Goal: Transaction & Acquisition: Book appointment/travel/reservation

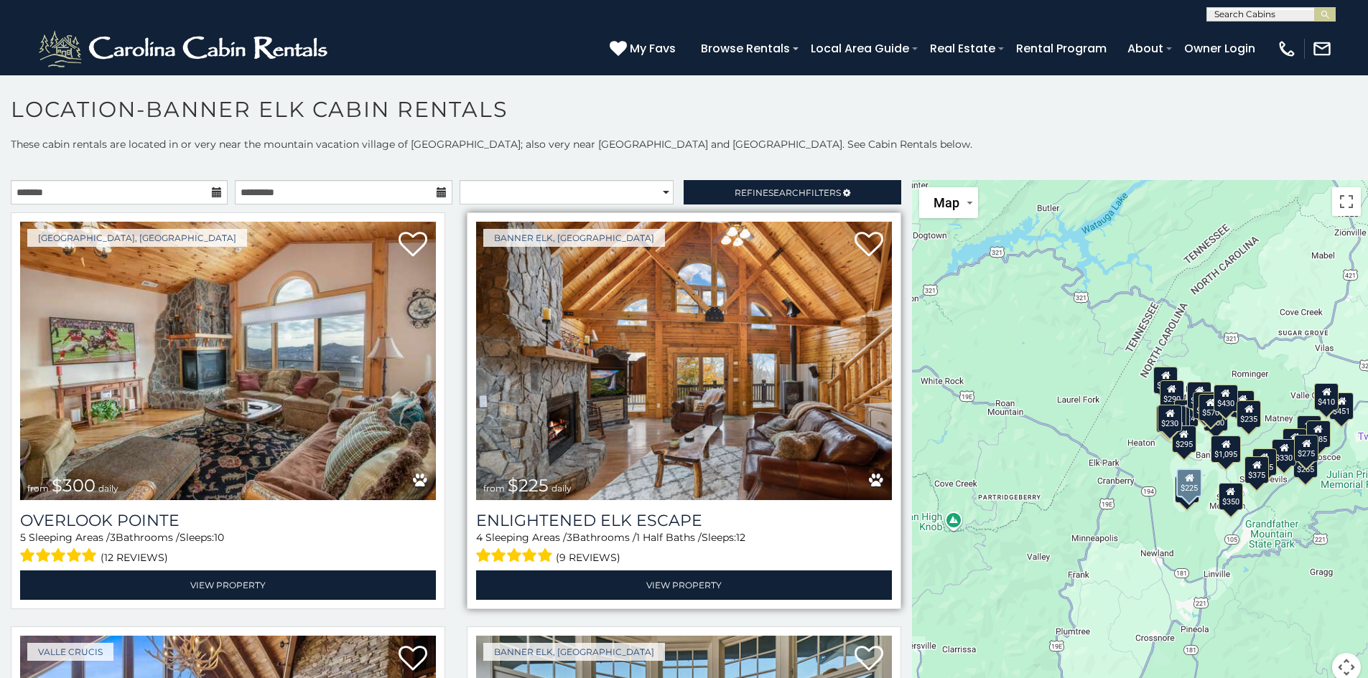
click at [660, 410] on img at bounding box center [684, 361] width 416 height 279
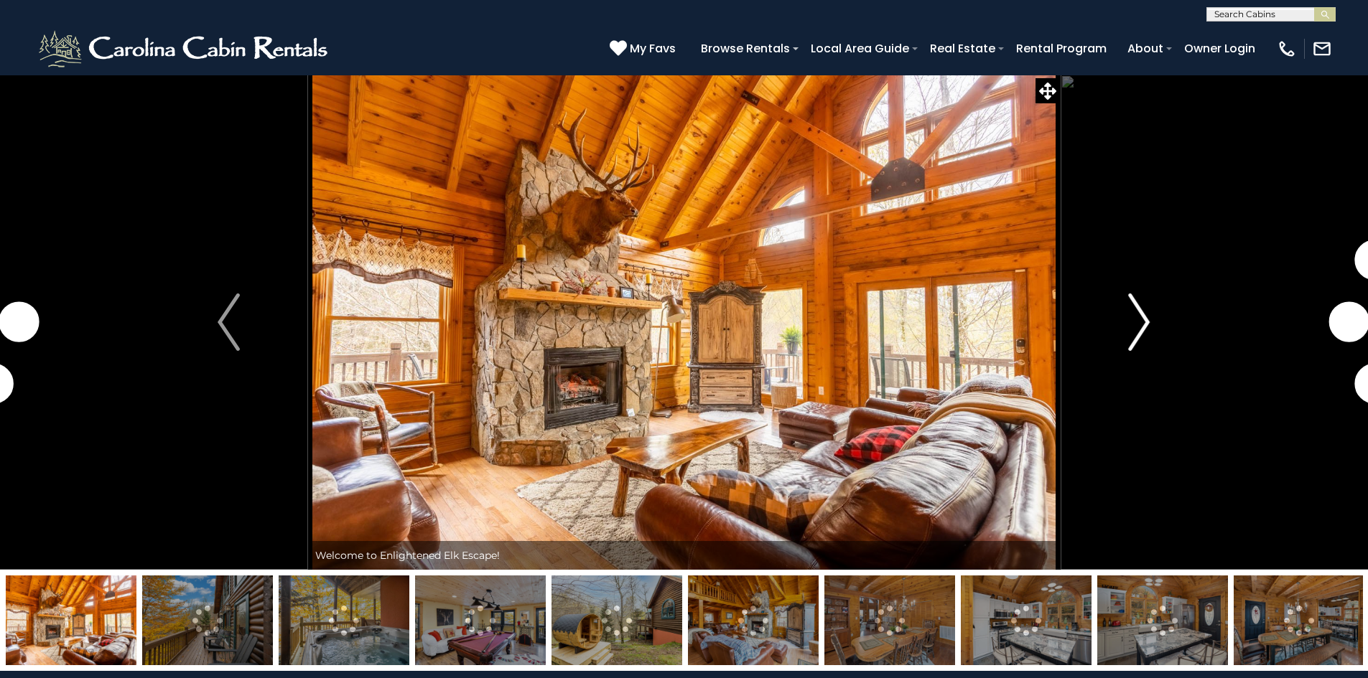
click at [1139, 318] on img "Next" at bounding box center [1139, 322] width 22 height 57
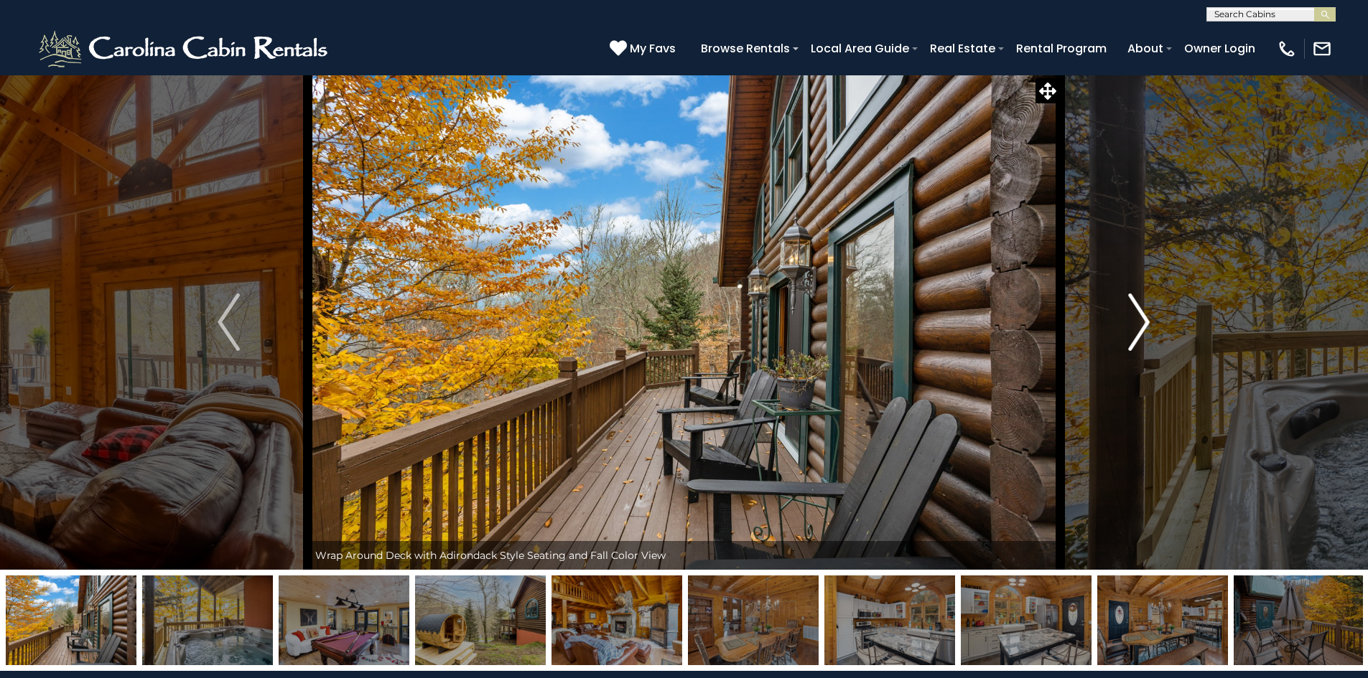
click at [1139, 318] on img "Next" at bounding box center [1139, 322] width 22 height 57
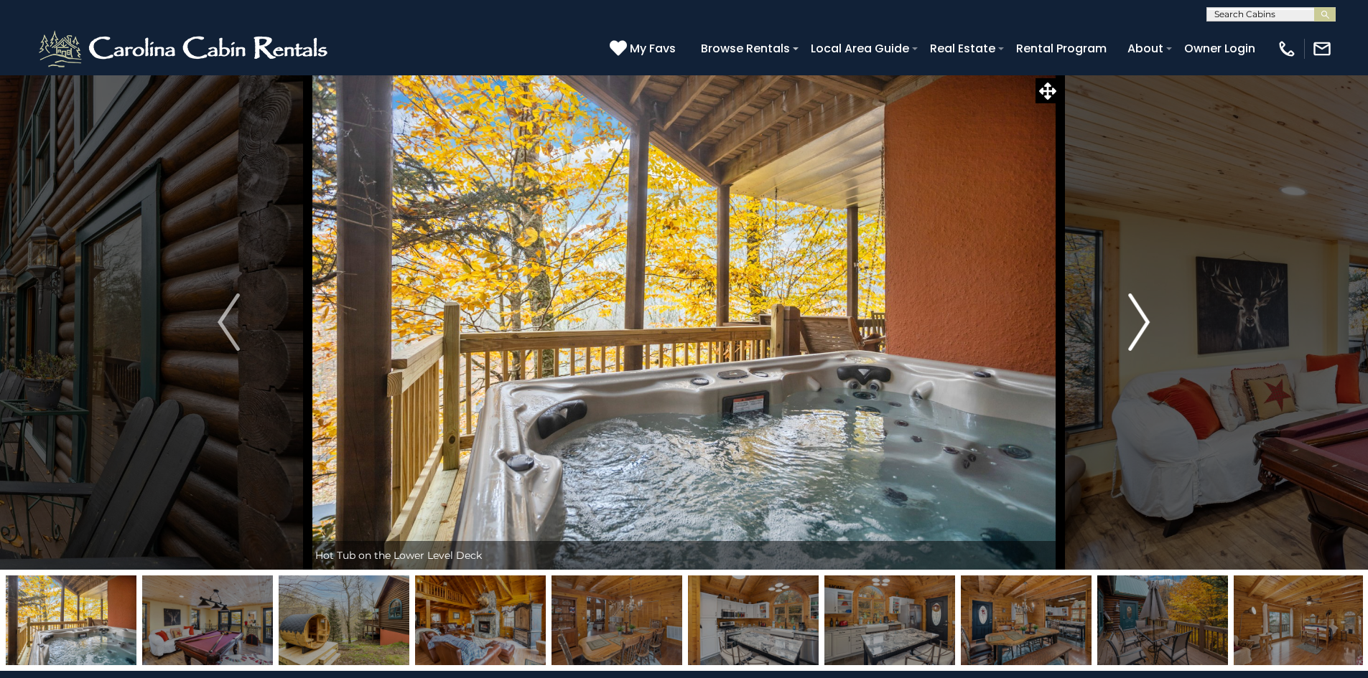
click at [1139, 318] on img "Next" at bounding box center [1139, 322] width 22 height 57
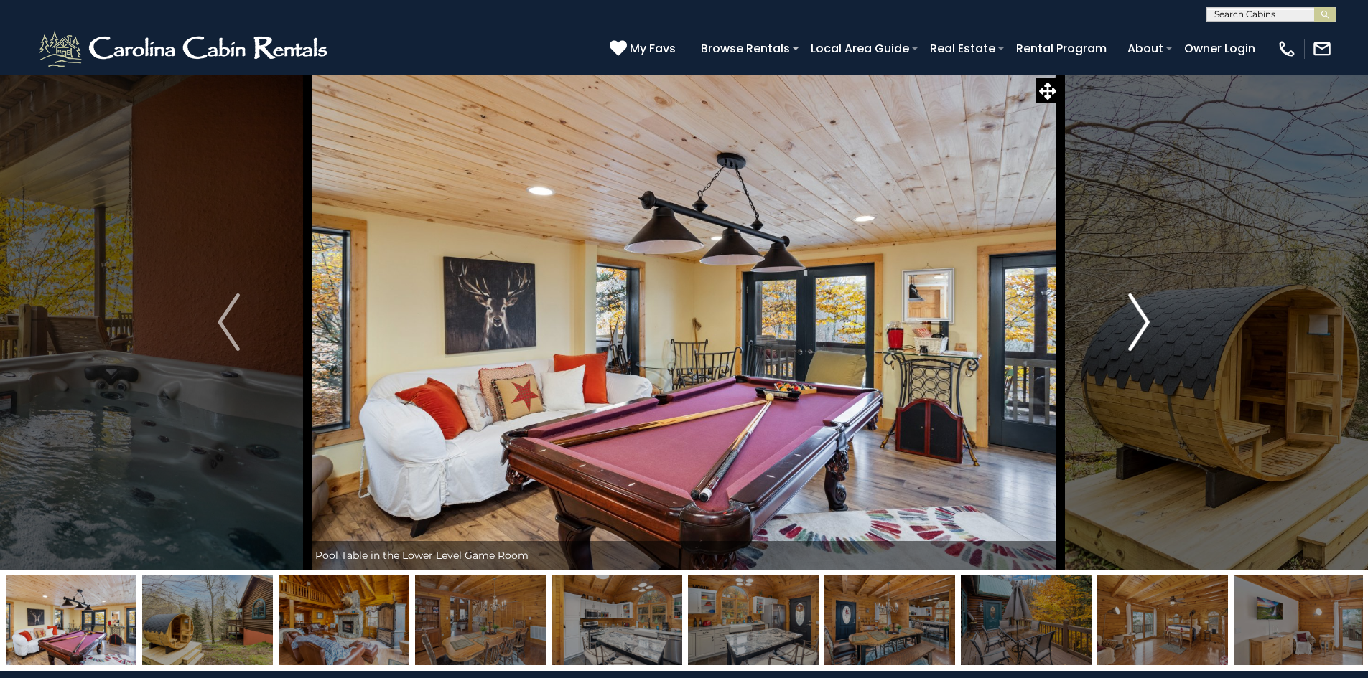
click at [1139, 318] on img "Next" at bounding box center [1139, 322] width 22 height 57
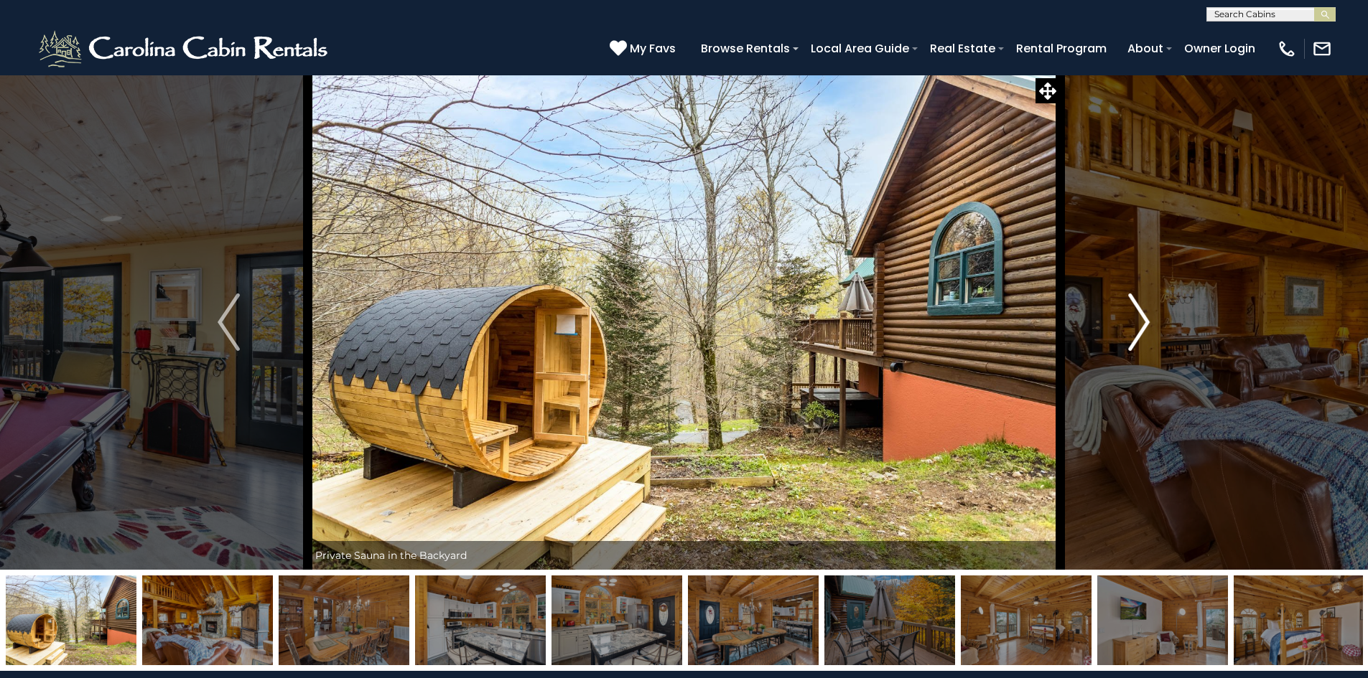
click at [1139, 318] on img "Next" at bounding box center [1139, 322] width 22 height 57
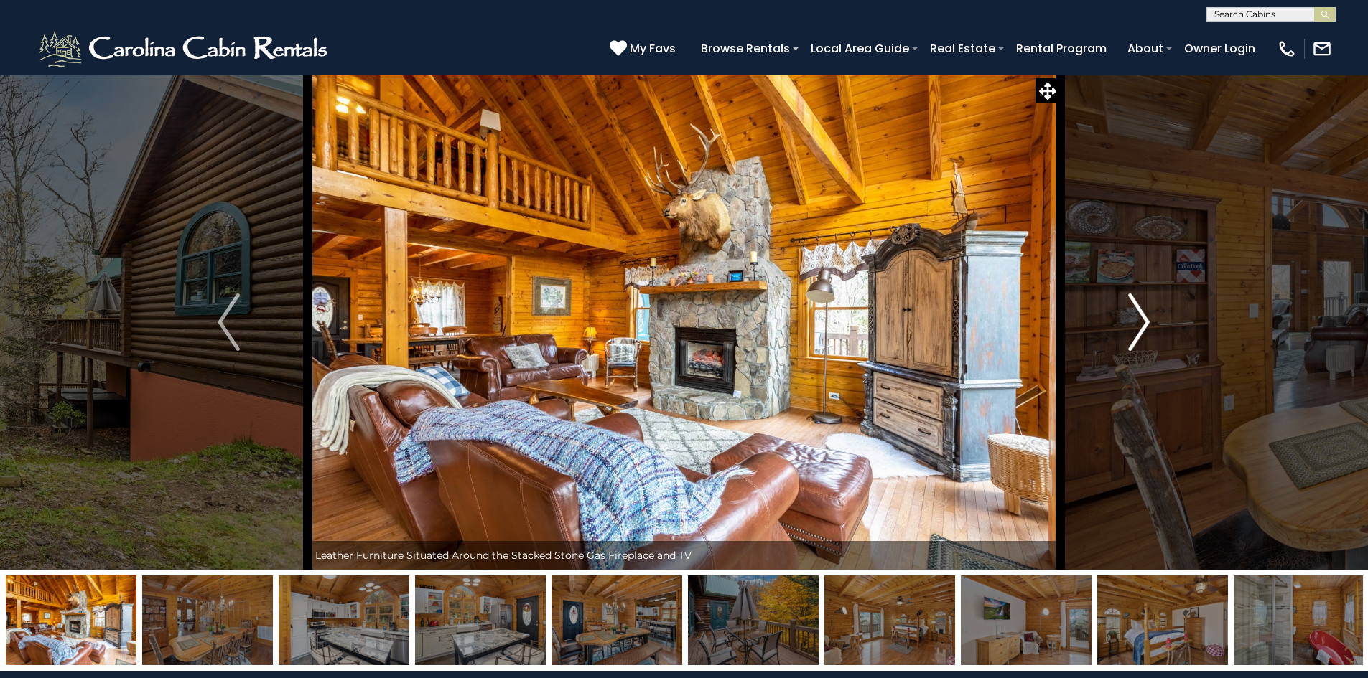
click at [1139, 318] on img "Next" at bounding box center [1139, 322] width 22 height 57
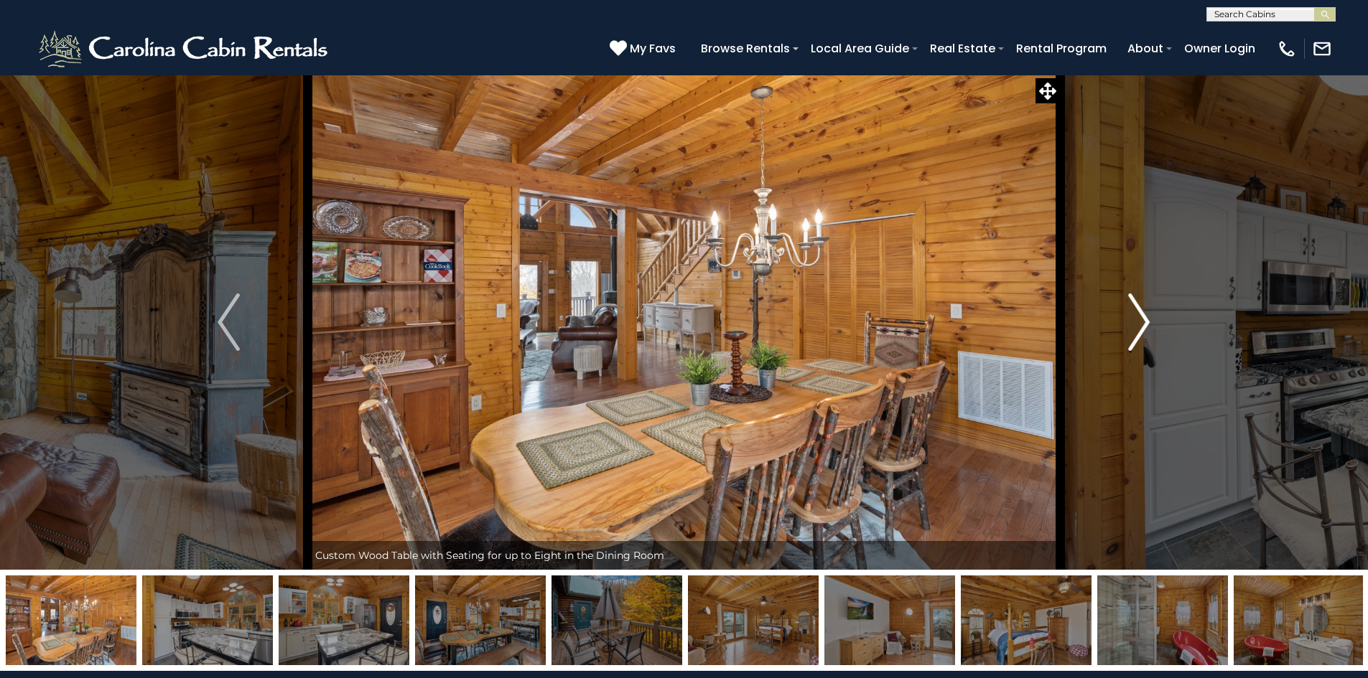
click at [1139, 318] on img "Next" at bounding box center [1139, 322] width 22 height 57
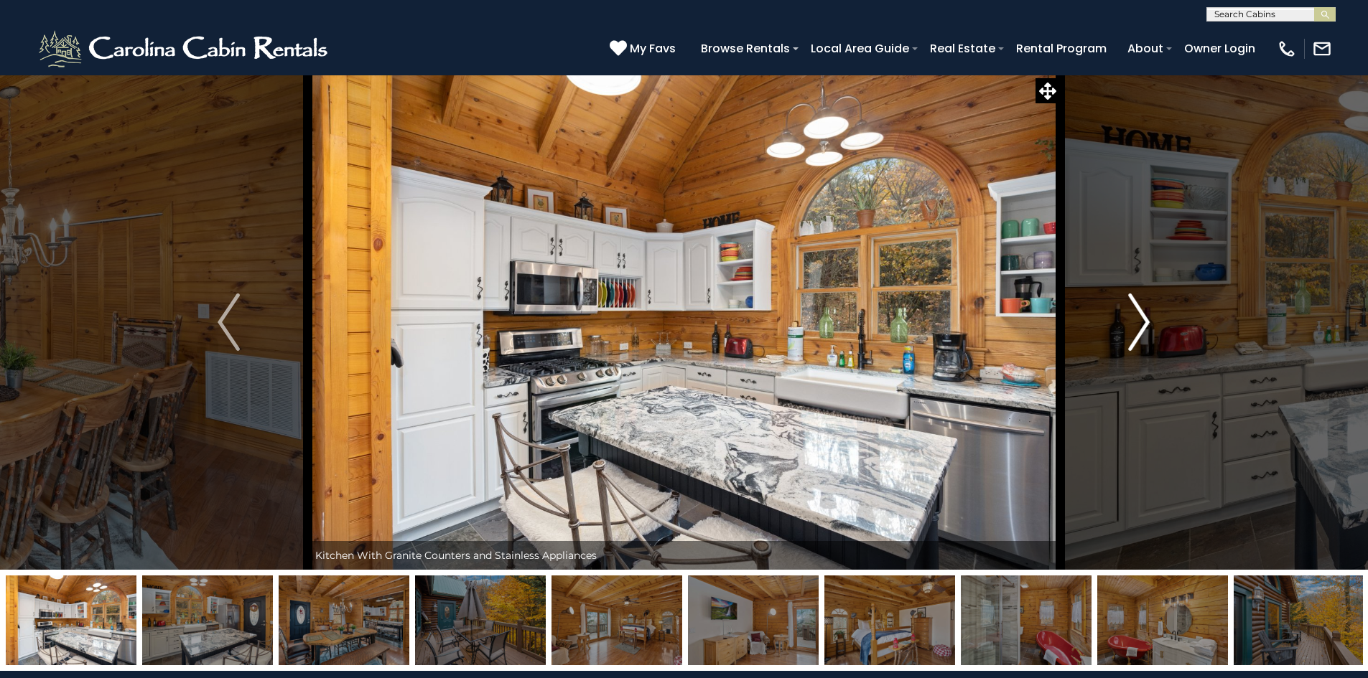
click at [1139, 318] on img "Next" at bounding box center [1139, 322] width 22 height 57
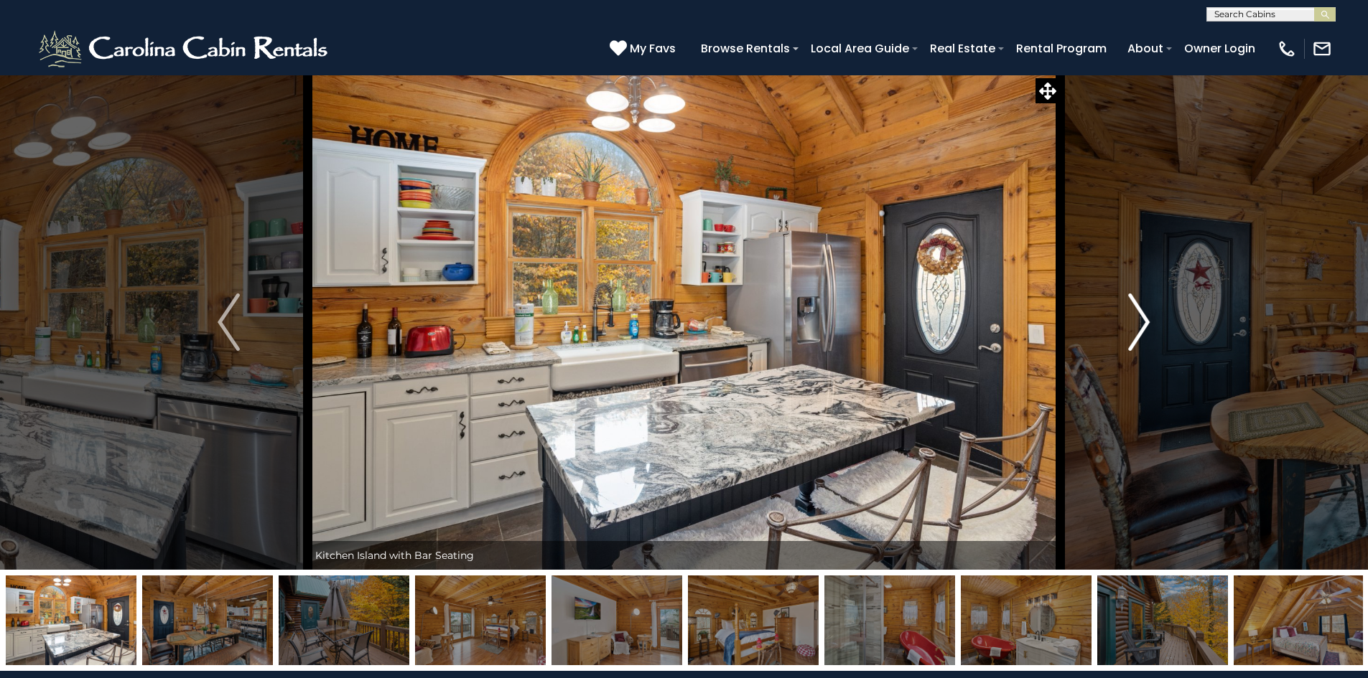
click at [1139, 318] on img "Next" at bounding box center [1139, 322] width 22 height 57
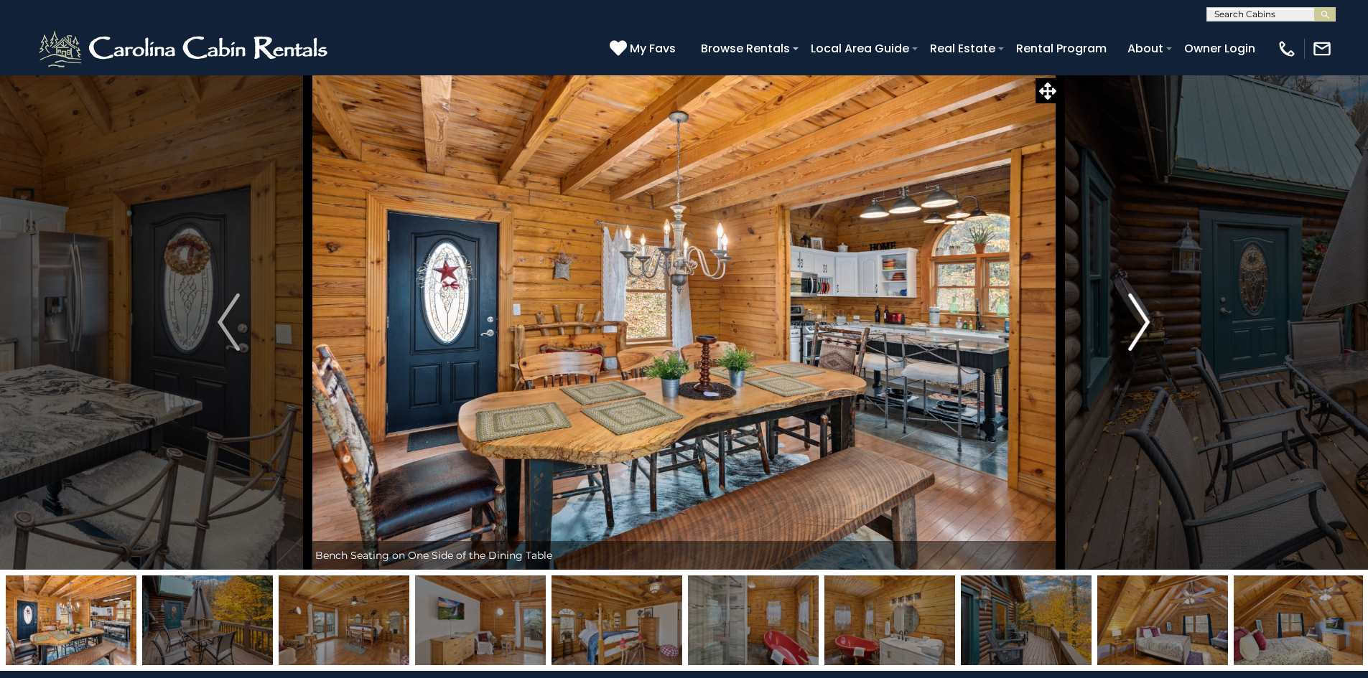
click at [1139, 318] on img "Next" at bounding box center [1139, 322] width 22 height 57
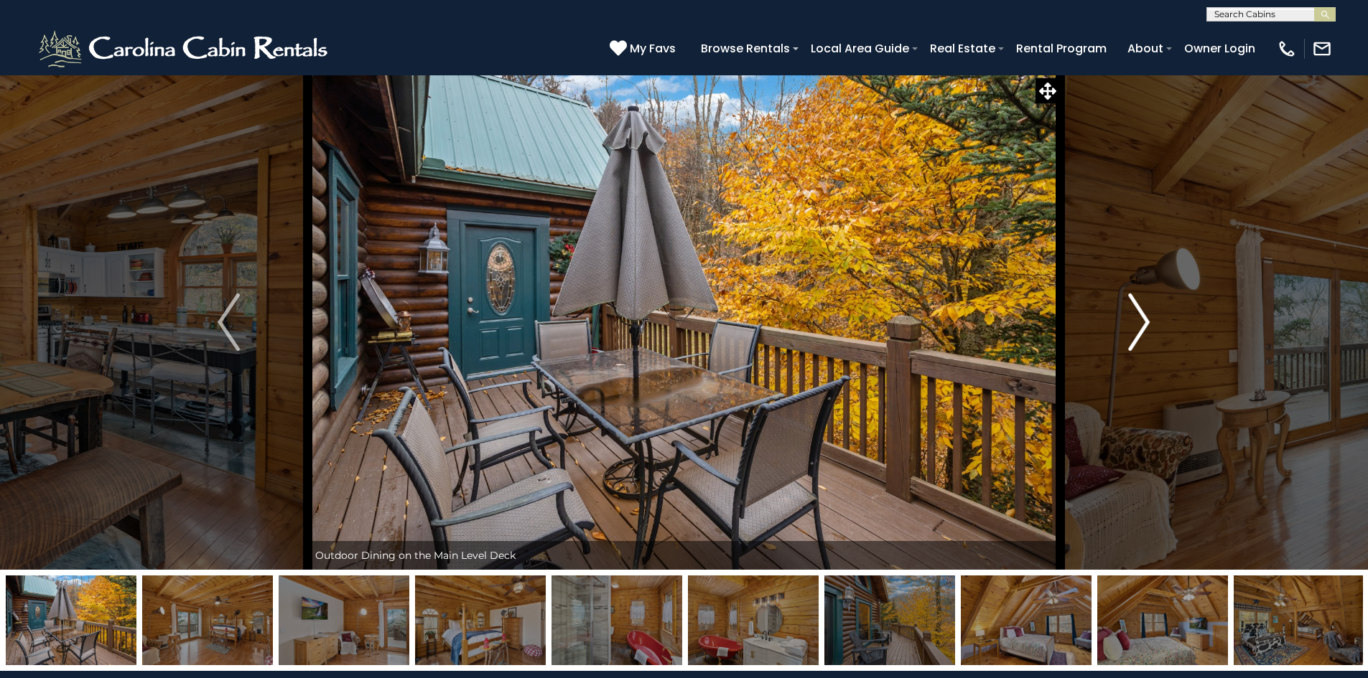
click at [1139, 318] on img "Next" at bounding box center [1139, 322] width 22 height 57
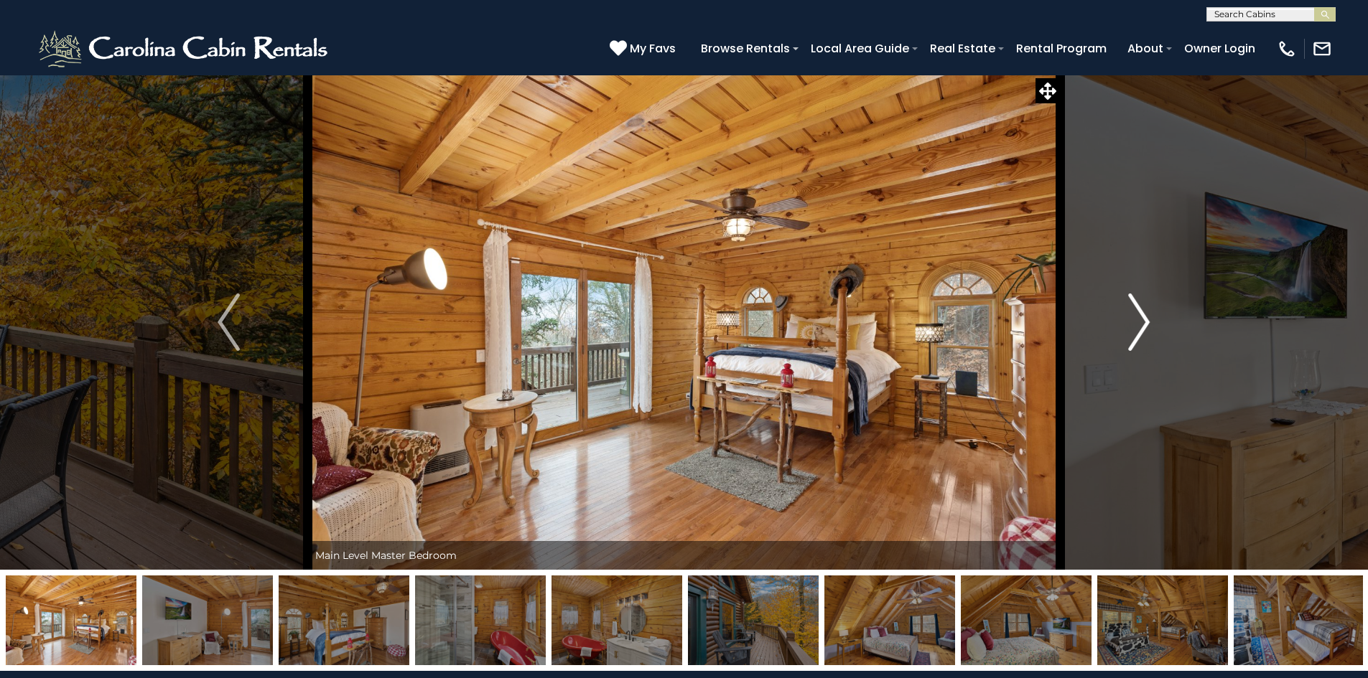
click at [1139, 318] on img "Next" at bounding box center [1139, 322] width 22 height 57
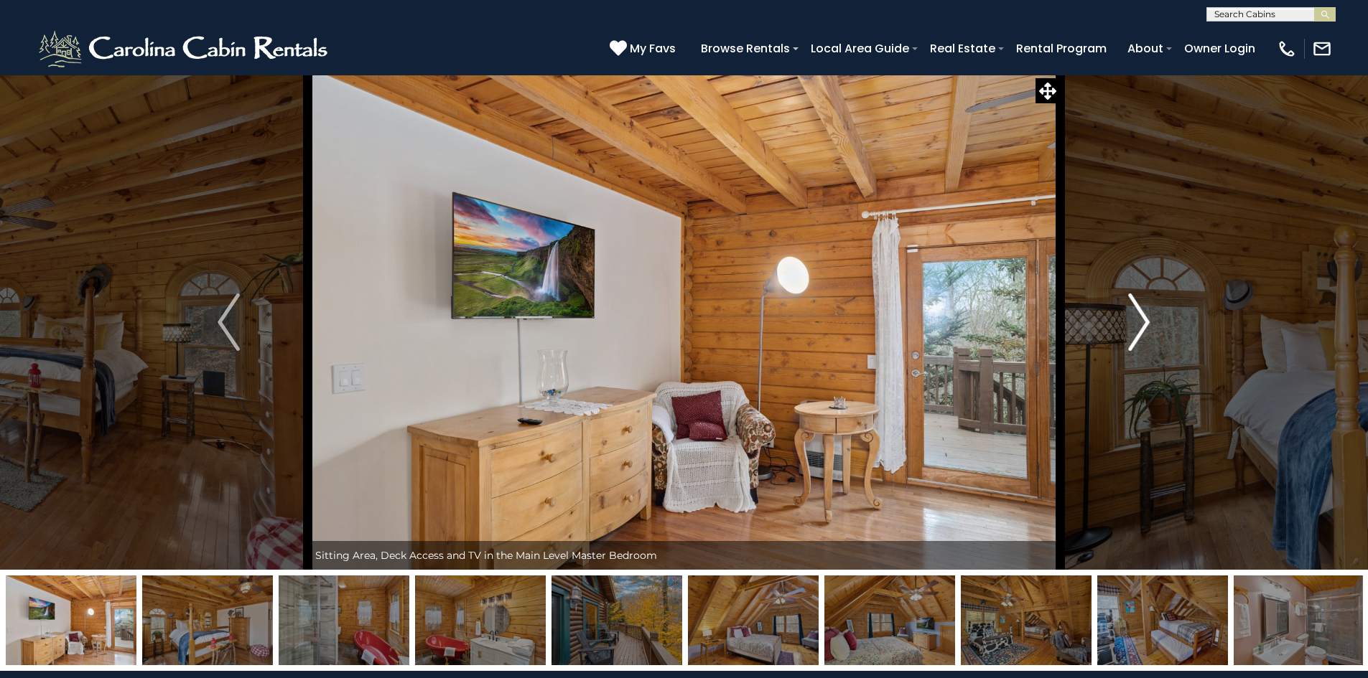
click at [1139, 318] on img "Next" at bounding box center [1139, 322] width 22 height 57
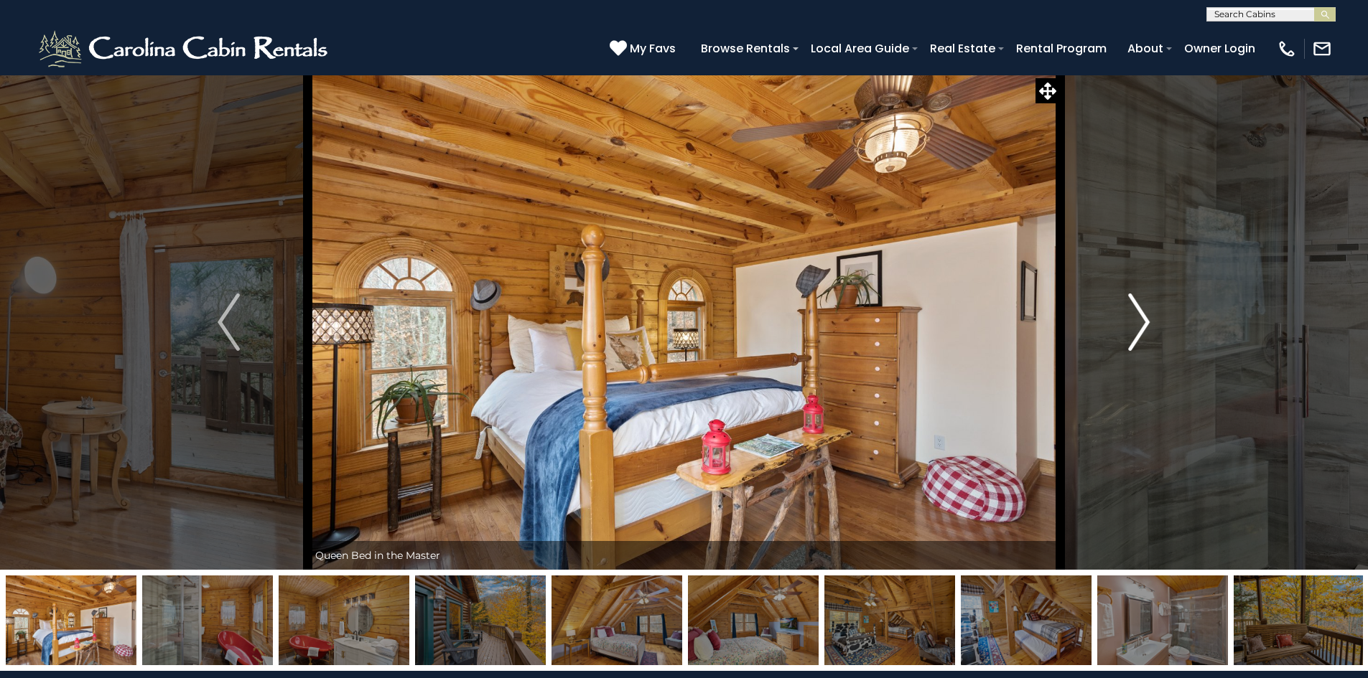
click at [1139, 318] on img "Next" at bounding box center [1139, 322] width 22 height 57
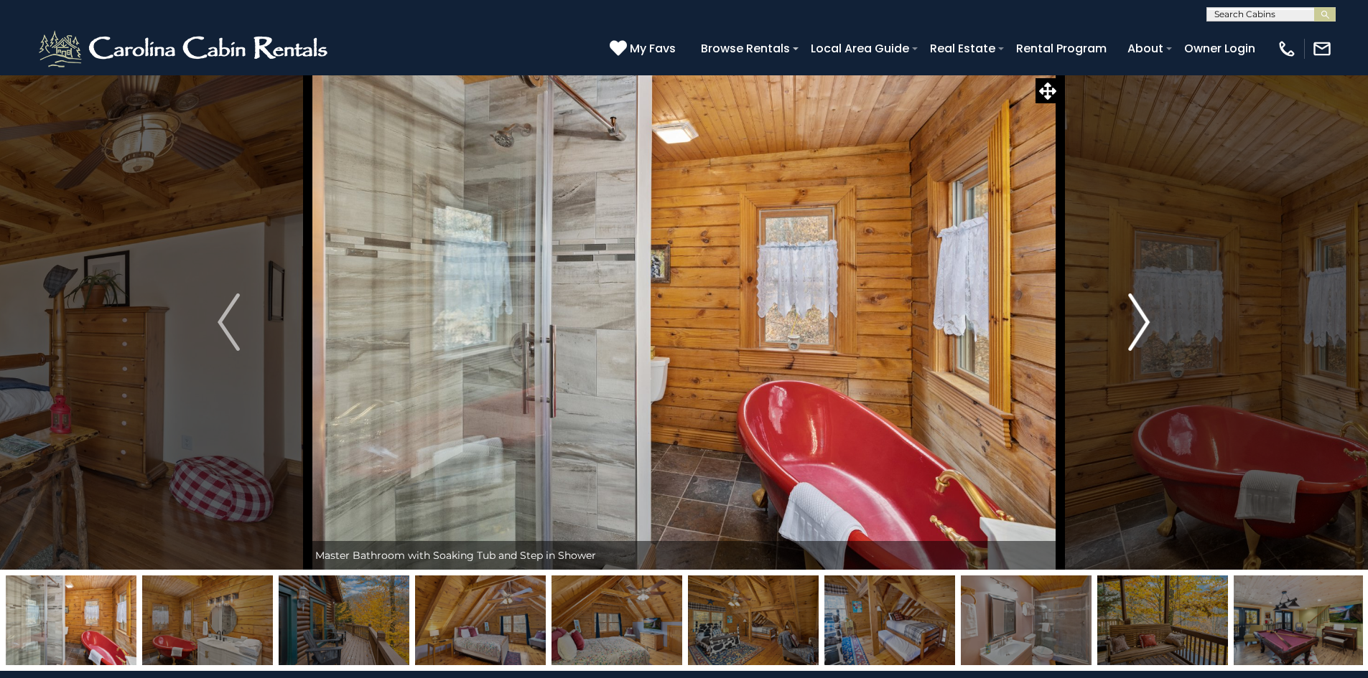
click at [1139, 318] on img "Next" at bounding box center [1139, 322] width 22 height 57
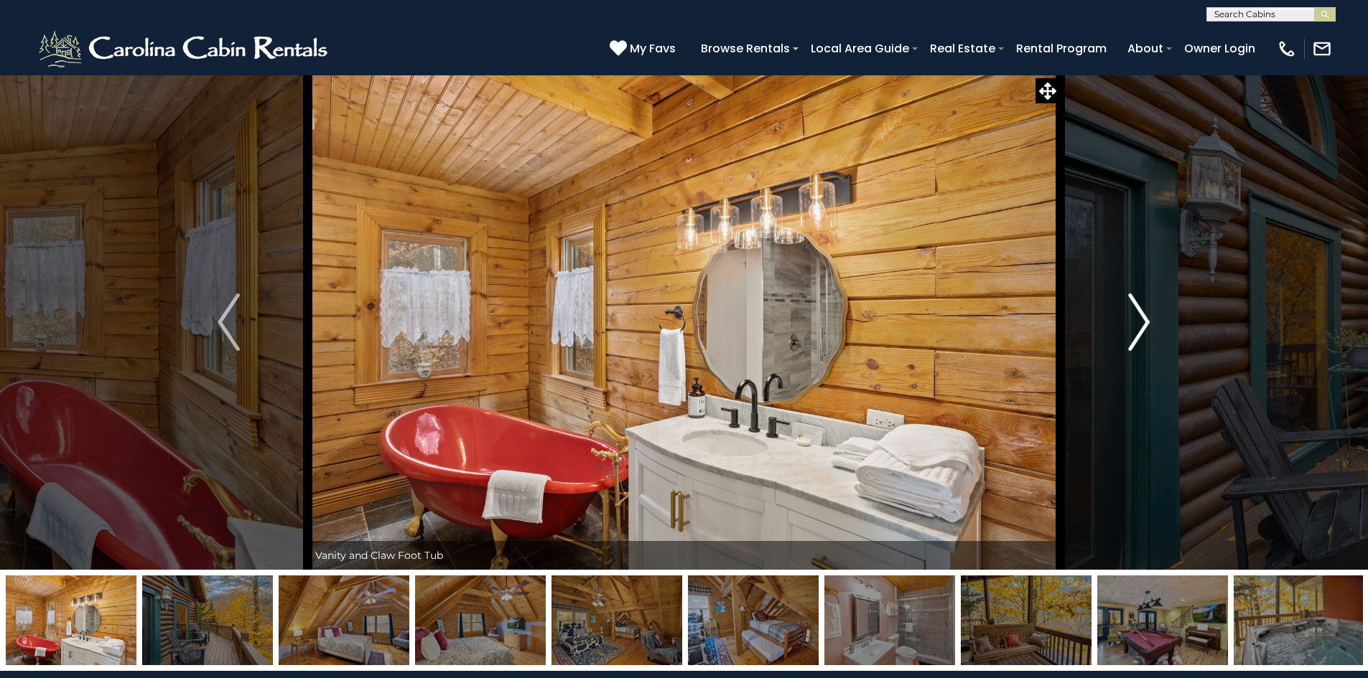
click at [1139, 318] on img "Next" at bounding box center [1139, 322] width 22 height 57
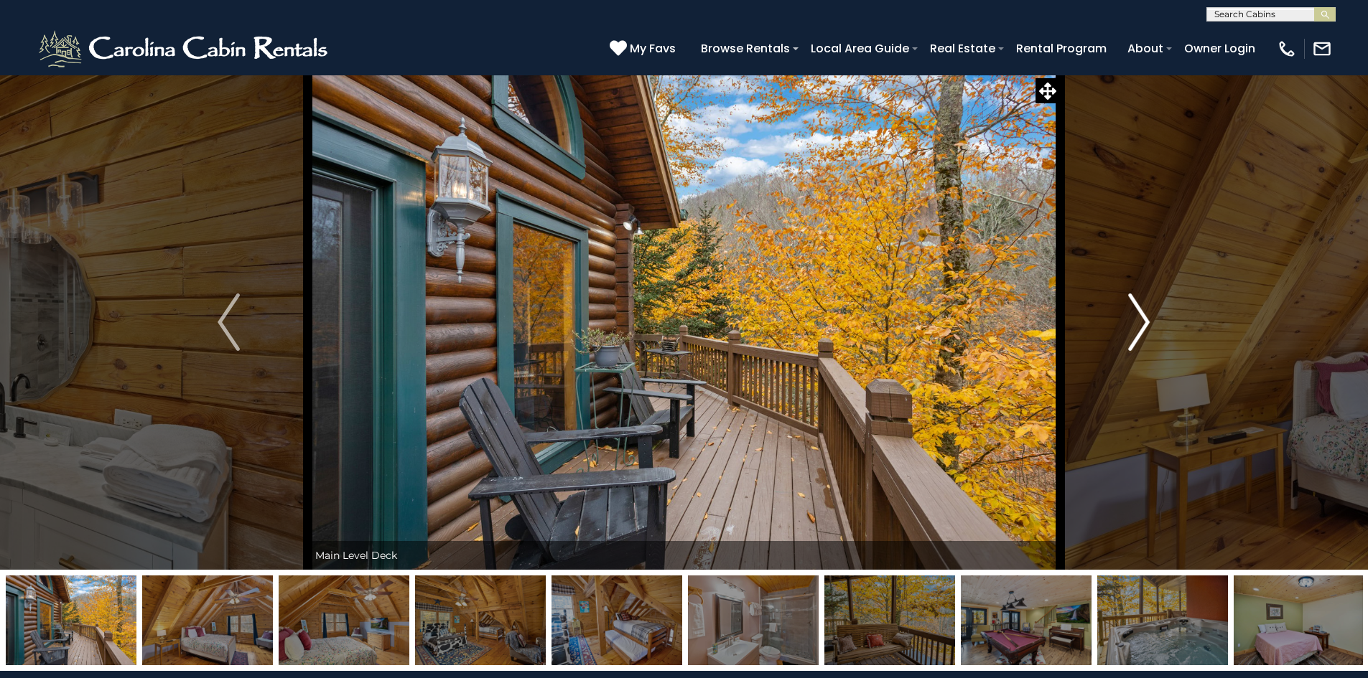
click at [1139, 318] on img "Next" at bounding box center [1139, 322] width 22 height 57
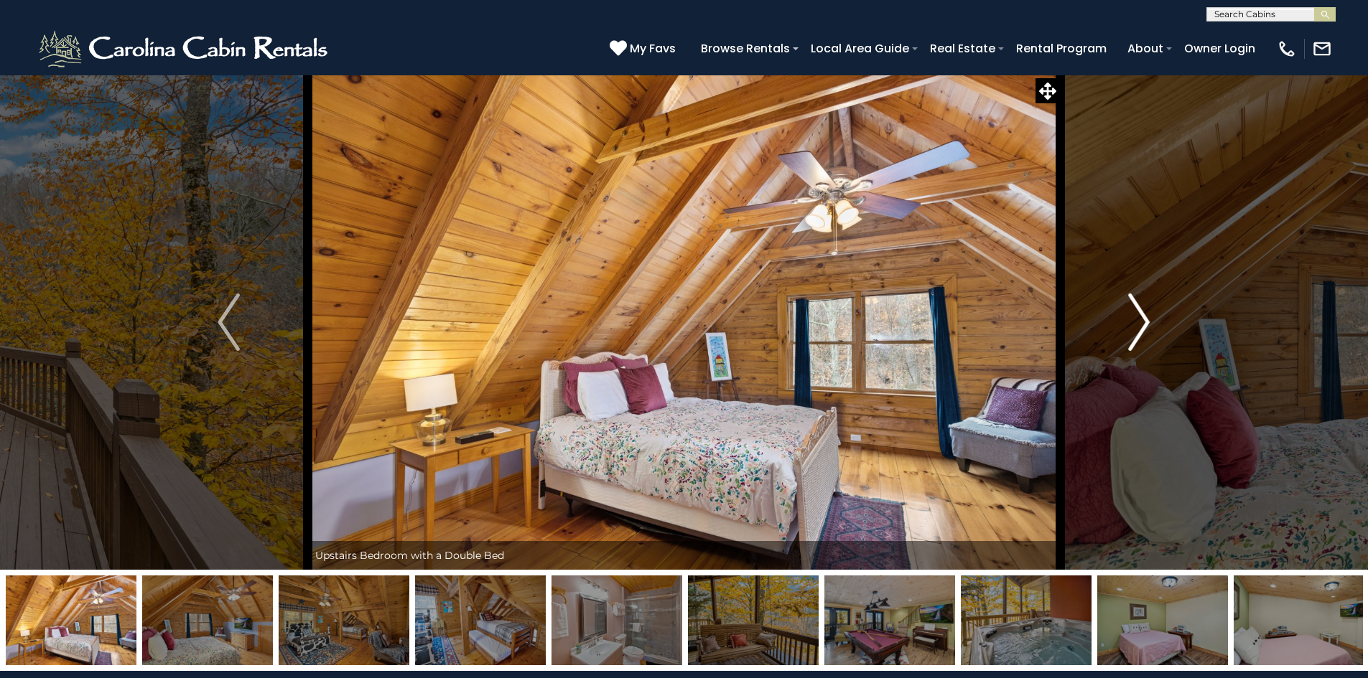
click at [1139, 318] on img "Next" at bounding box center [1139, 322] width 22 height 57
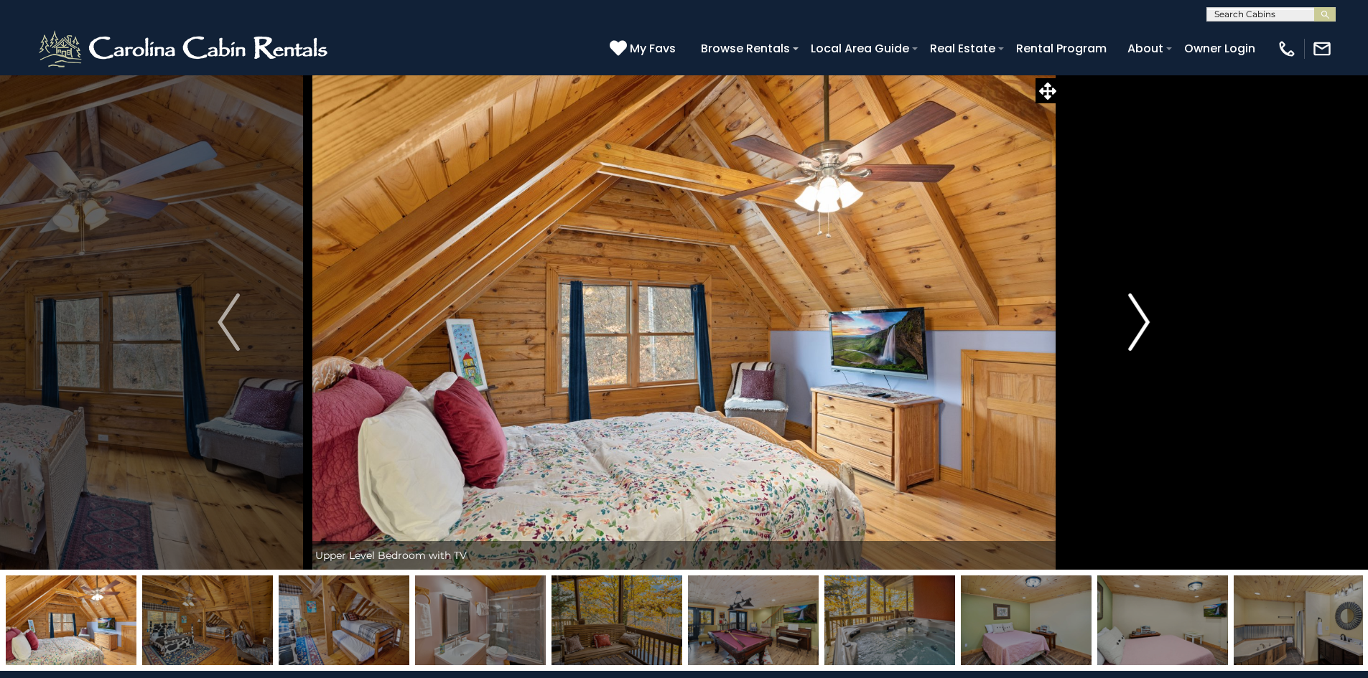
click at [1139, 318] on img "Next" at bounding box center [1139, 322] width 22 height 57
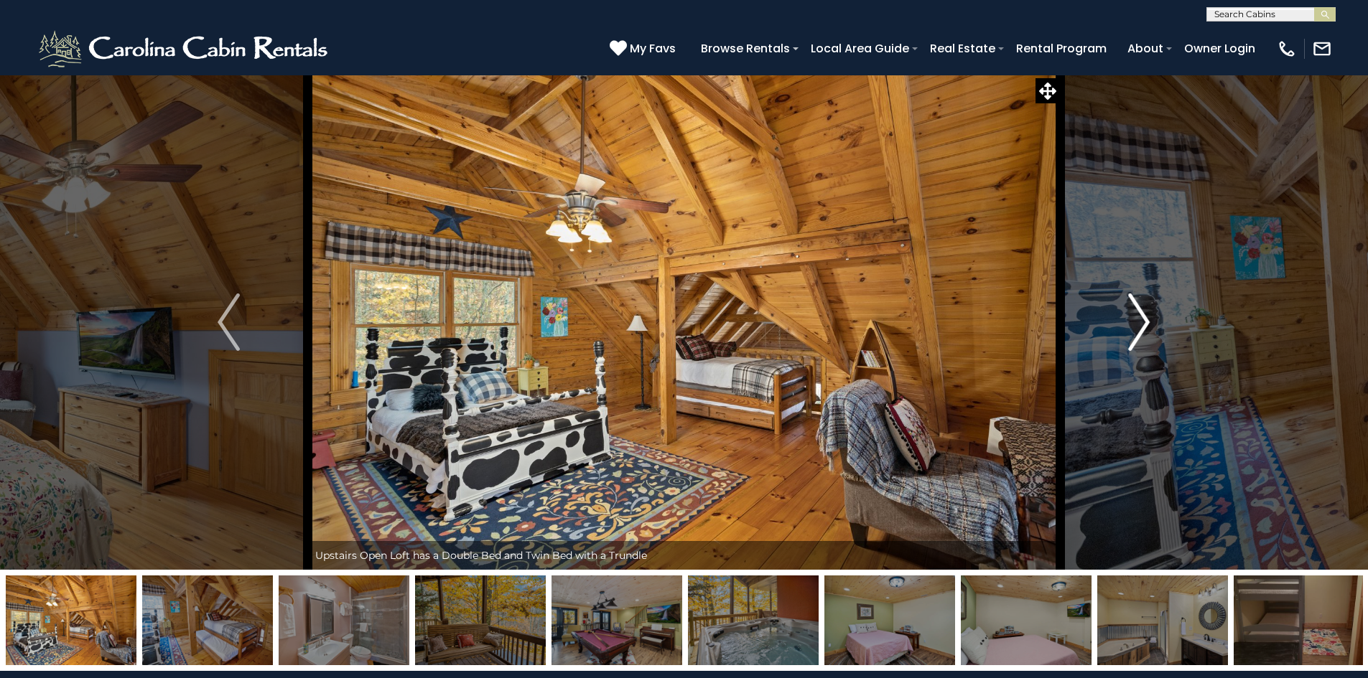
click at [1139, 318] on img "Next" at bounding box center [1139, 322] width 22 height 57
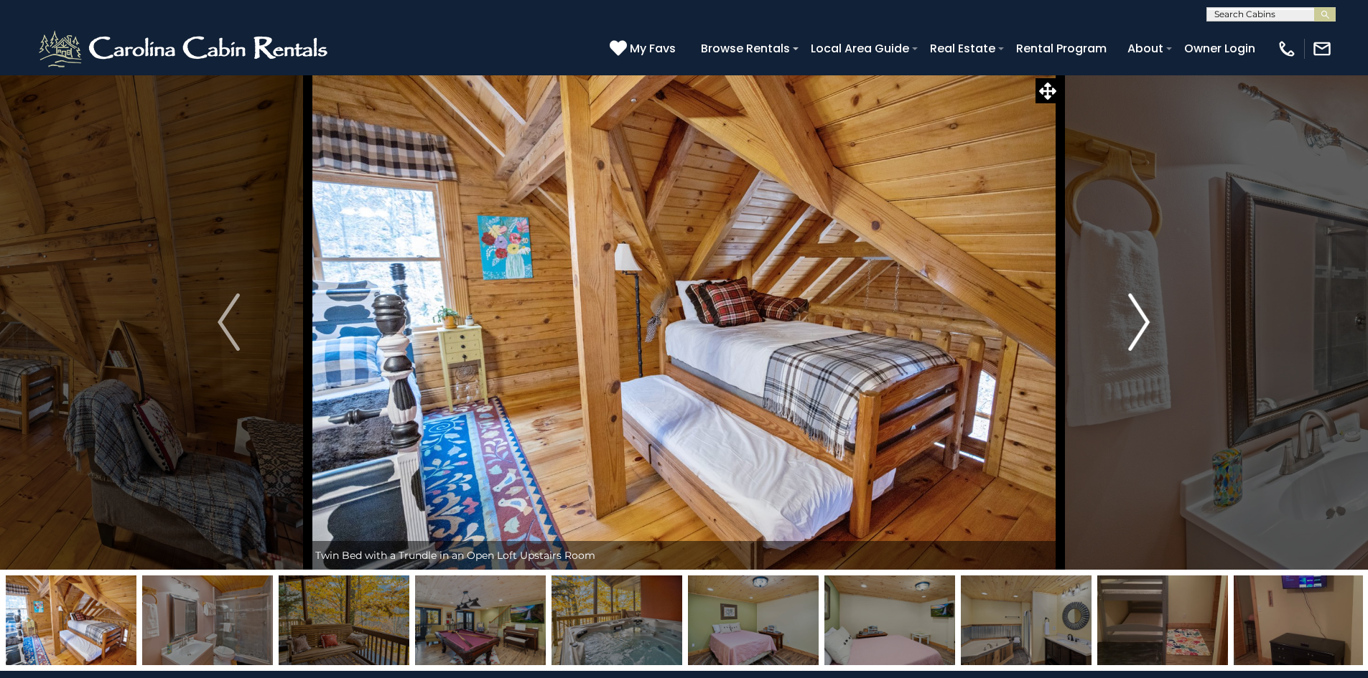
click at [1139, 318] on img "Next" at bounding box center [1139, 322] width 22 height 57
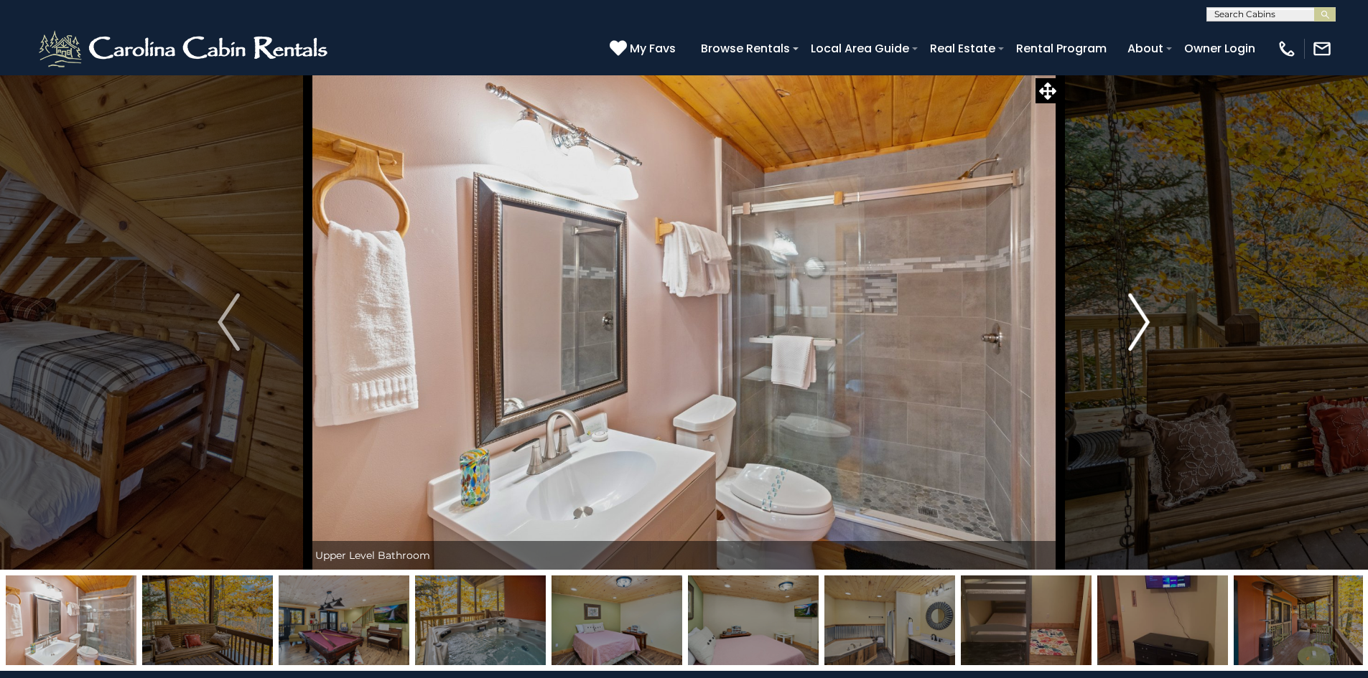
click at [1139, 318] on img "Next" at bounding box center [1139, 322] width 22 height 57
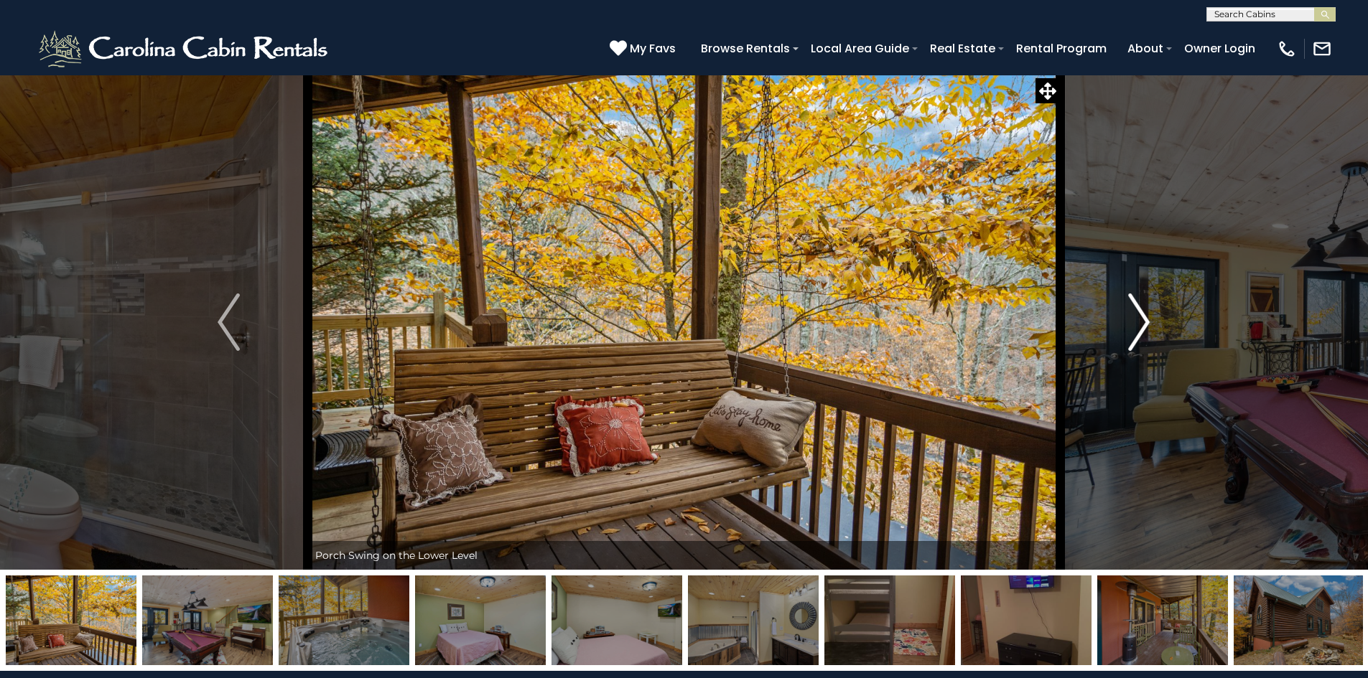
click at [1139, 318] on img "Next" at bounding box center [1139, 322] width 22 height 57
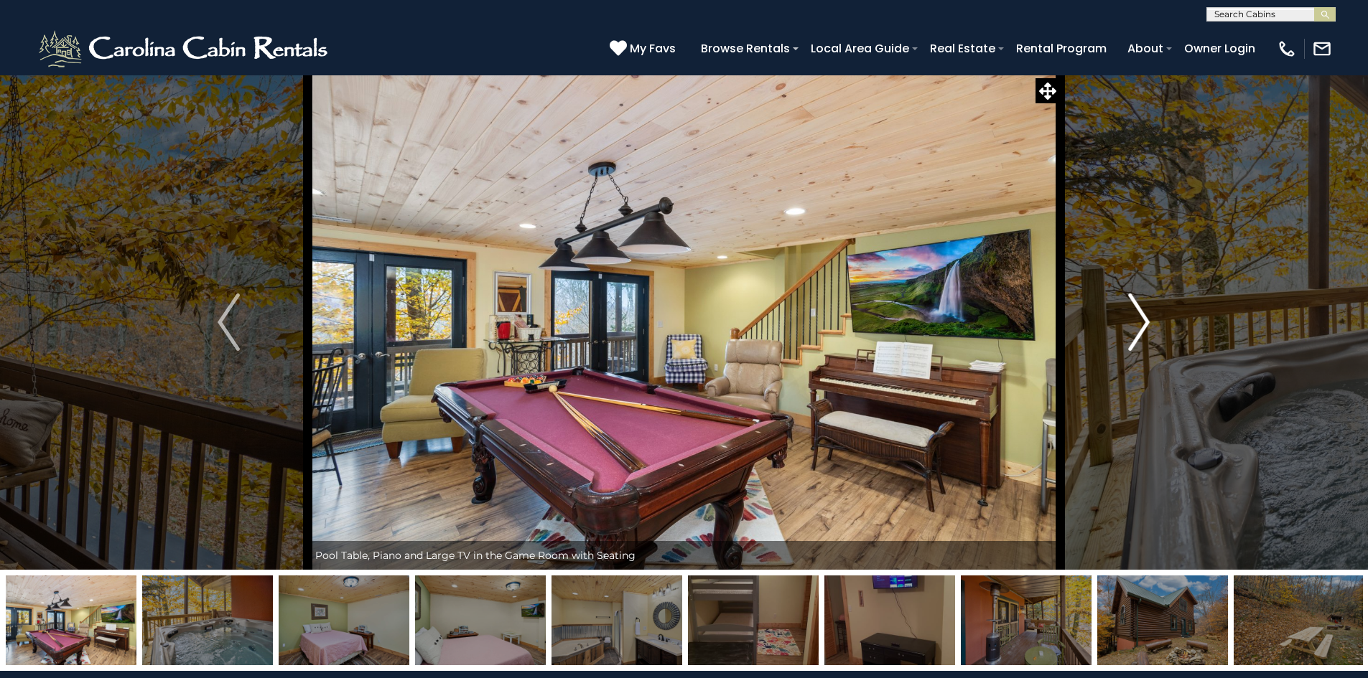
click at [1139, 318] on img "Next" at bounding box center [1139, 322] width 22 height 57
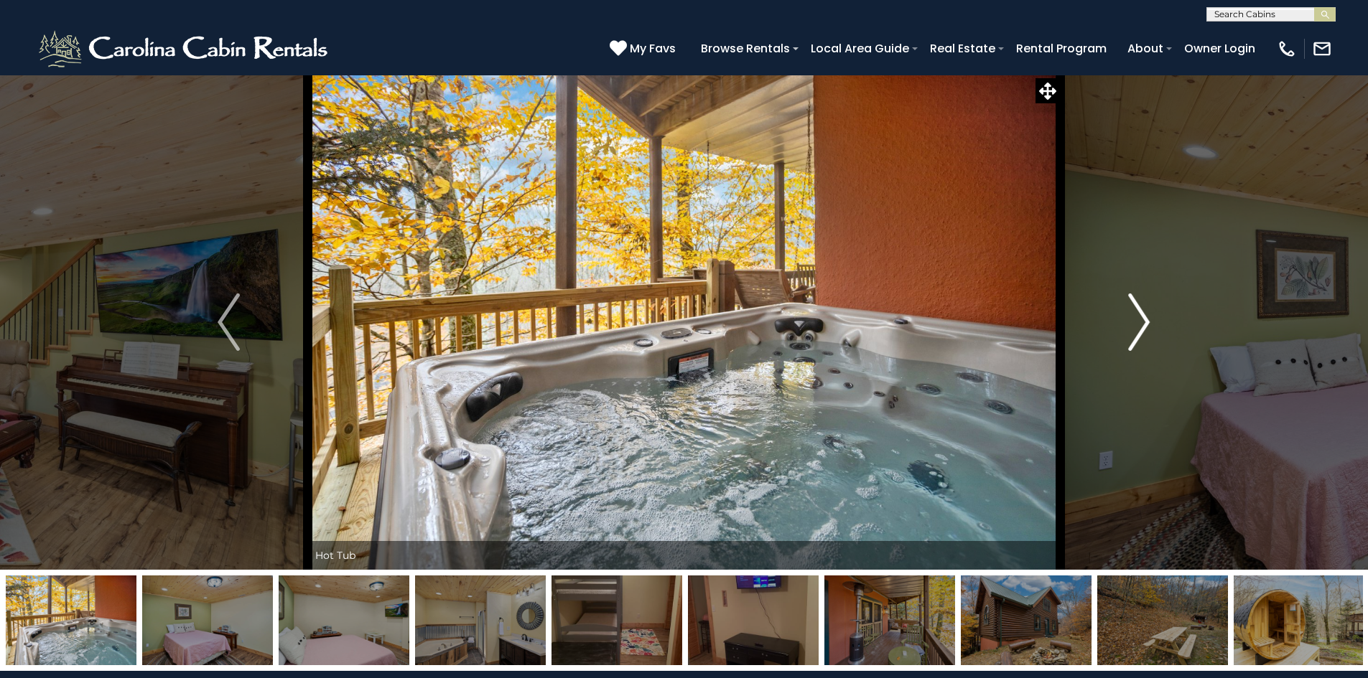
click at [1139, 318] on img "Next" at bounding box center [1139, 322] width 22 height 57
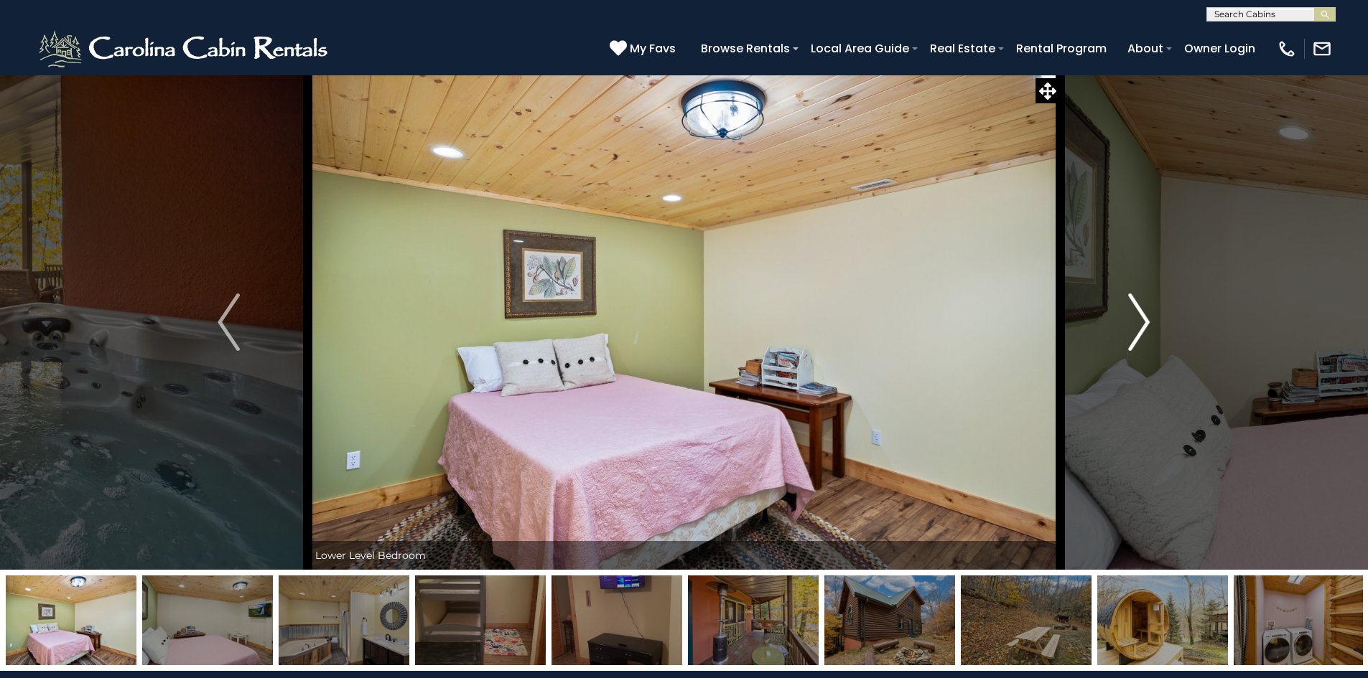
click at [1139, 318] on img "Next" at bounding box center [1139, 322] width 22 height 57
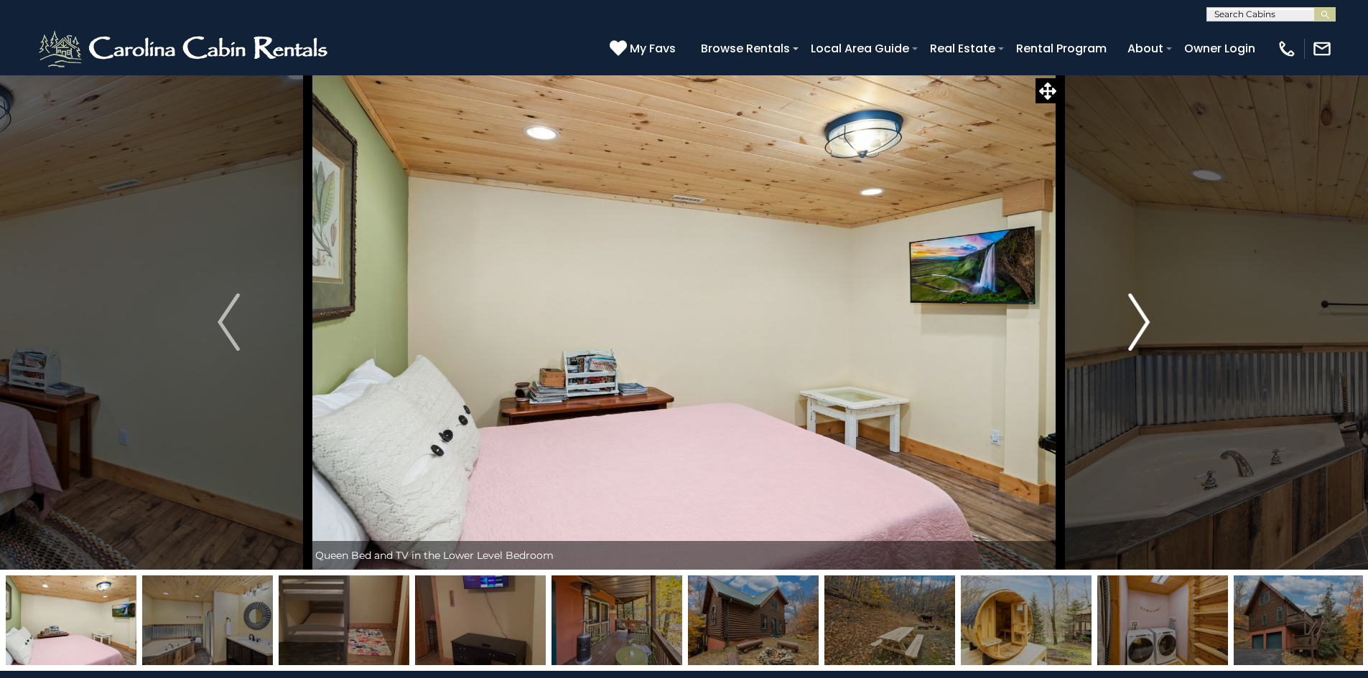
click at [1139, 318] on img "Next" at bounding box center [1139, 322] width 22 height 57
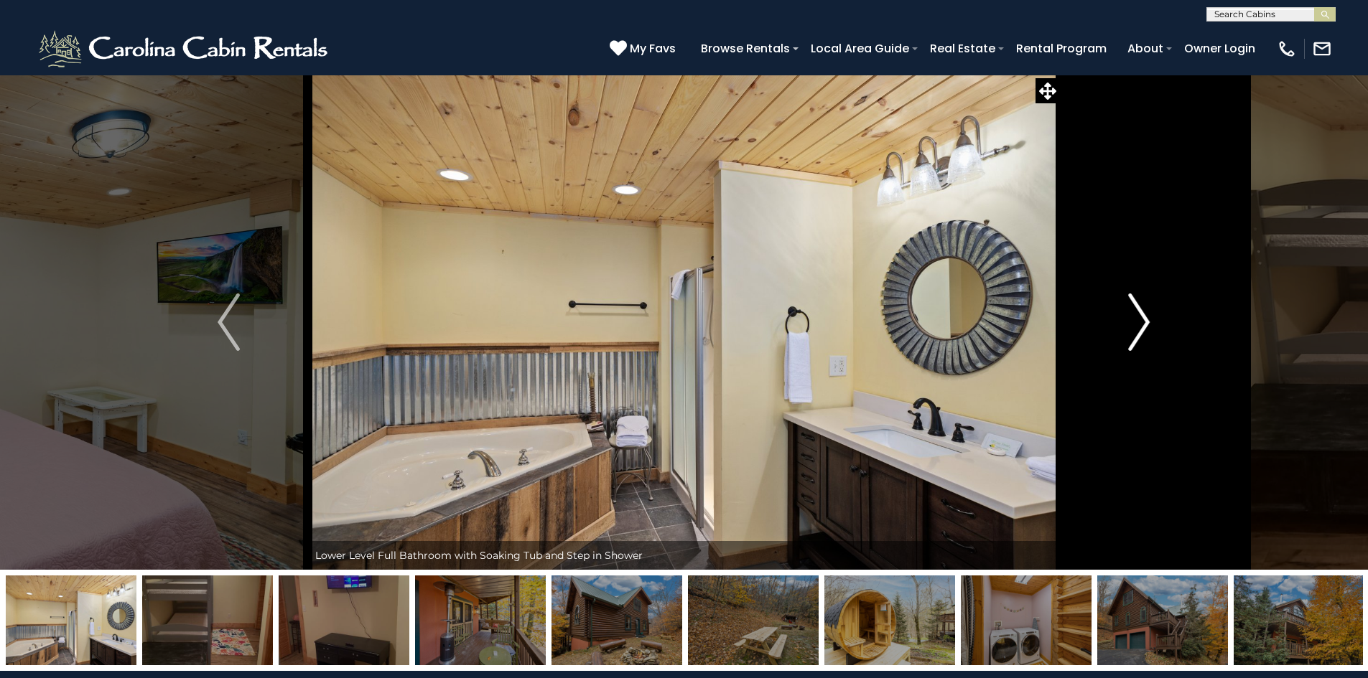
click at [1139, 318] on img "Next" at bounding box center [1139, 322] width 22 height 57
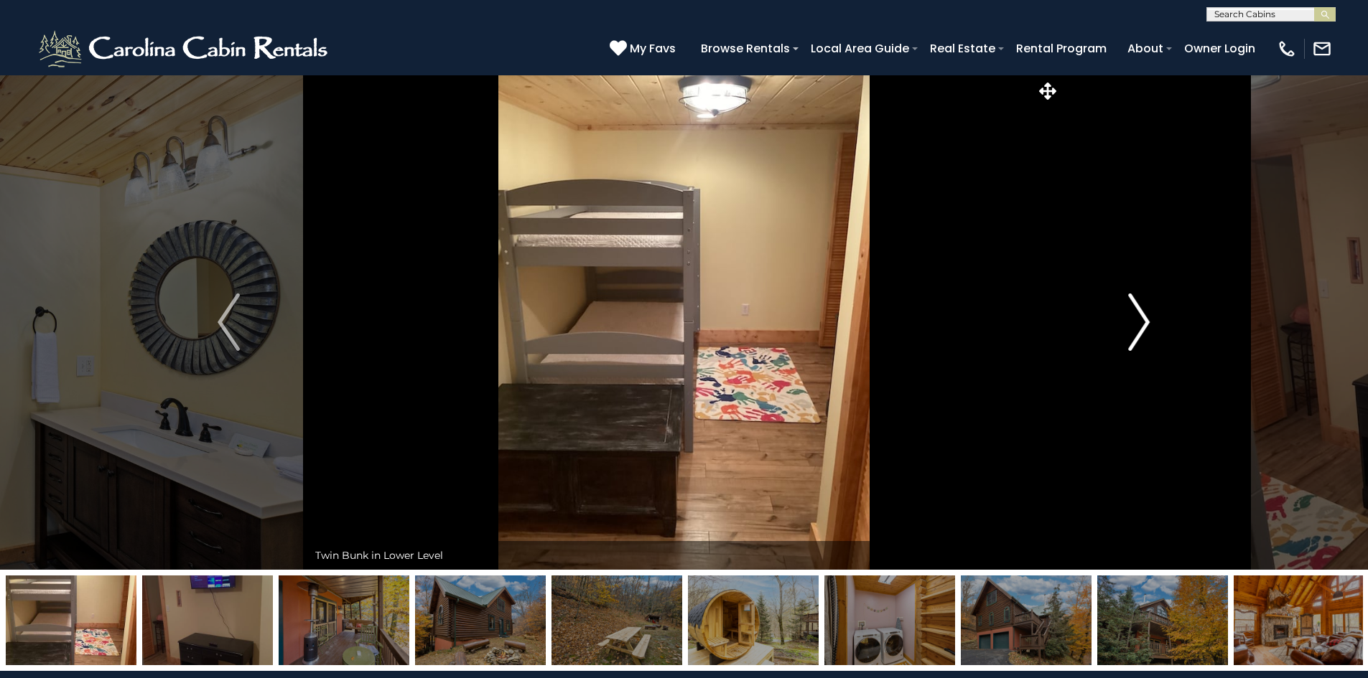
click at [1139, 318] on img "Next" at bounding box center [1139, 322] width 22 height 57
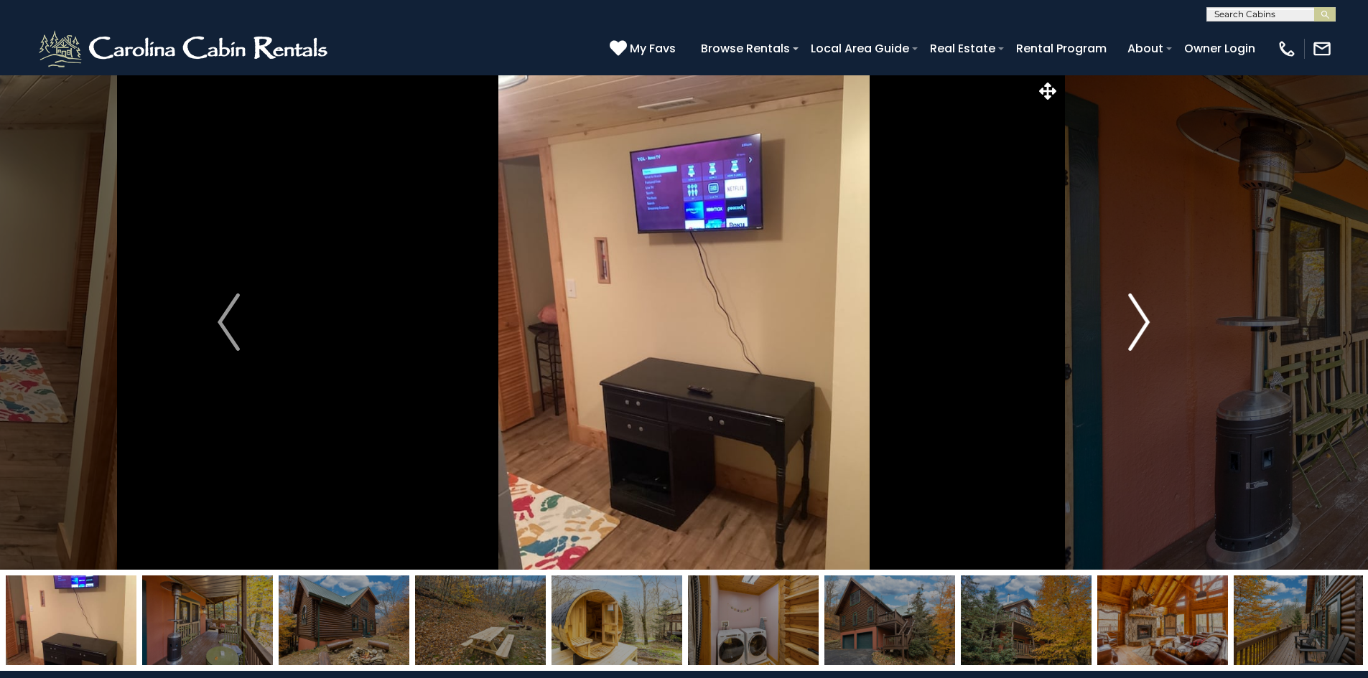
click at [1139, 318] on img "Next" at bounding box center [1139, 322] width 22 height 57
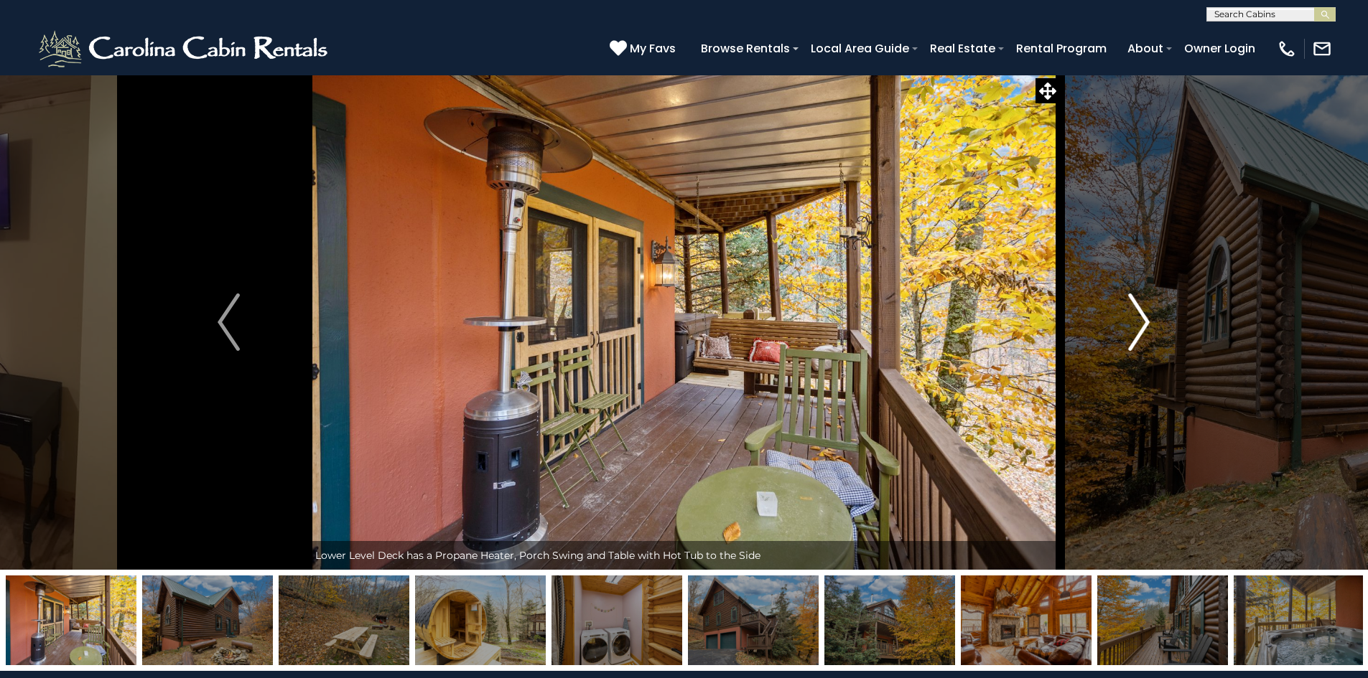
click at [1139, 318] on img "Next" at bounding box center [1139, 322] width 22 height 57
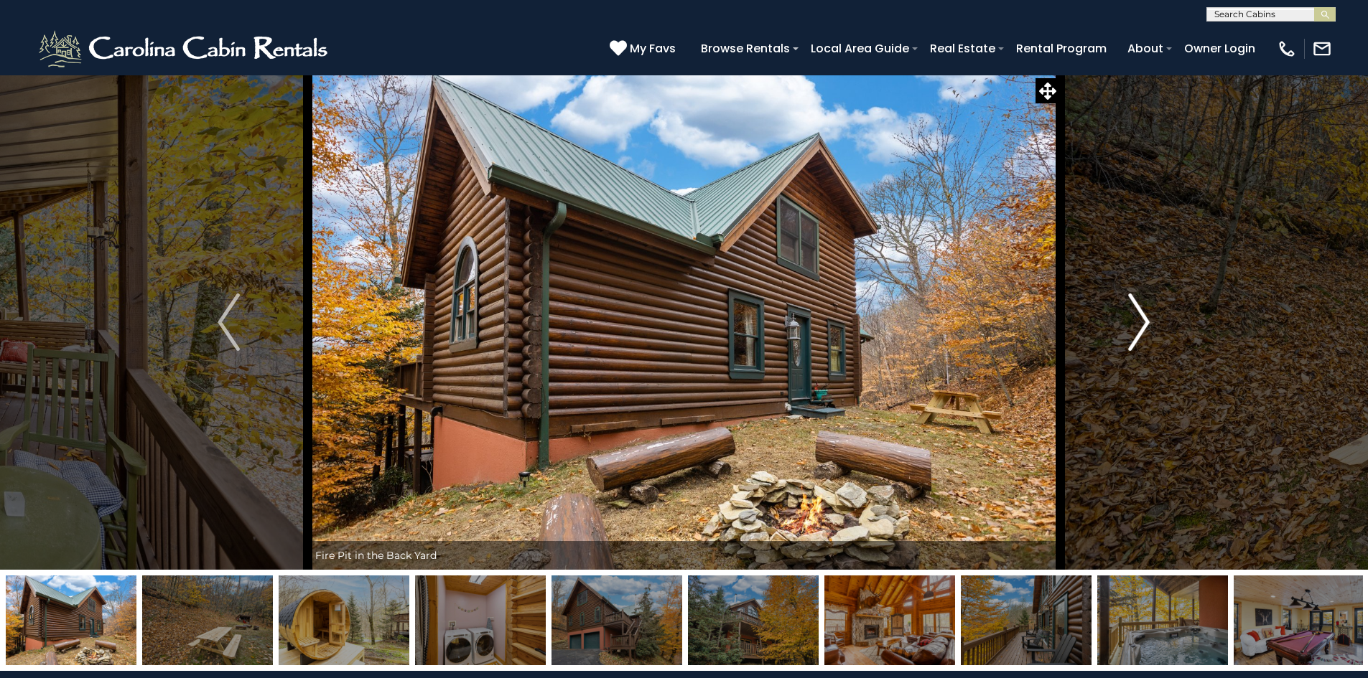
click at [1139, 318] on img "Next" at bounding box center [1139, 322] width 22 height 57
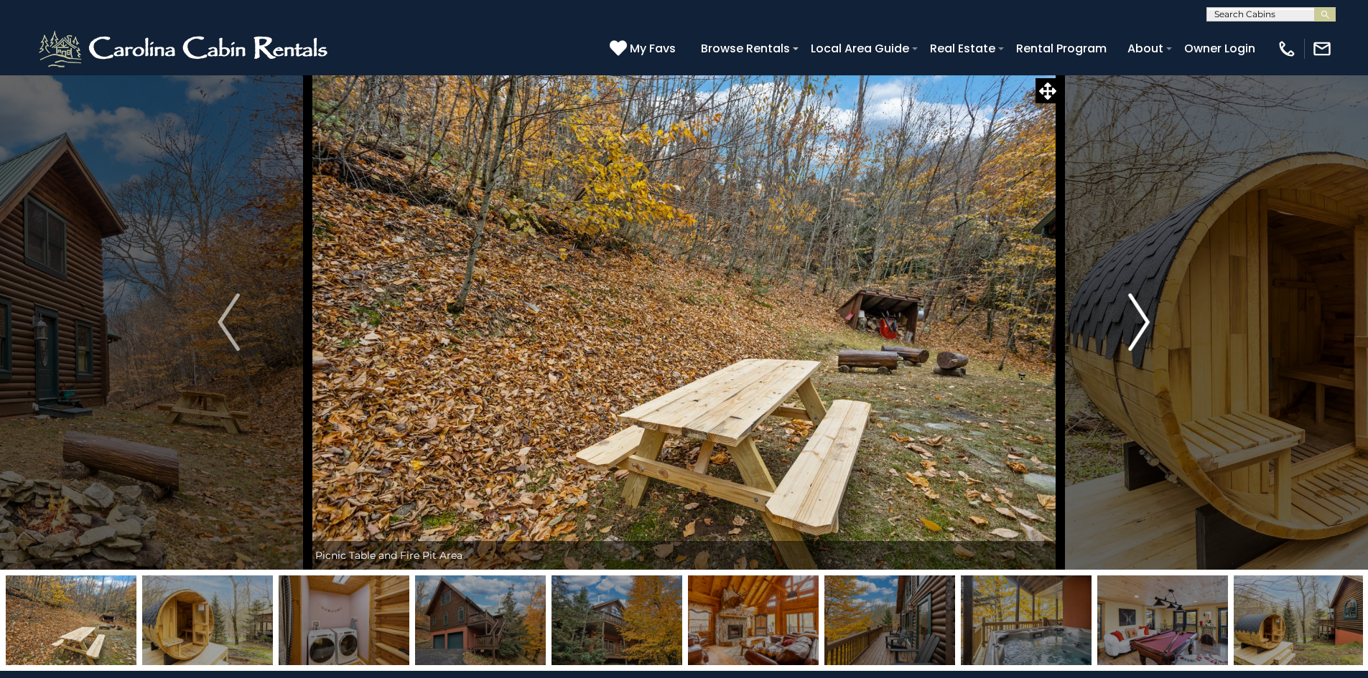
click at [1139, 318] on img "Next" at bounding box center [1139, 322] width 22 height 57
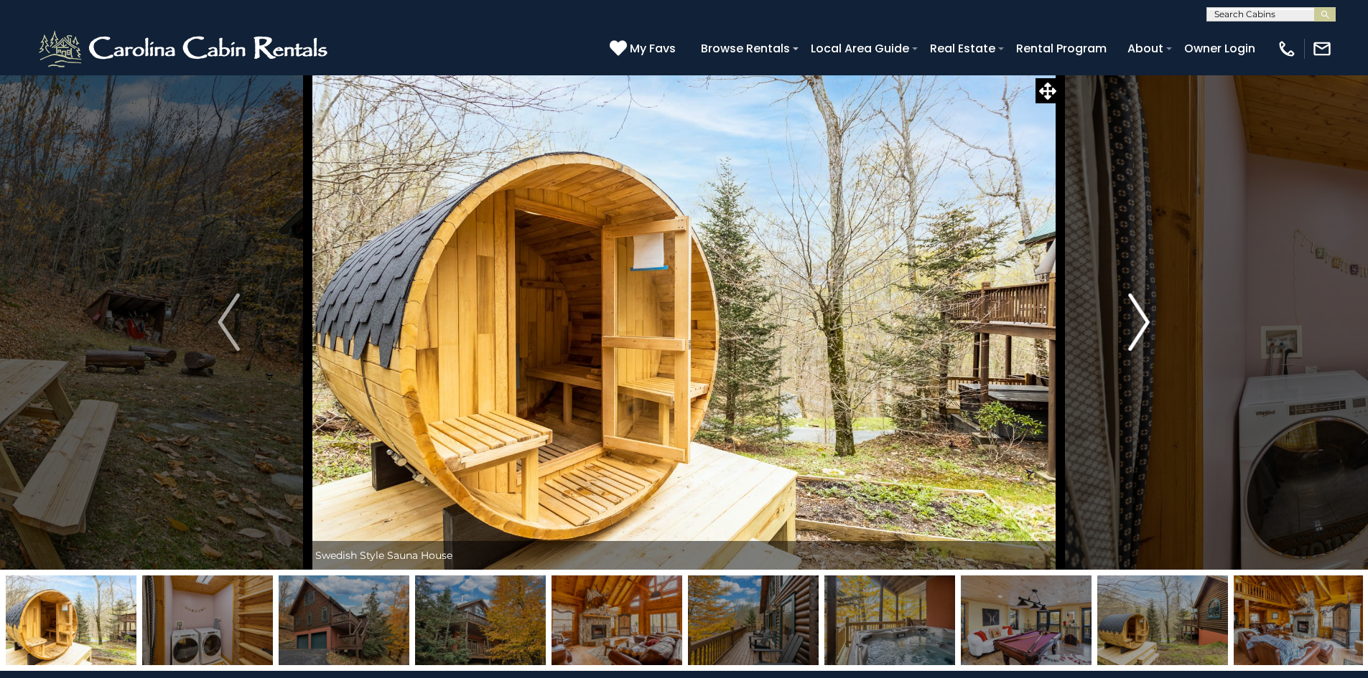
click at [1139, 318] on img "Next" at bounding box center [1139, 322] width 22 height 57
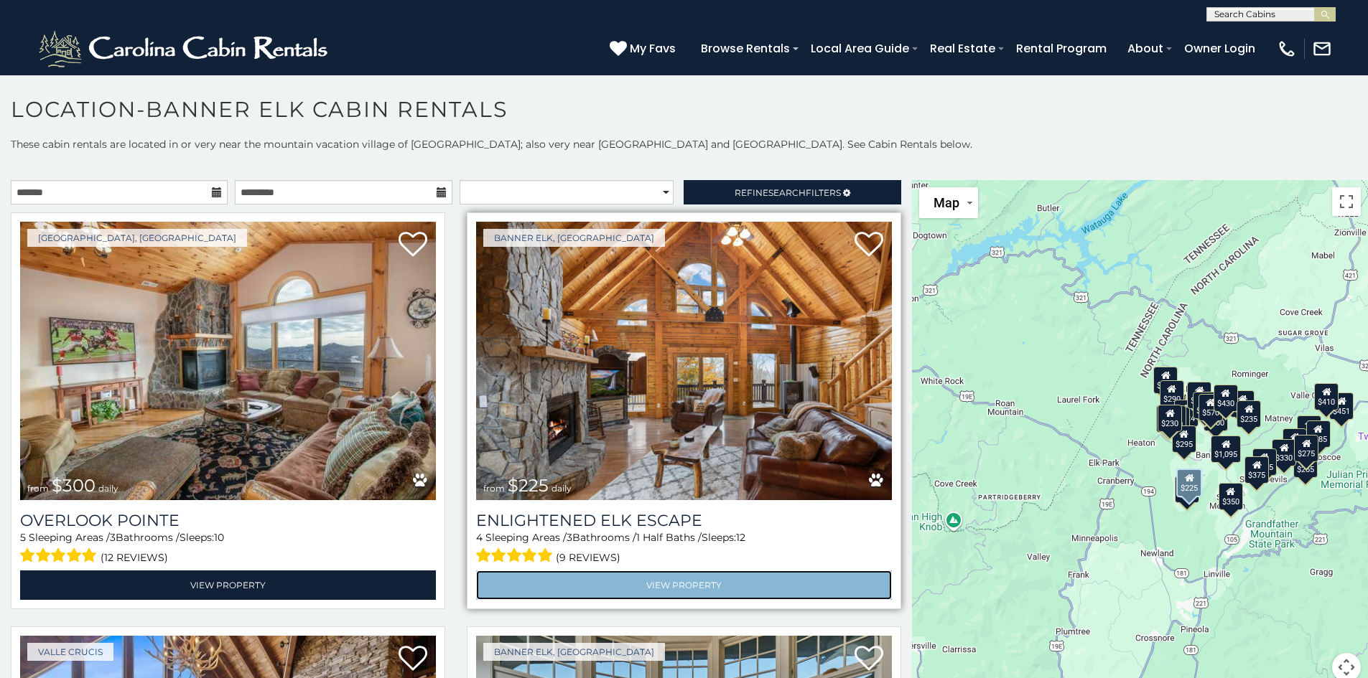
click at [628, 578] on link "View Property" at bounding box center [684, 585] width 416 height 29
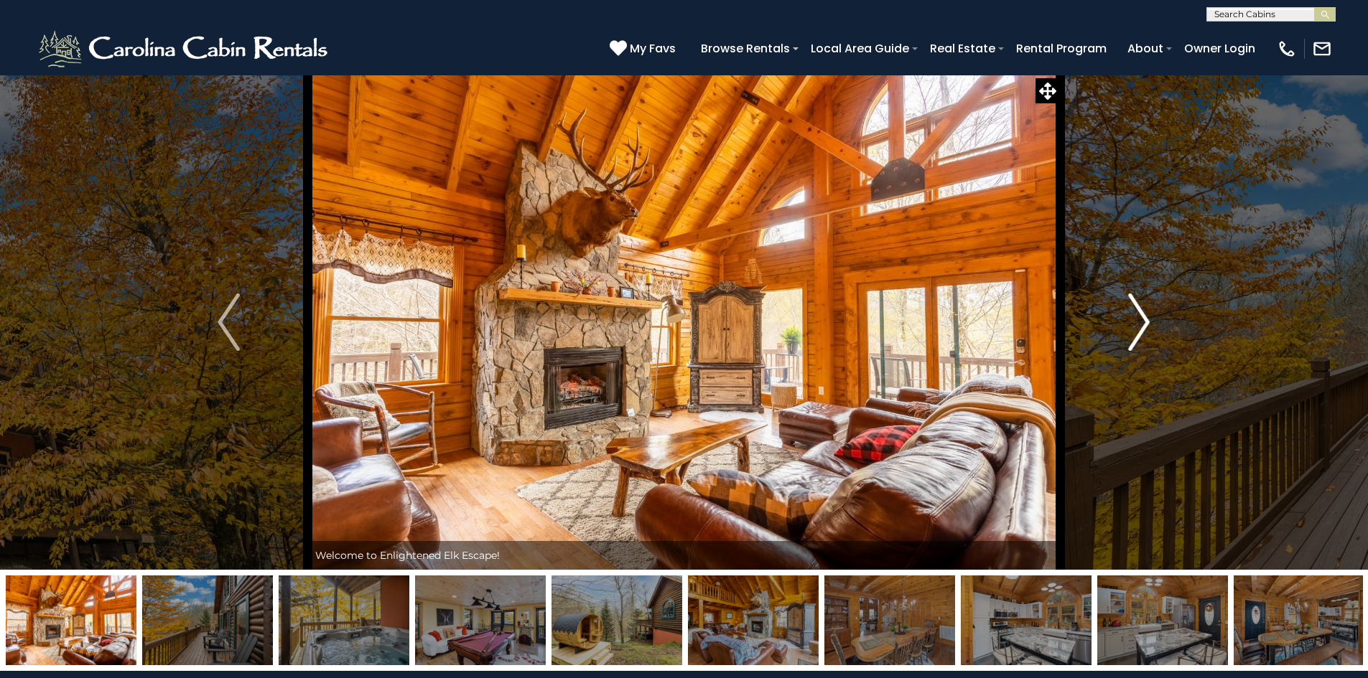
click at [1144, 317] on img "Next" at bounding box center [1139, 322] width 22 height 57
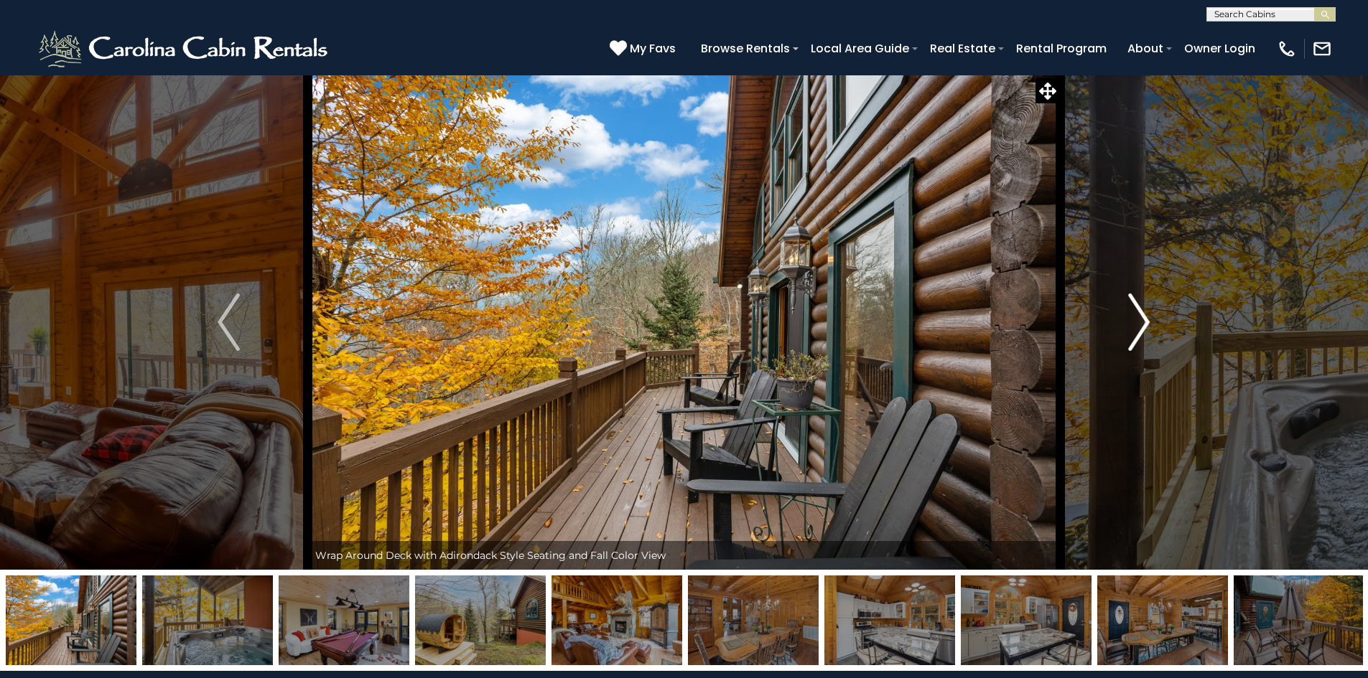
click at [1144, 317] on img "Next" at bounding box center [1139, 322] width 22 height 57
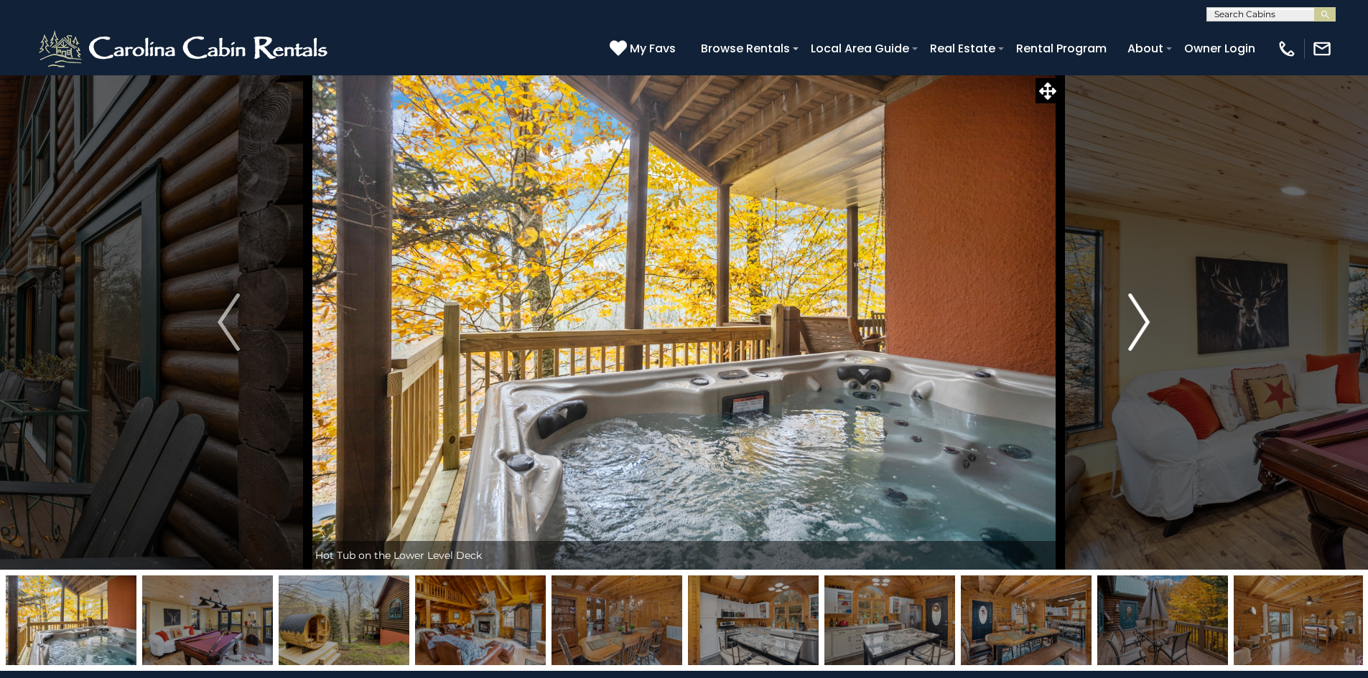
click at [1144, 317] on img "Next" at bounding box center [1139, 322] width 22 height 57
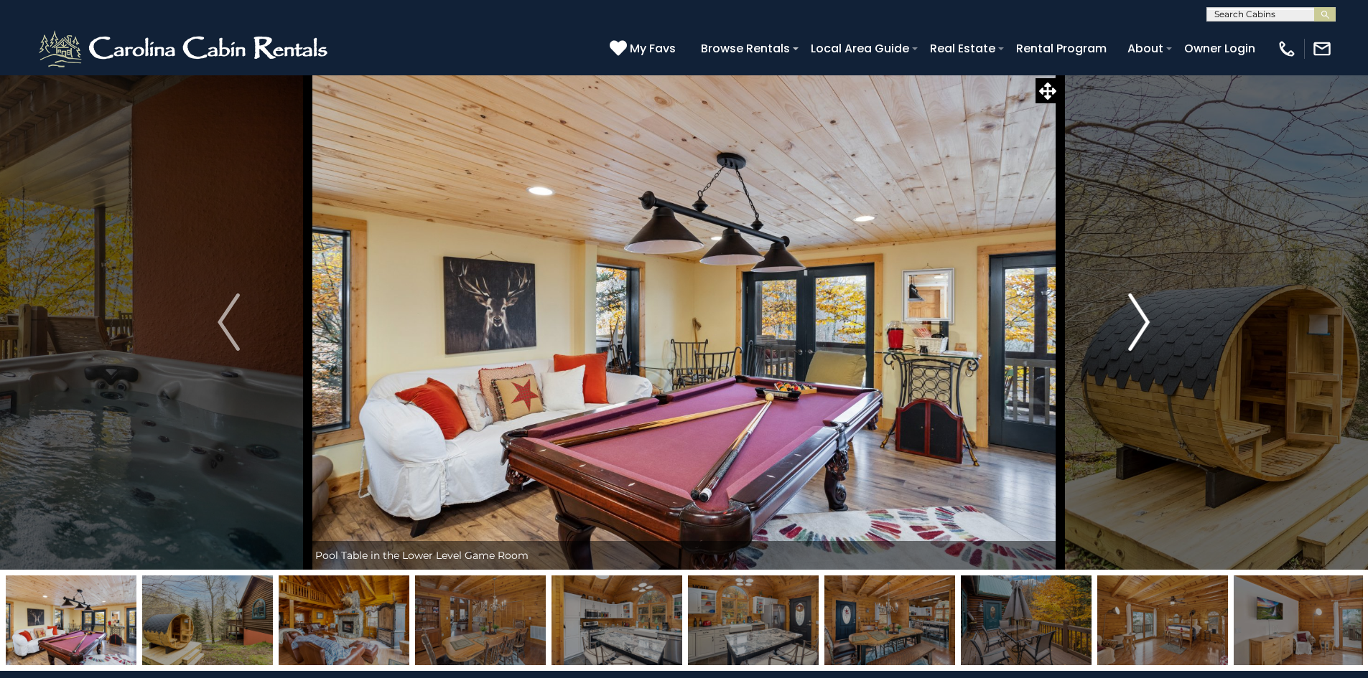
click at [1144, 317] on img "Next" at bounding box center [1139, 322] width 22 height 57
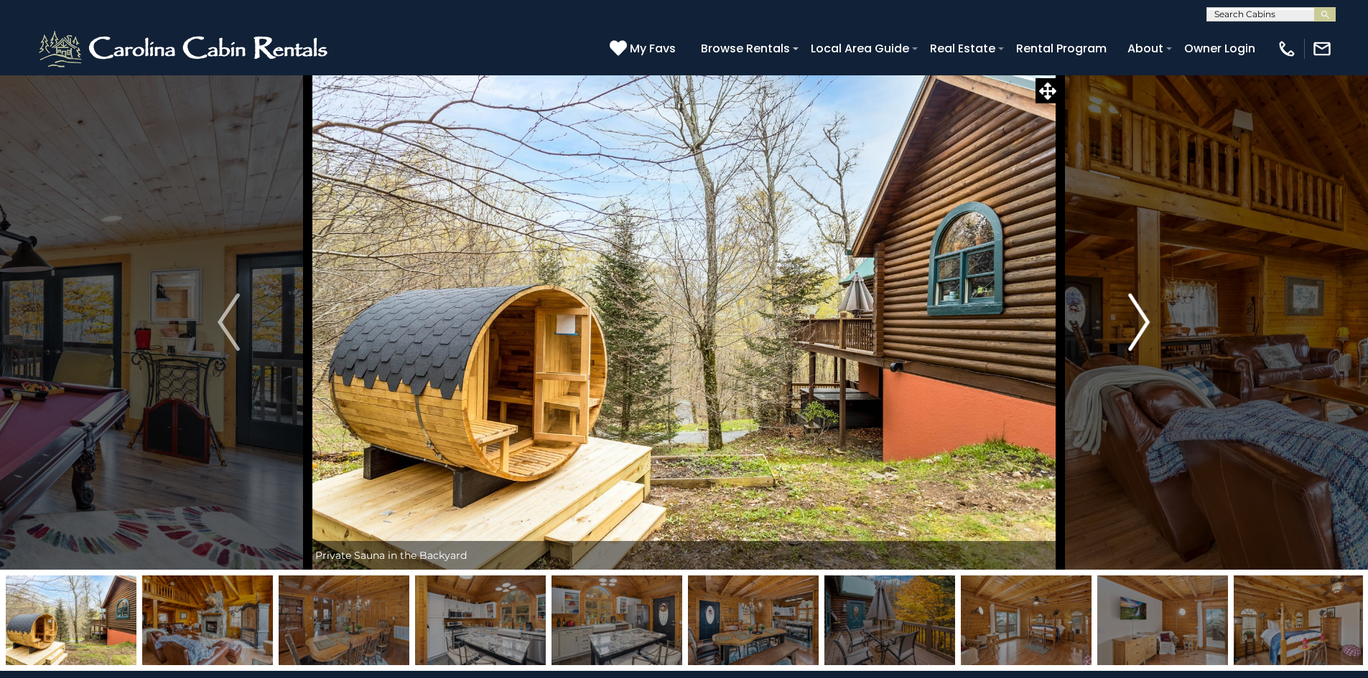
click at [1144, 317] on img "Next" at bounding box center [1139, 322] width 22 height 57
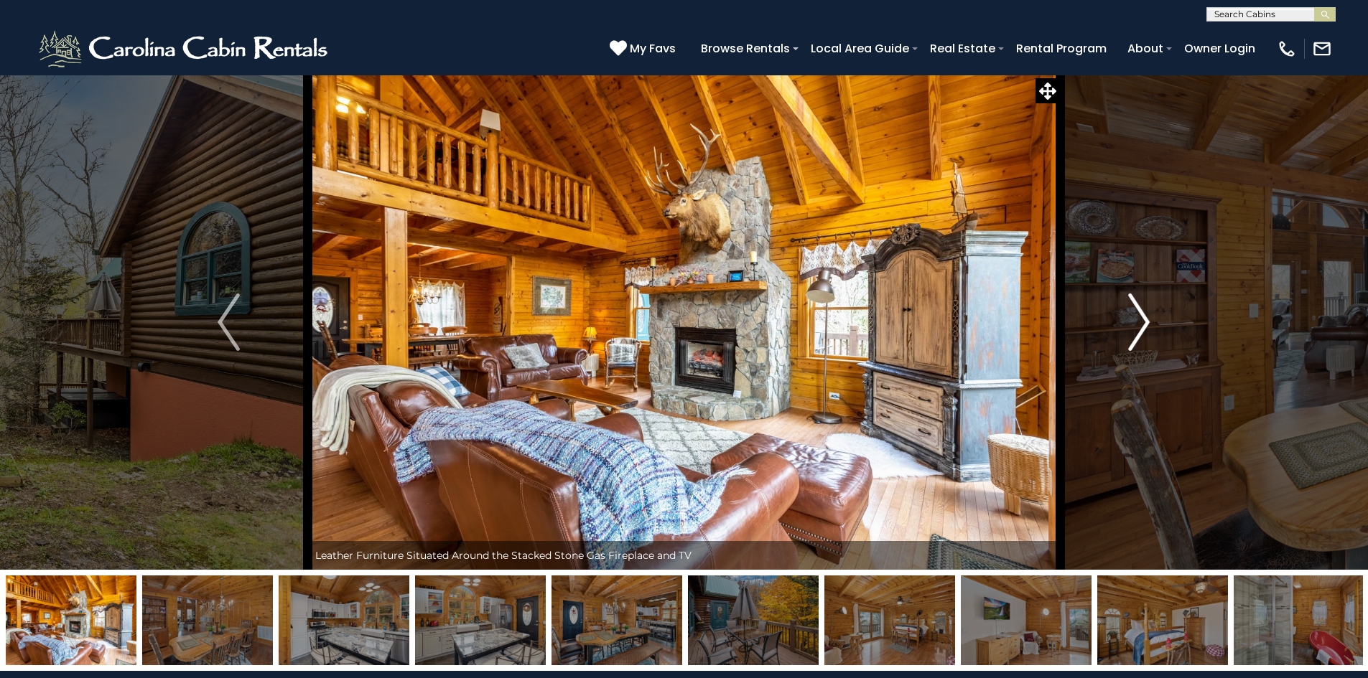
click at [1144, 317] on img "Next" at bounding box center [1139, 322] width 22 height 57
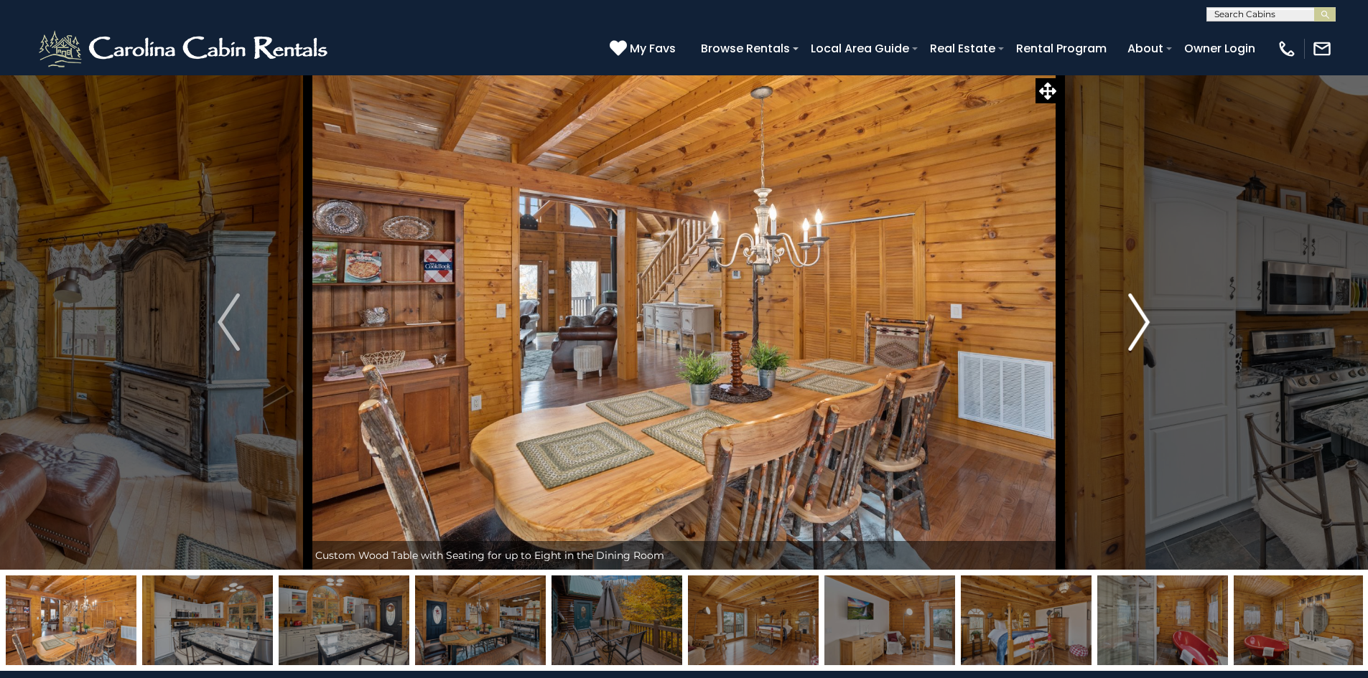
click at [1144, 317] on img "Next" at bounding box center [1139, 322] width 22 height 57
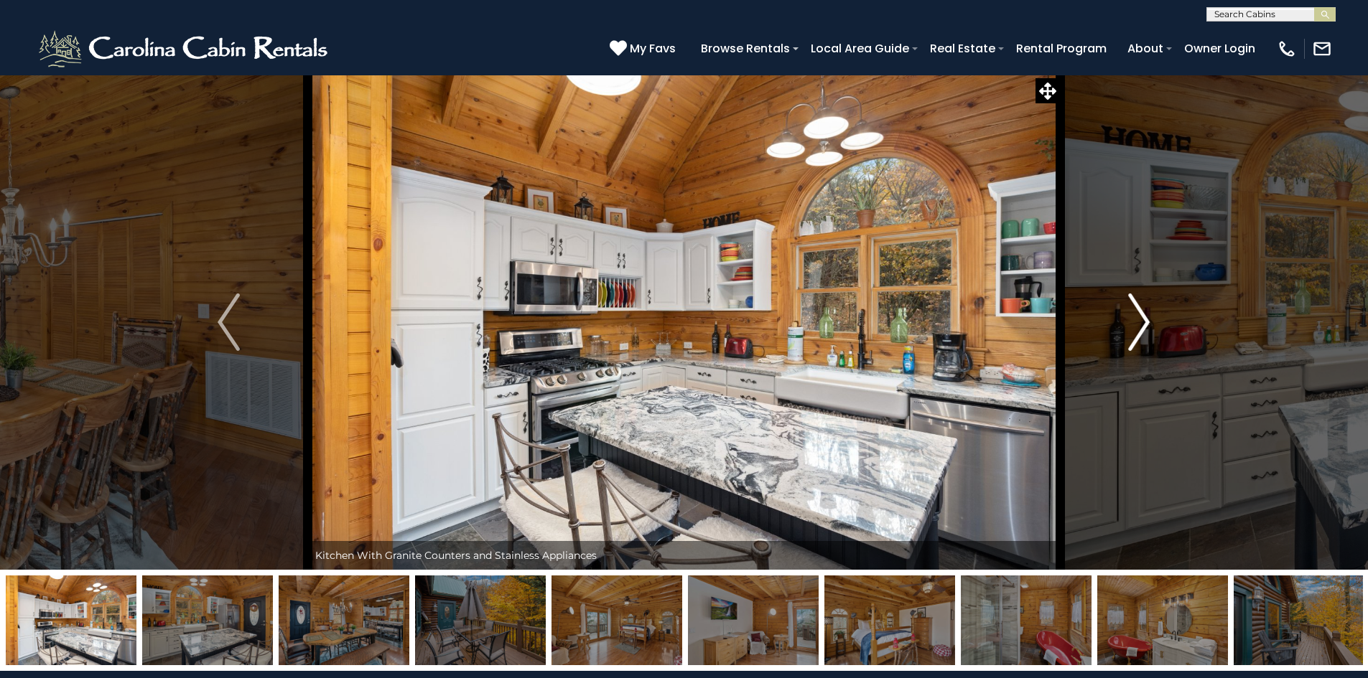
click at [1144, 317] on img "Next" at bounding box center [1139, 322] width 22 height 57
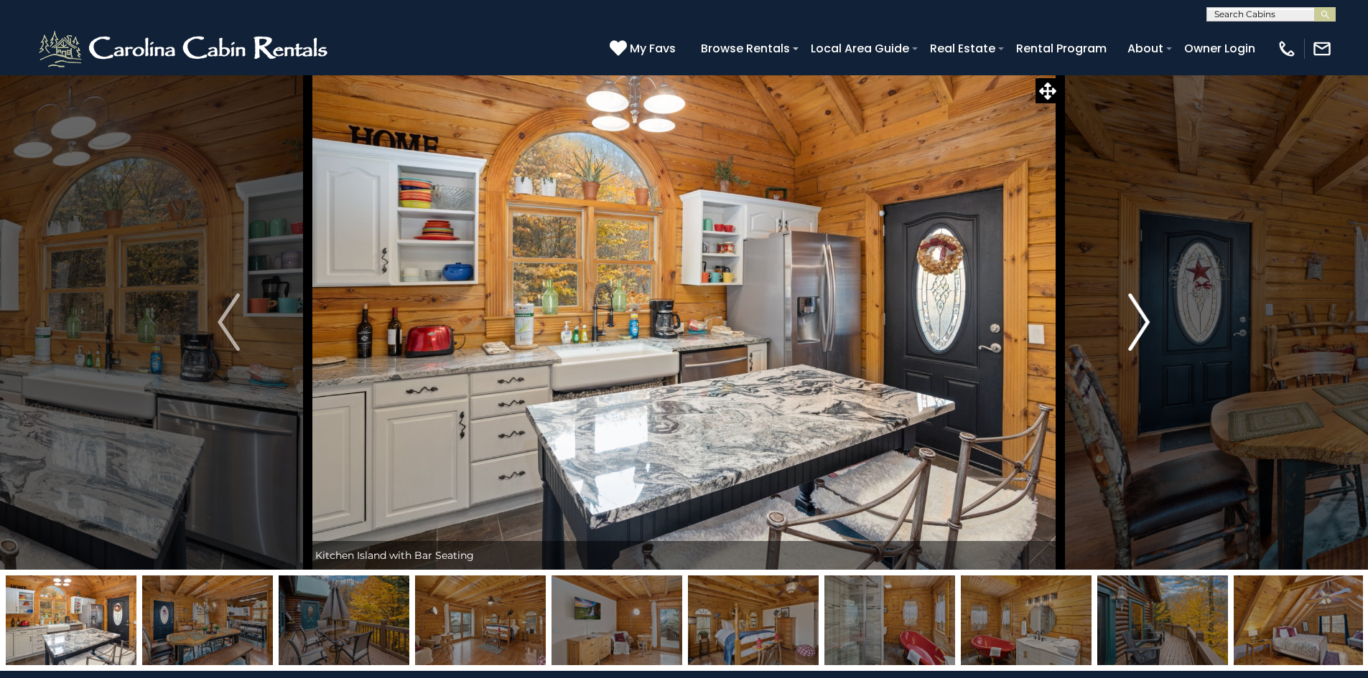
click at [1144, 317] on img "Next" at bounding box center [1139, 322] width 22 height 57
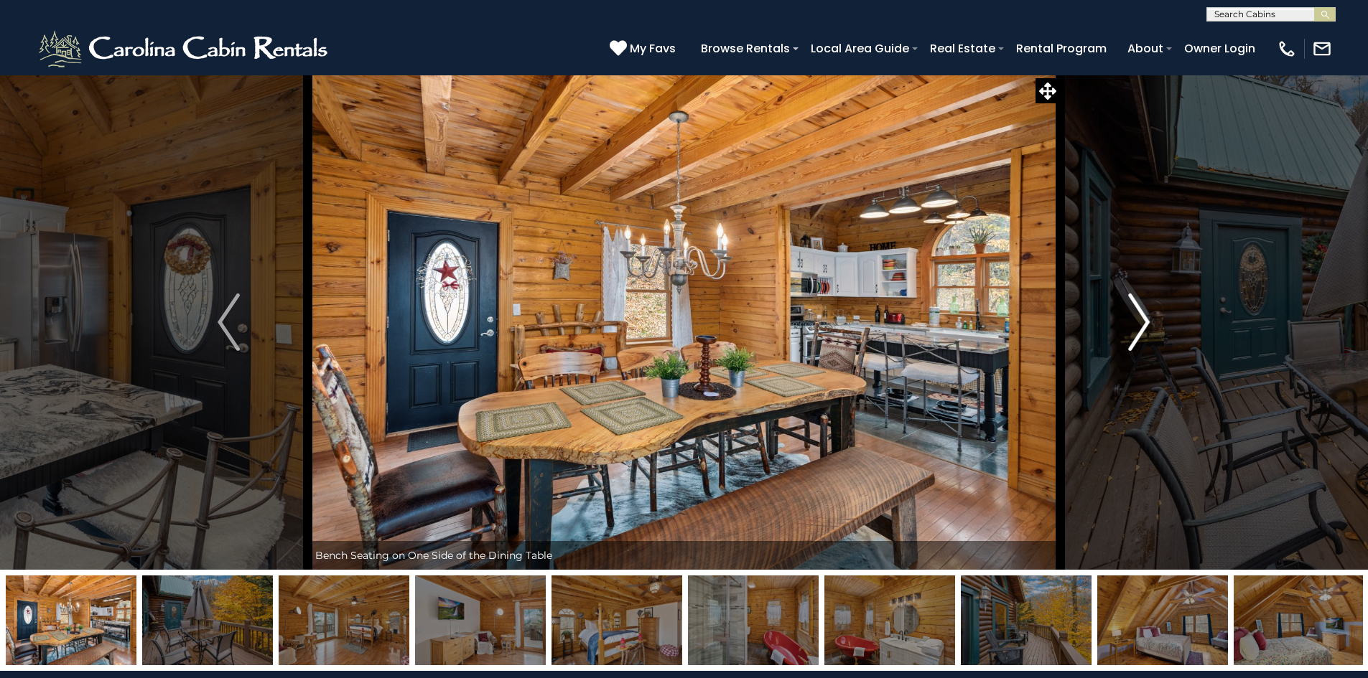
click at [1144, 317] on img "Next" at bounding box center [1139, 322] width 22 height 57
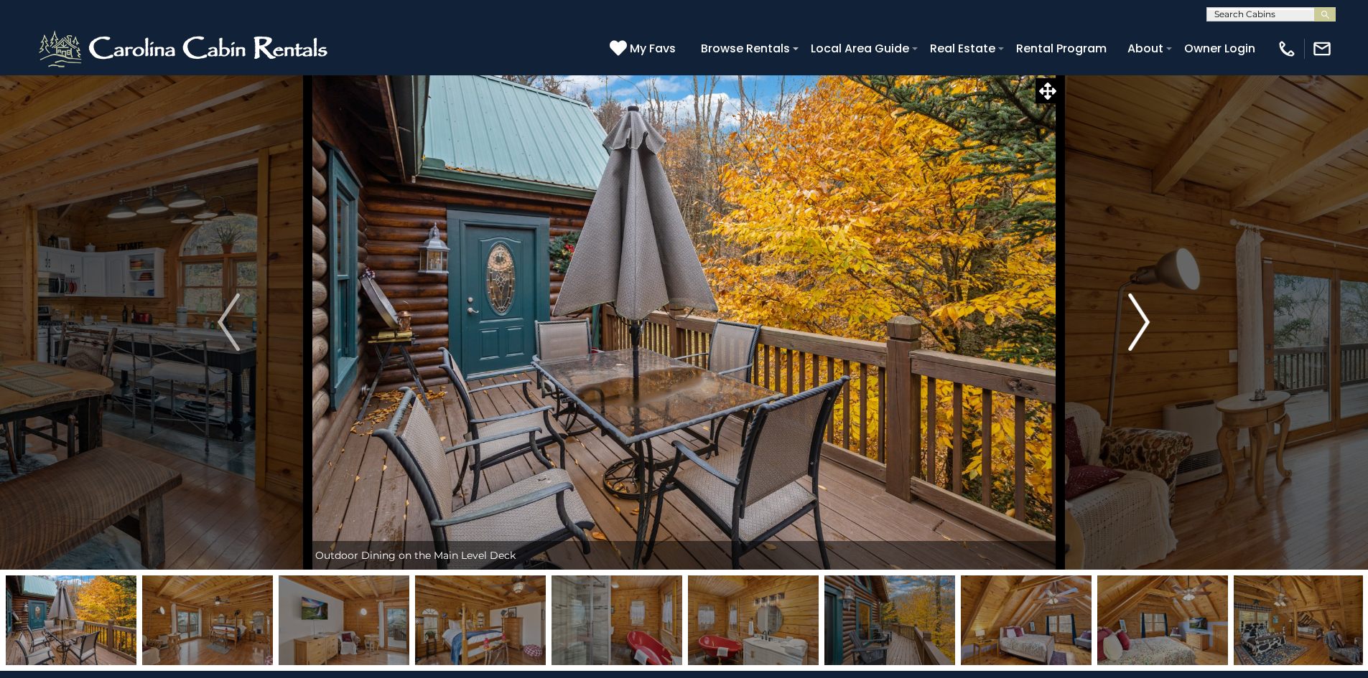
click at [1144, 317] on img "Next" at bounding box center [1139, 322] width 22 height 57
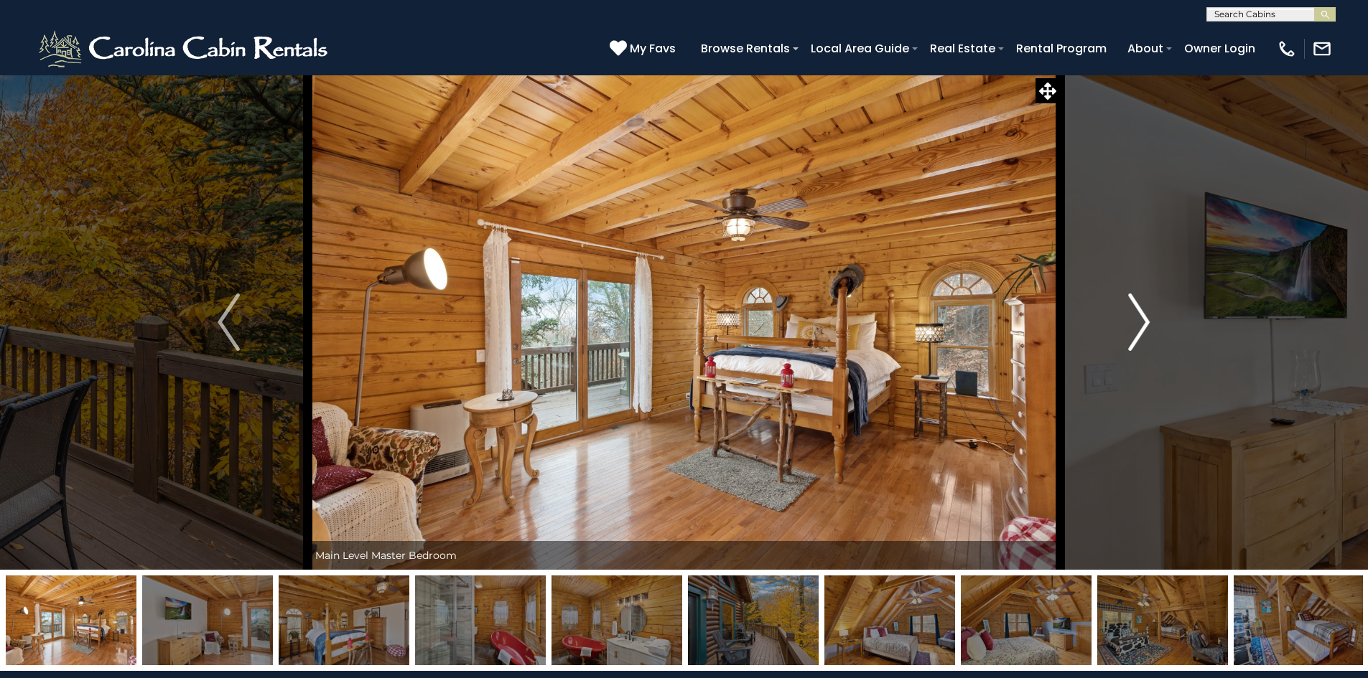
click at [1144, 317] on img "Next" at bounding box center [1139, 322] width 22 height 57
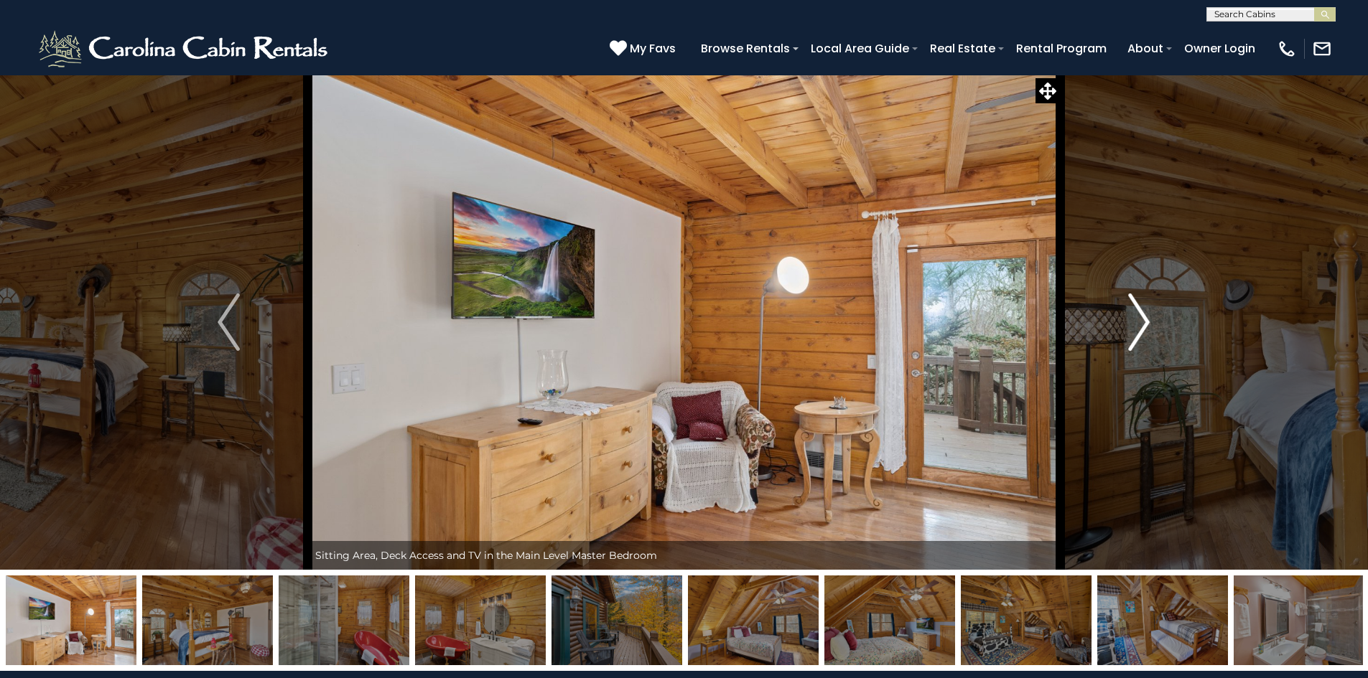
click at [1144, 317] on img "Next" at bounding box center [1139, 322] width 22 height 57
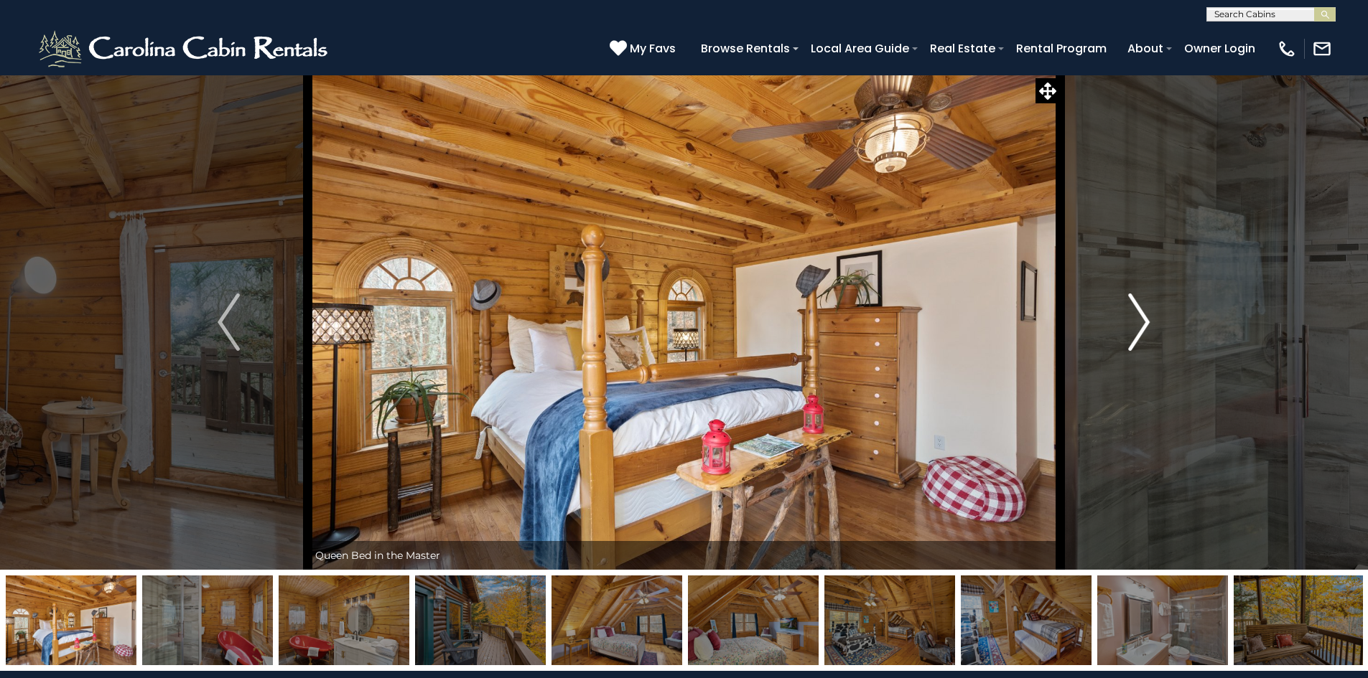
click at [1144, 317] on img "Next" at bounding box center [1139, 322] width 22 height 57
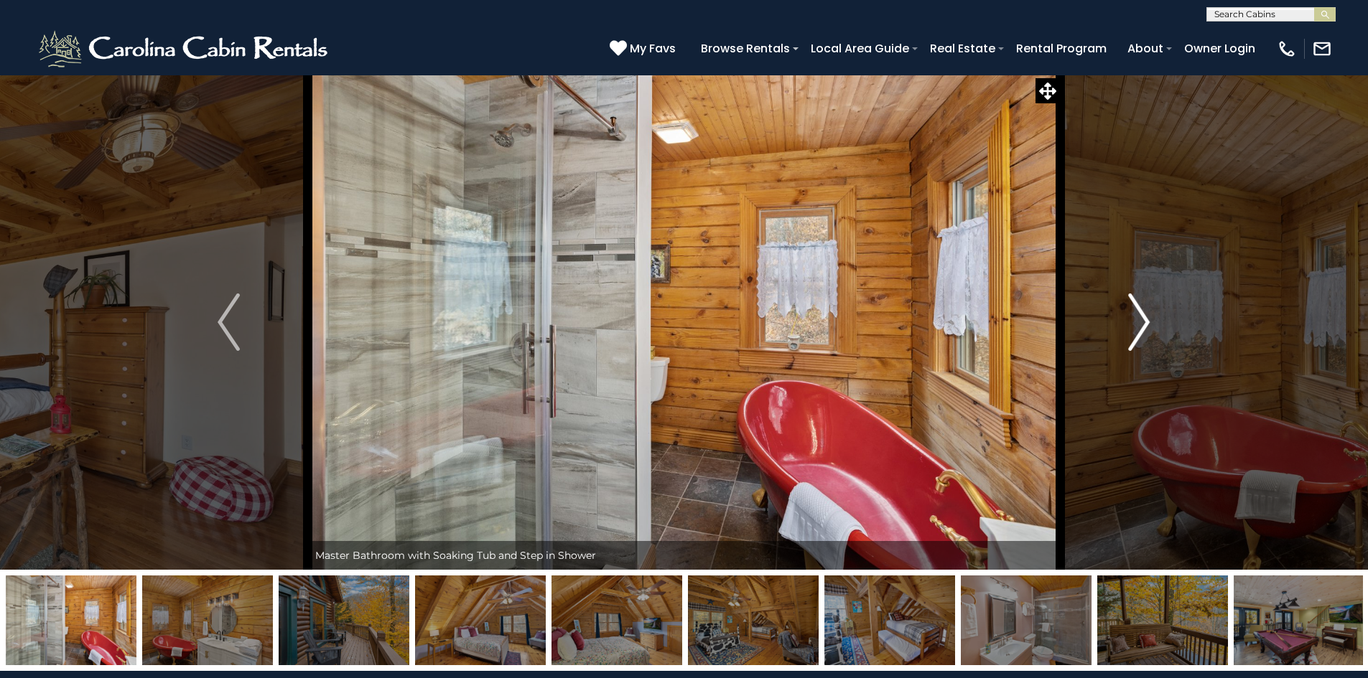
click at [1144, 317] on img "Next" at bounding box center [1139, 322] width 22 height 57
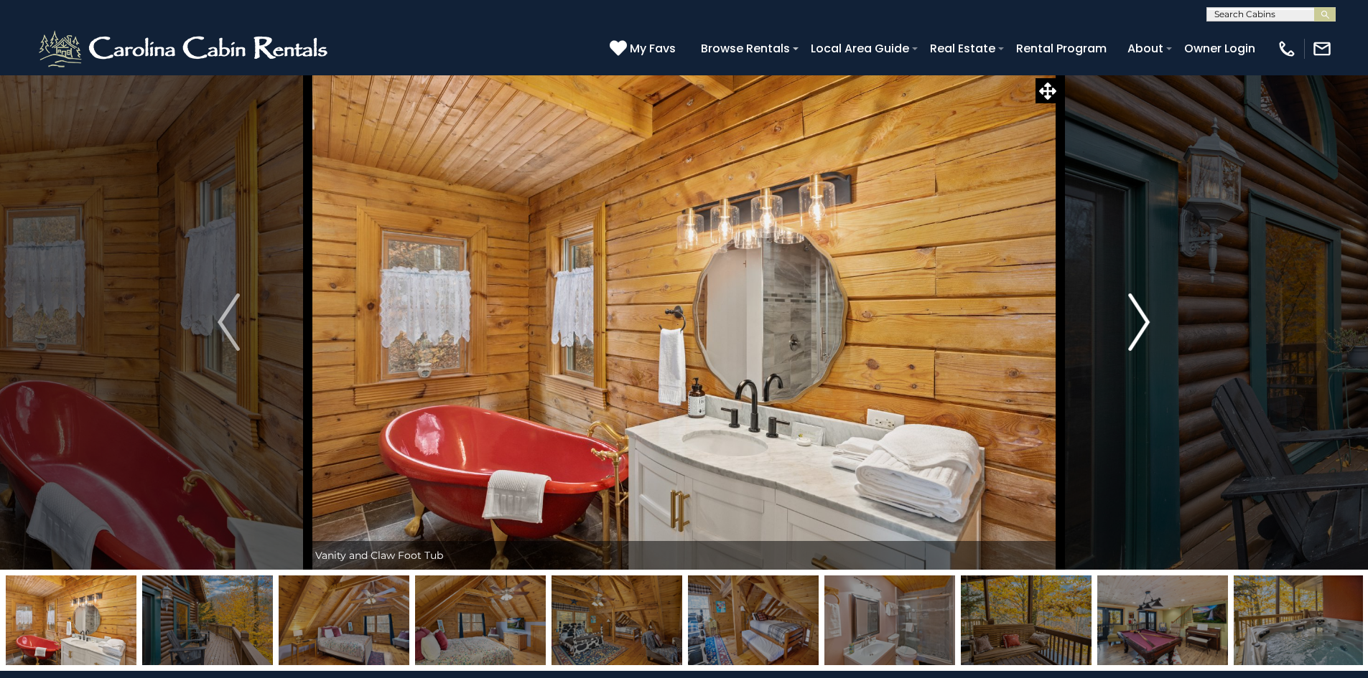
click at [1142, 319] on img "Next" at bounding box center [1139, 322] width 22 height 57
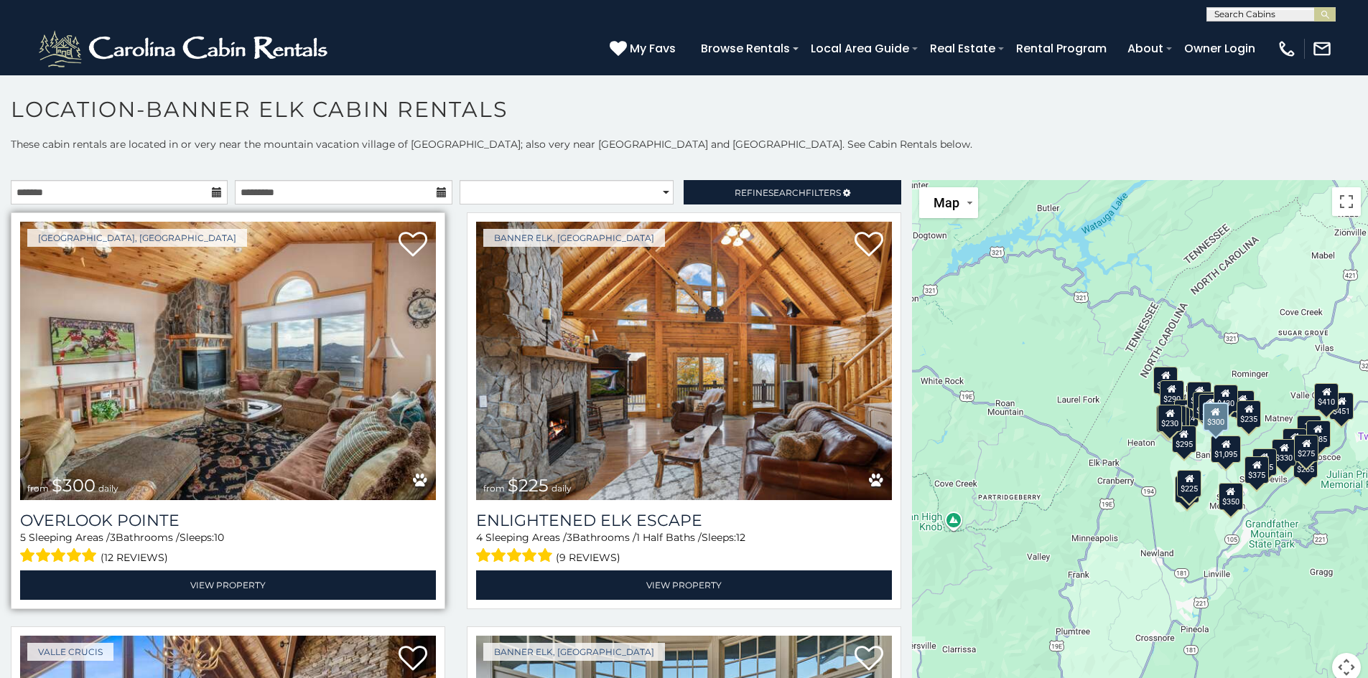
click at [282, 418] on img at bounding box center [228, 361] width 416 height 279
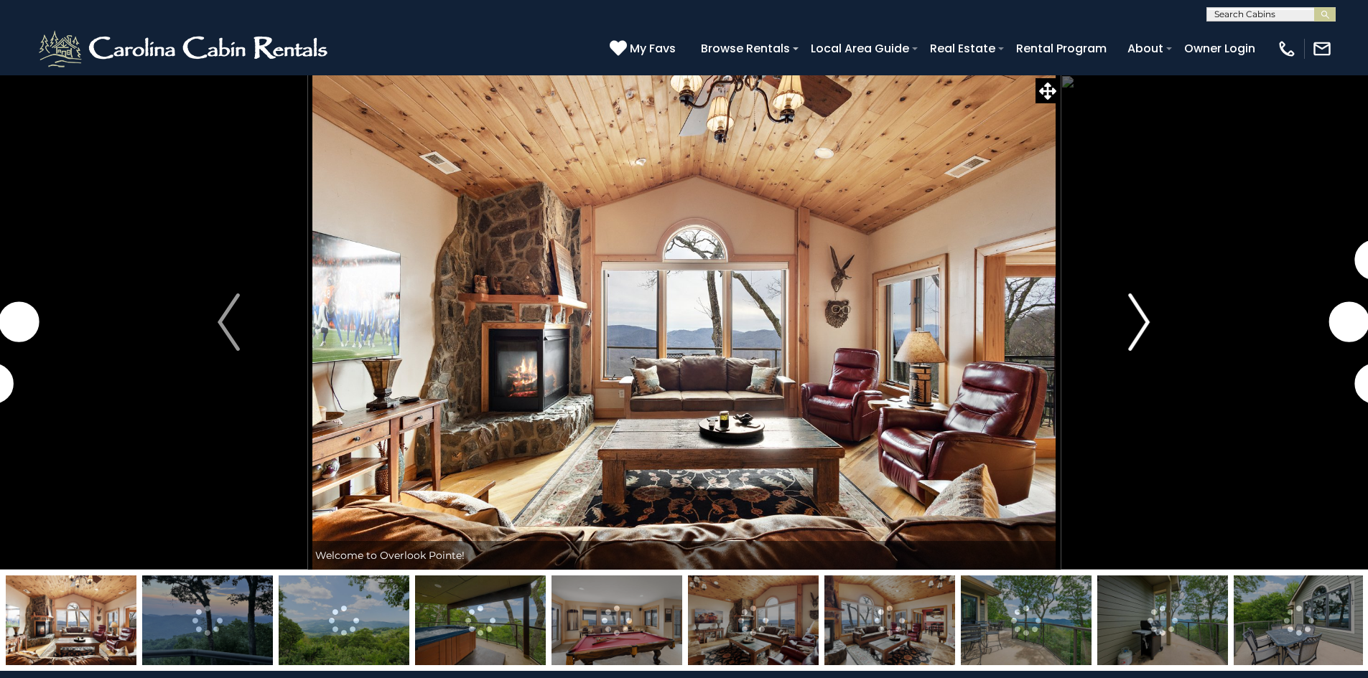
click at [1136, 327] on img "Next" at bounding box center [1139, 322] width 22 height 57
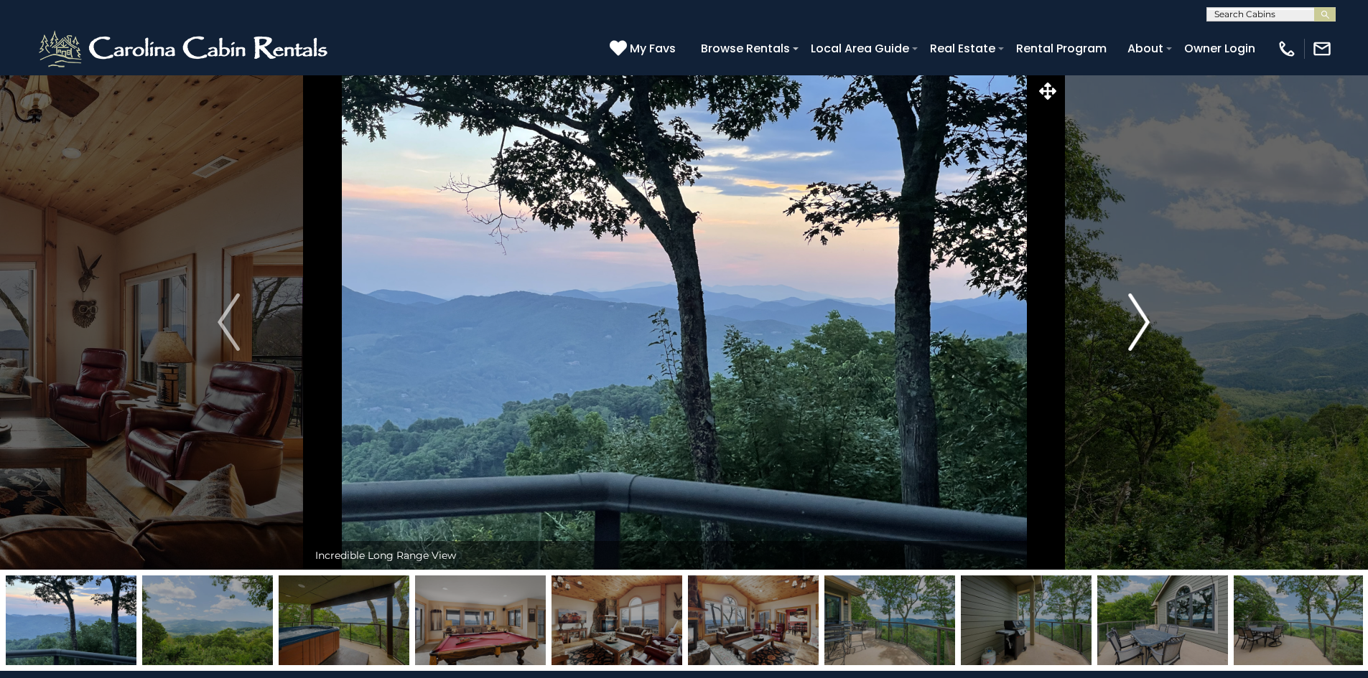
click at [1136, 327] on img "Next" at bounding box center [1139, 322] width 22 height 57
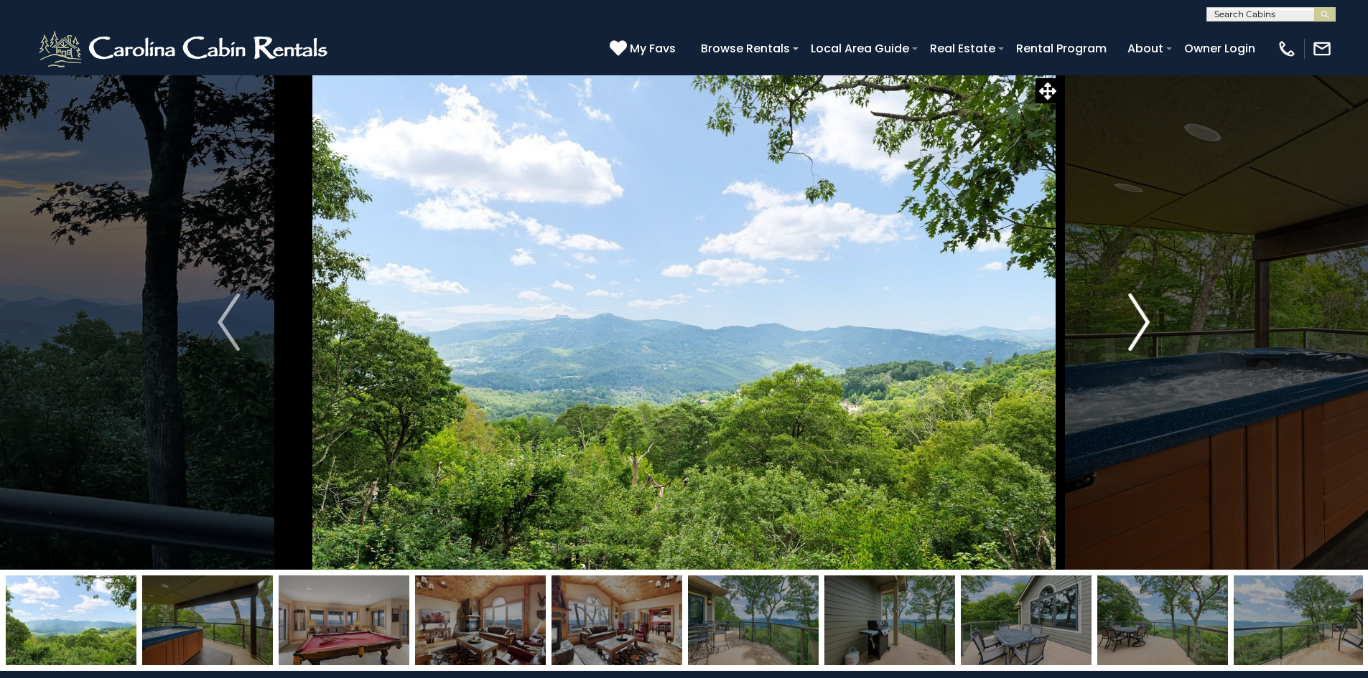
click at [1136, 327] on img "Next" at bounding box center [1139, 322] width 22 height 57
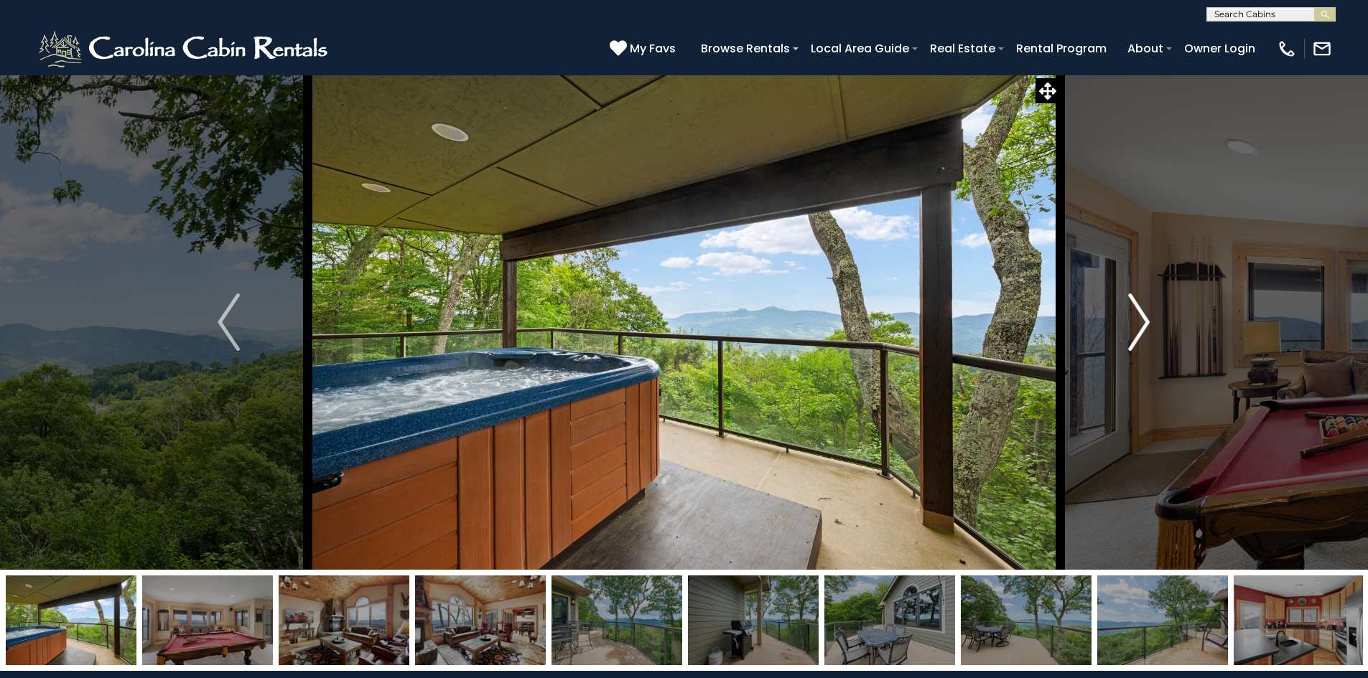
click at [1136, 327] on img "Next" at bounding box center [1139, 322] width 22 height 57
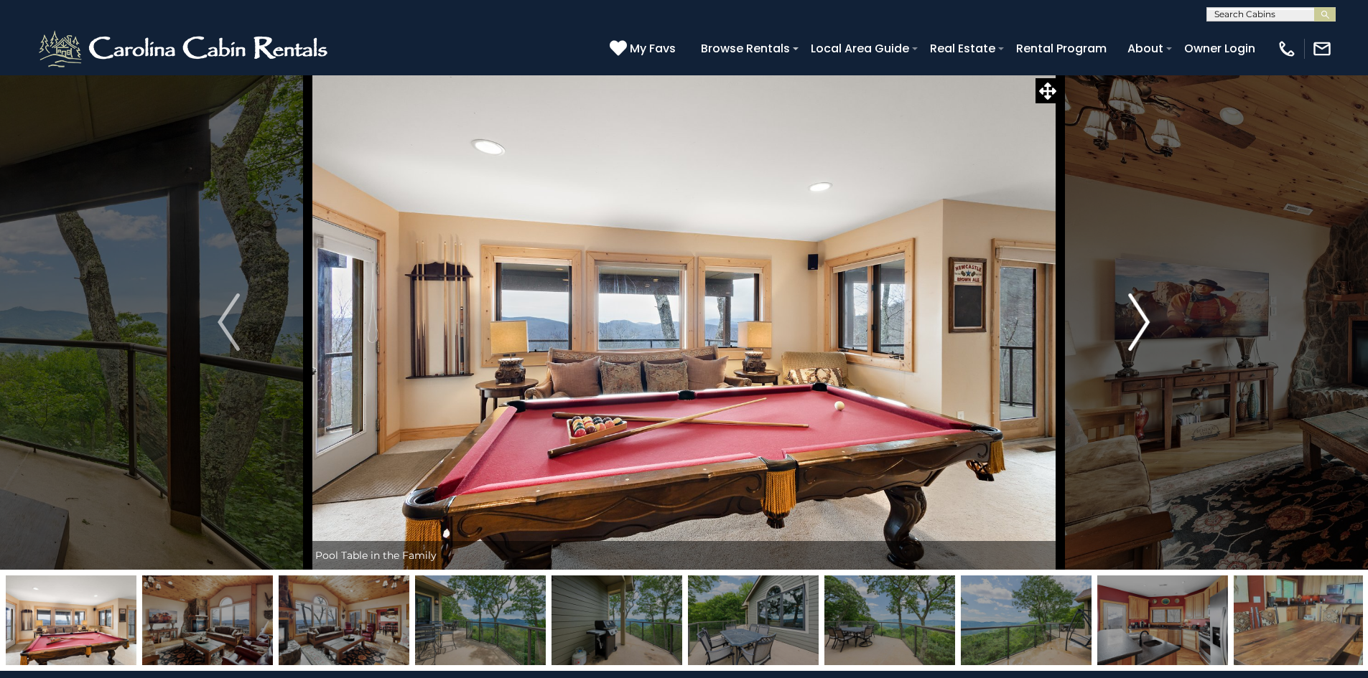
click at [1136, 327] on img "Next" at bounding box center [1139, 322] width 22 height 57
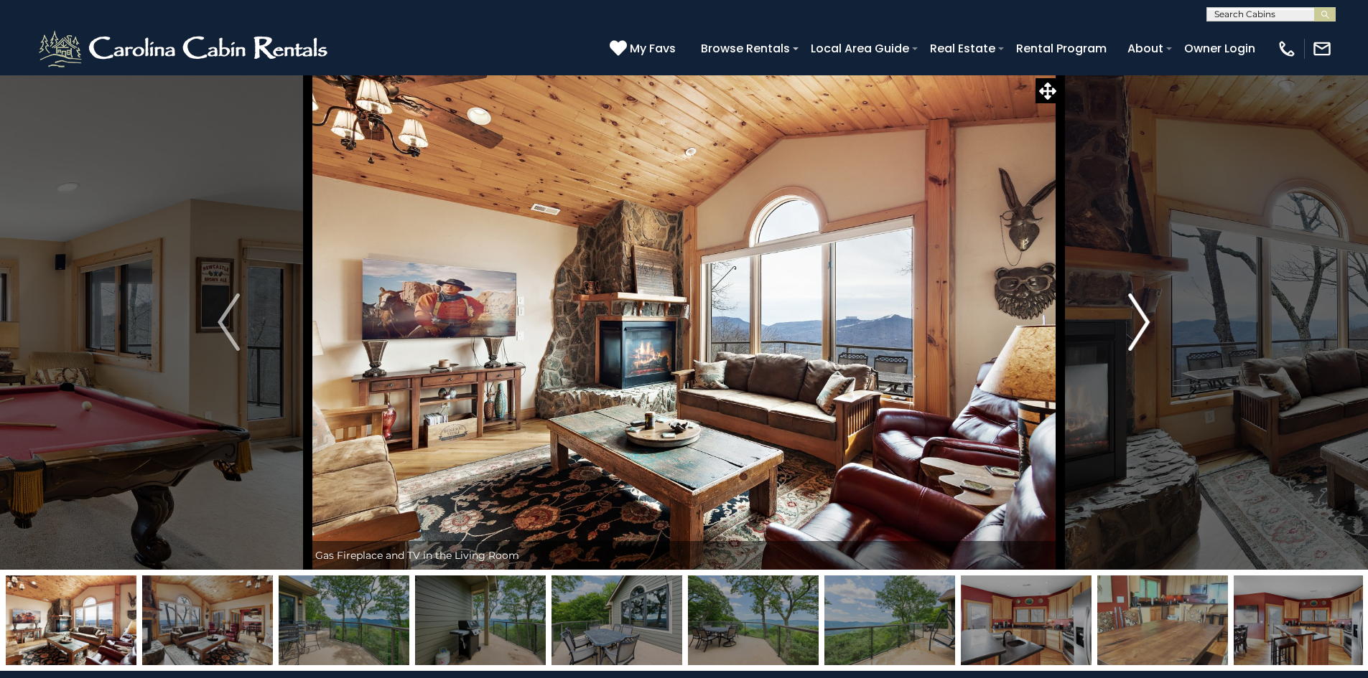
click at [1136, 327] on img "Next" at bounding box center [1139, 322] width 22 height 57
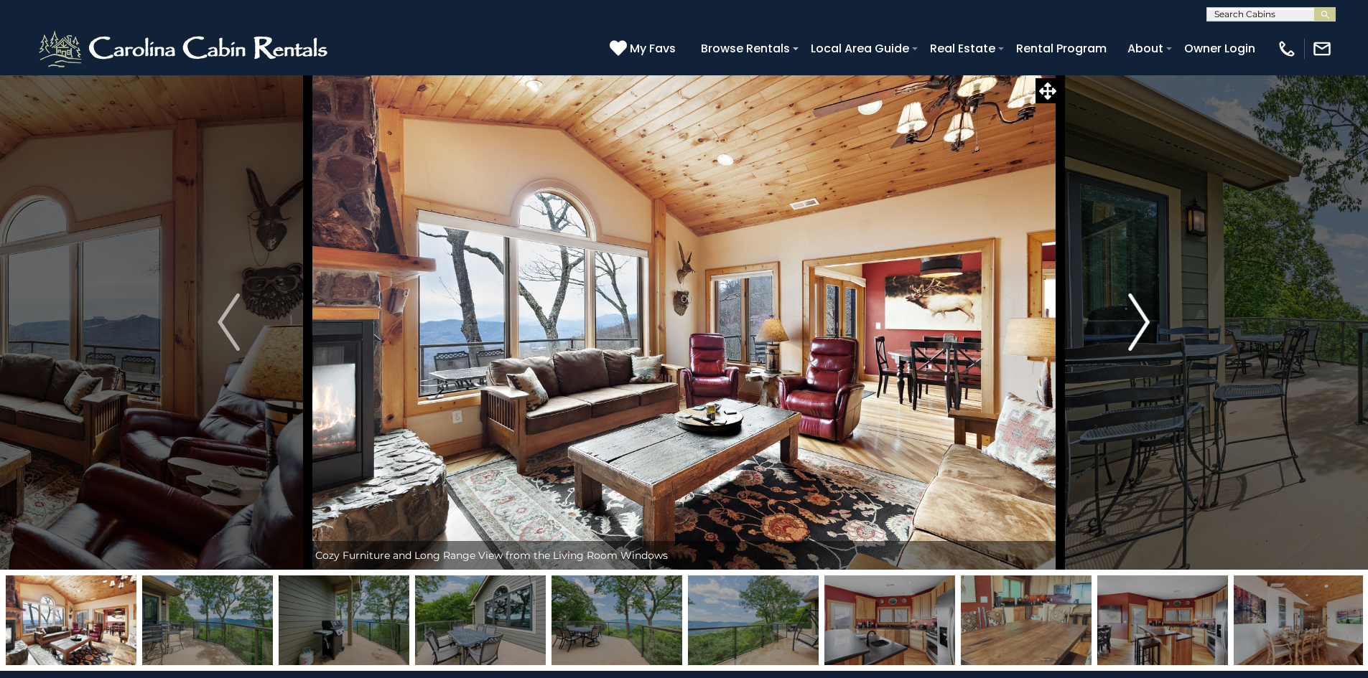
click at [1136, 327] on img "Next" at bounding box center [1139, 322] width 22 height 57
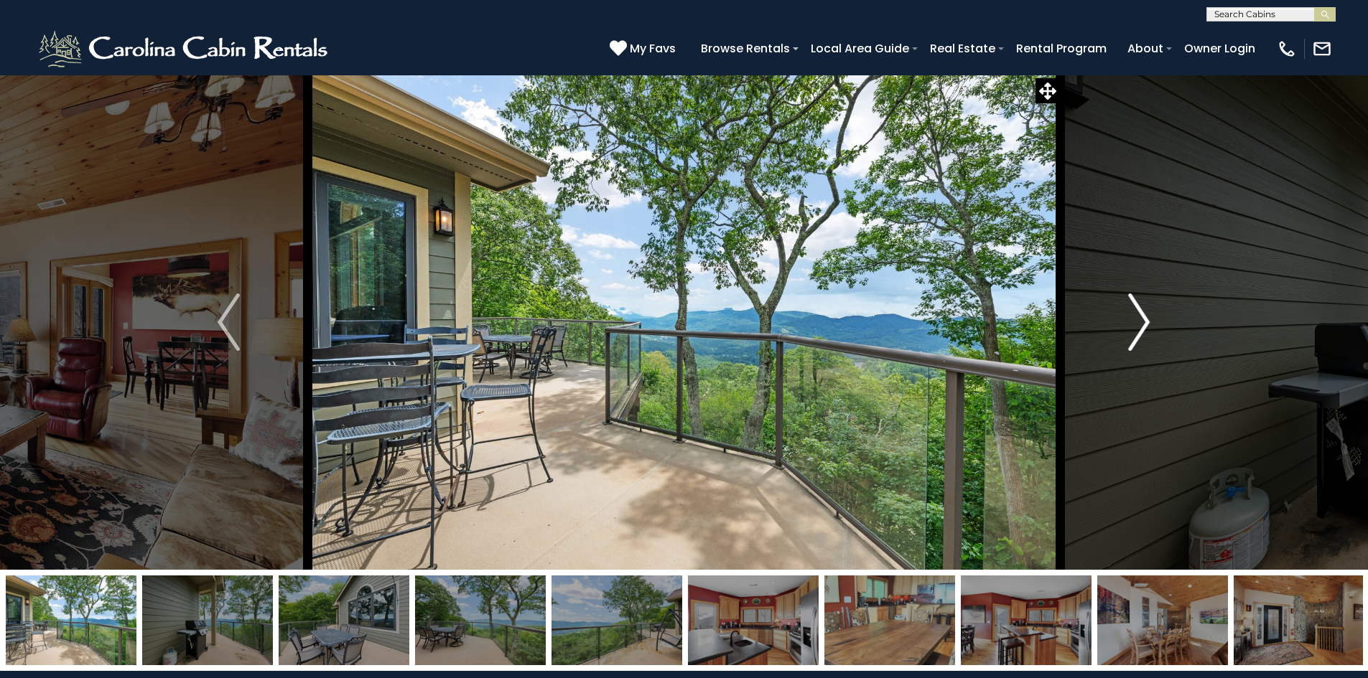
click at [1136, 327] on img "Next" at bounding box center [1139, 322] width 22 height 57
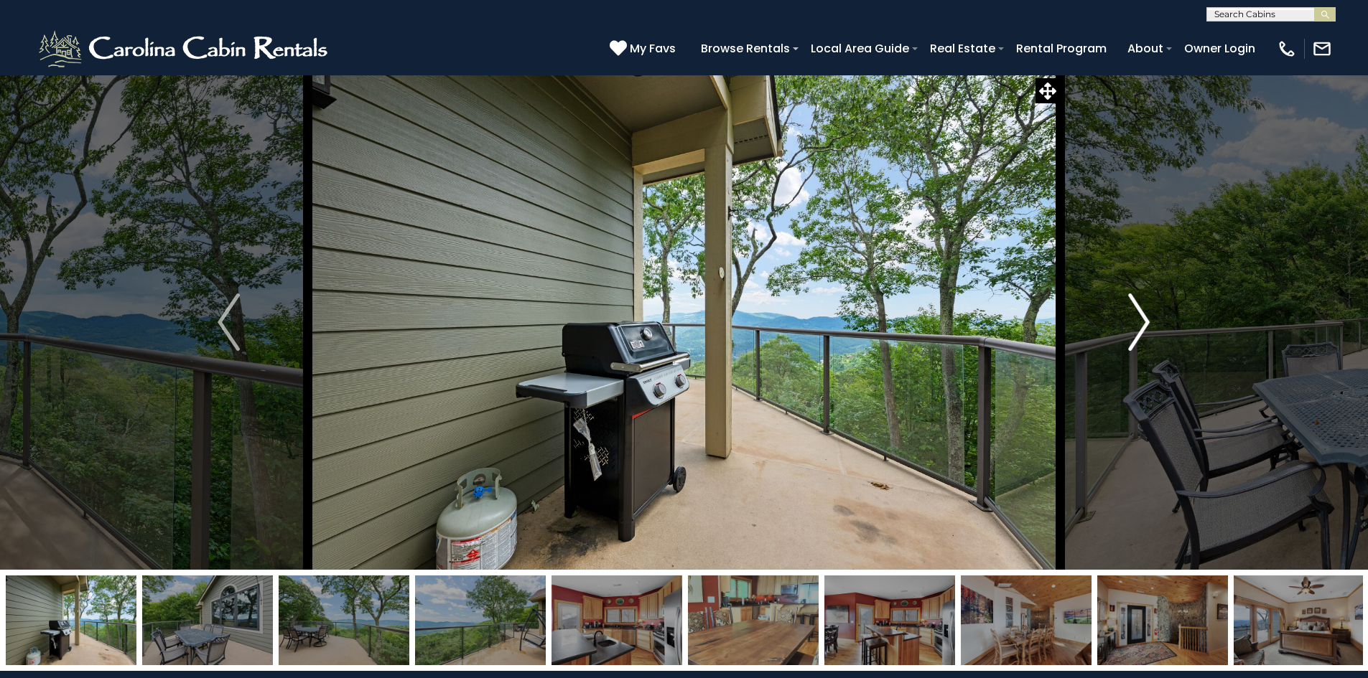
click at [1136, 327] on img "Next" at bounding box center [1139, 322] width 22 height 57
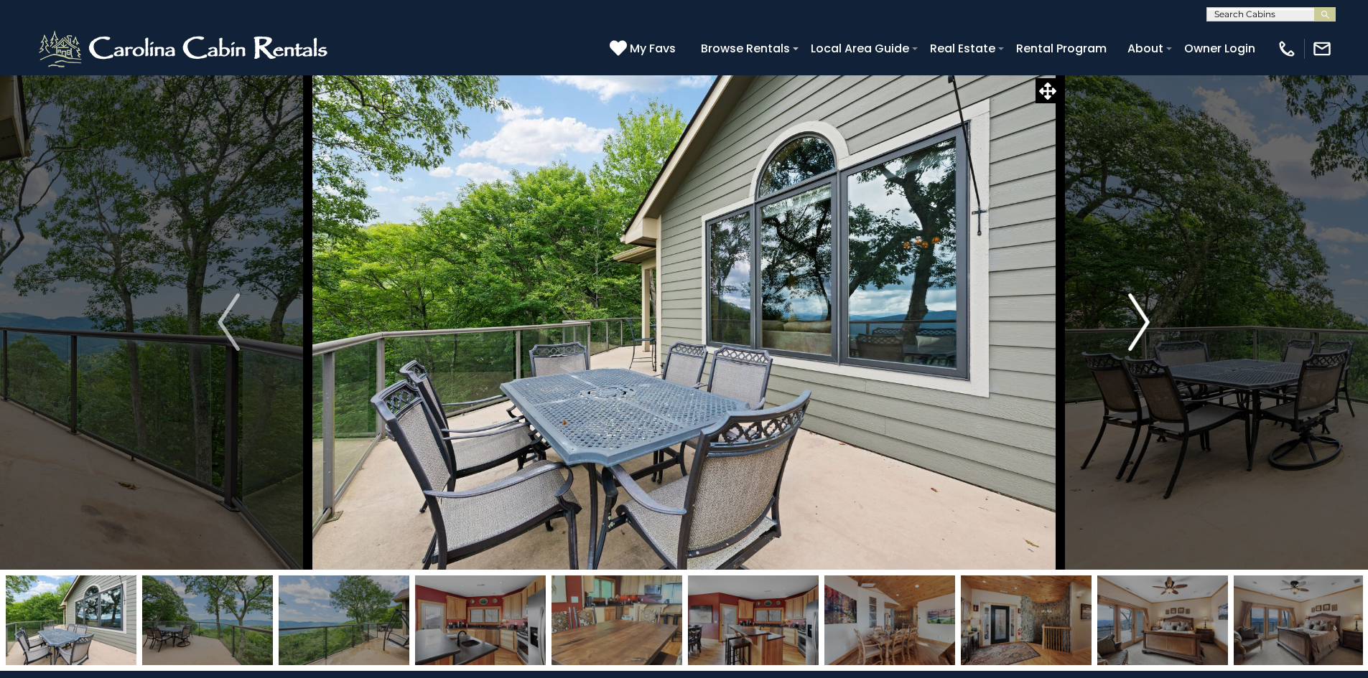
click at [1136, 327] on img "Next" at bounding box center [1139, 322] width 22 height 57
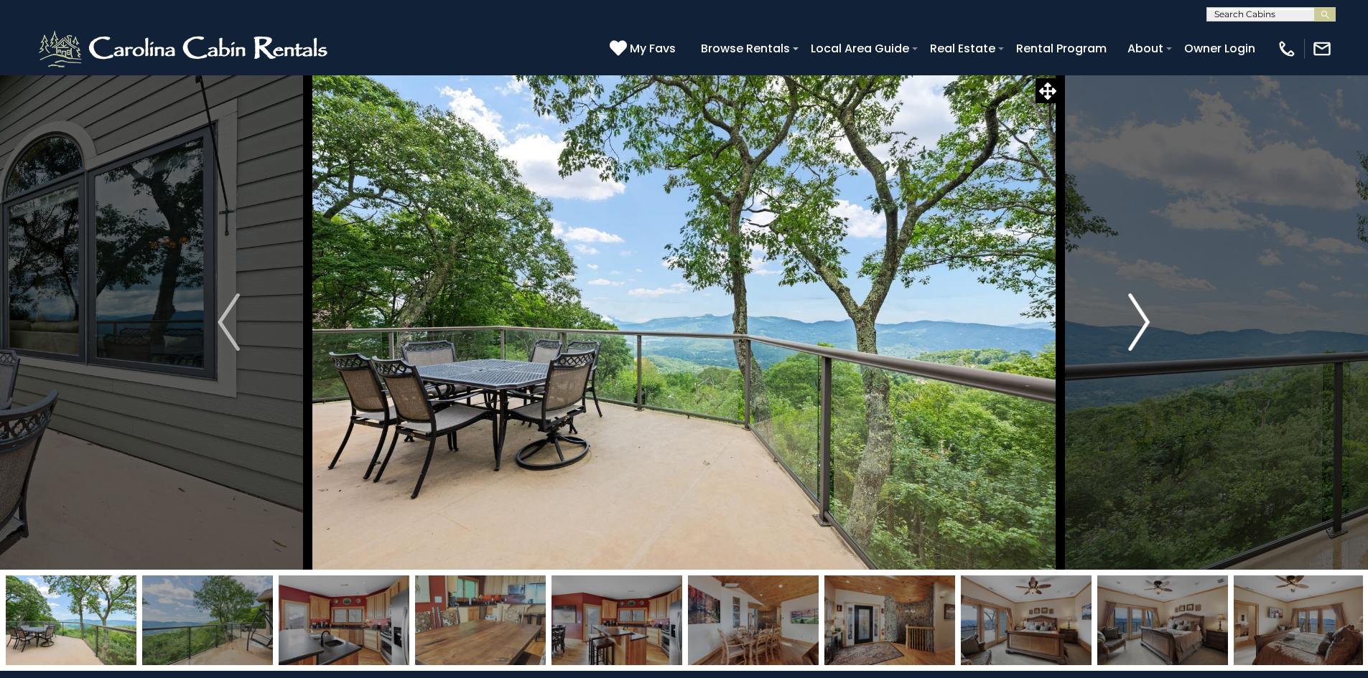
click at [1136, 327] on img "Next" at bounding box center [1139, 322] width 22 height 57
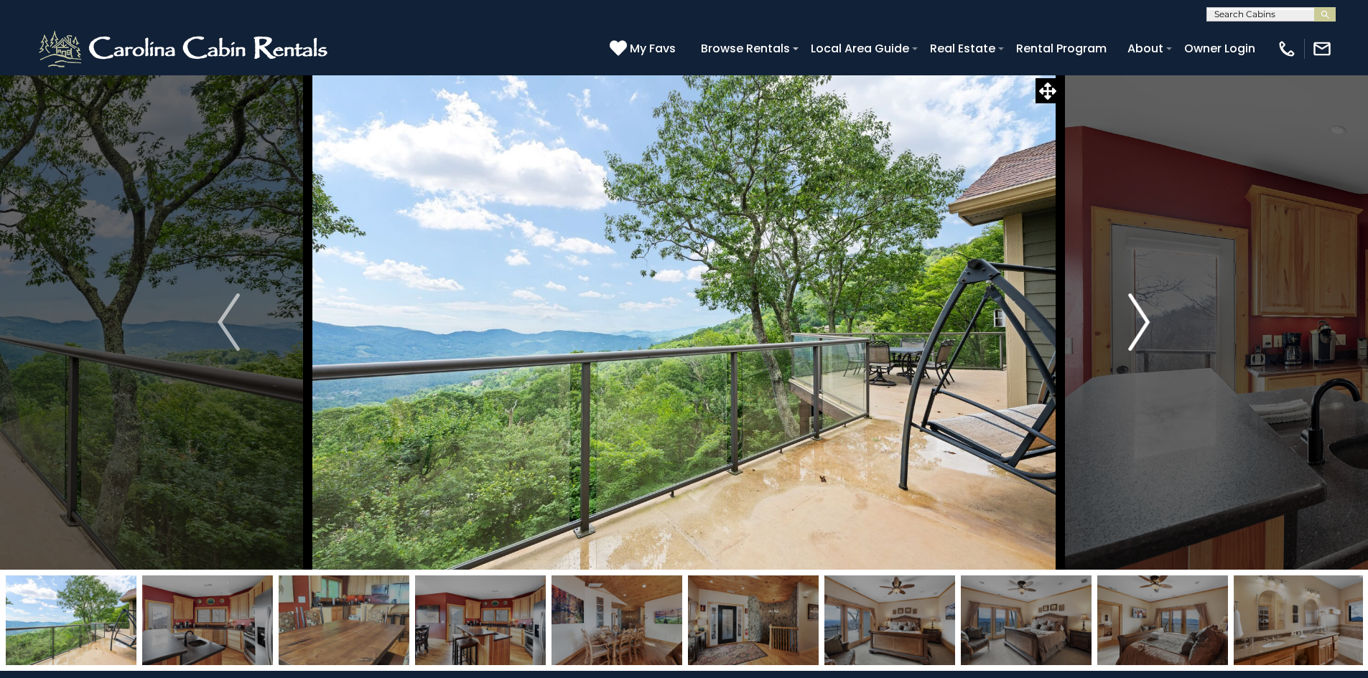
click at [1136, 327] on img "Next" at bounding box center [1139, 322] width 22 height 57
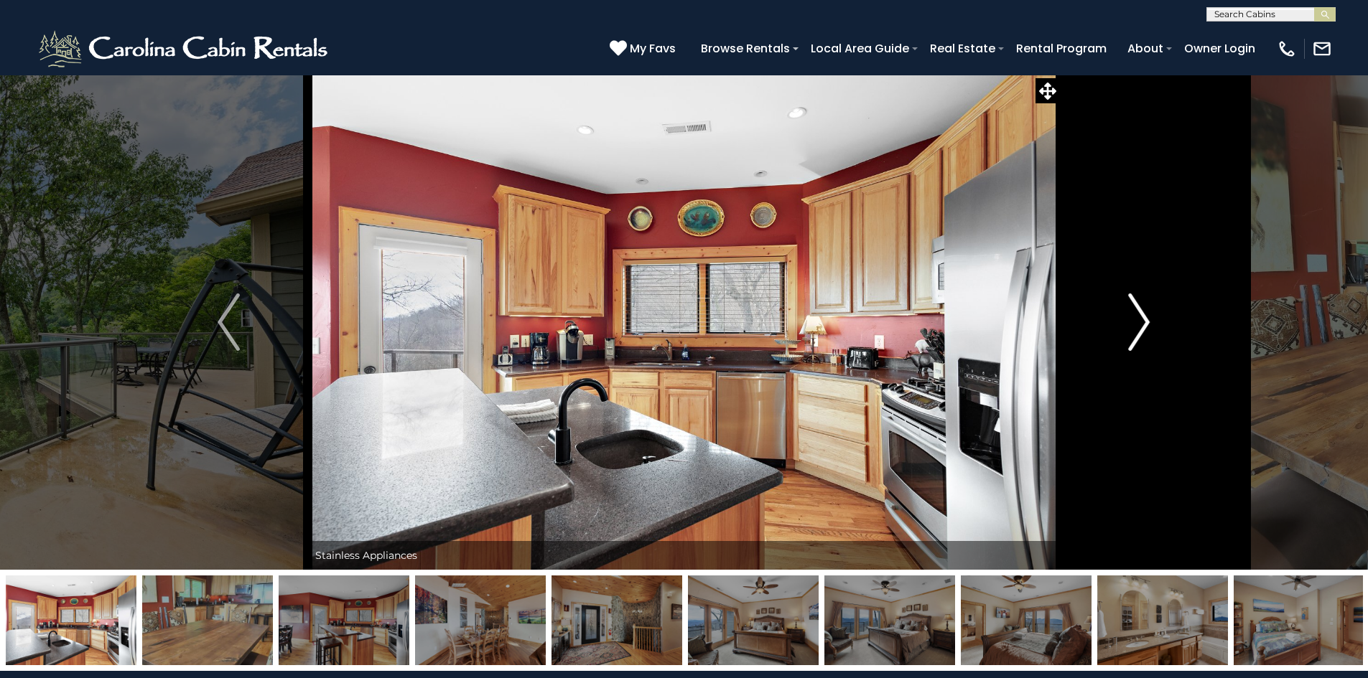
click at [1136, 327] on img "Next" at bounding box center [1139, 322] width 22 height 57
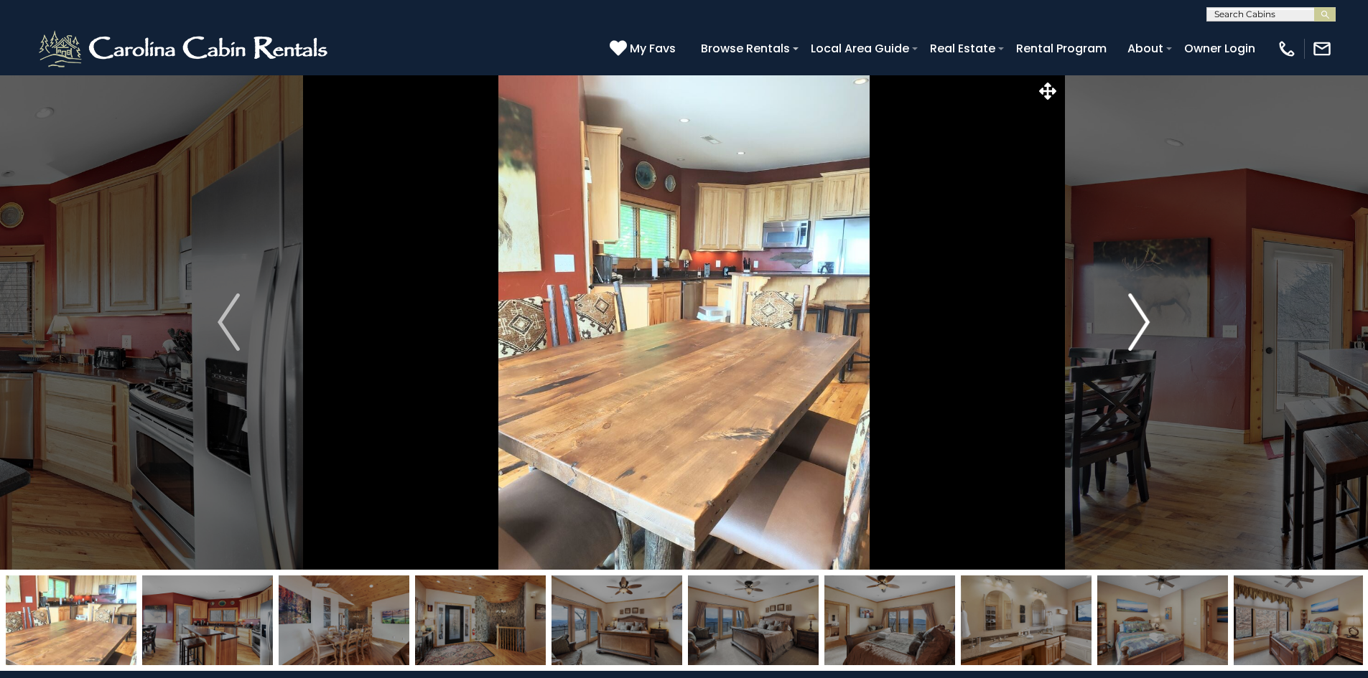
click at [1136, 327] on img "Next" at bounding box center [1139, 322] width 22 height 57
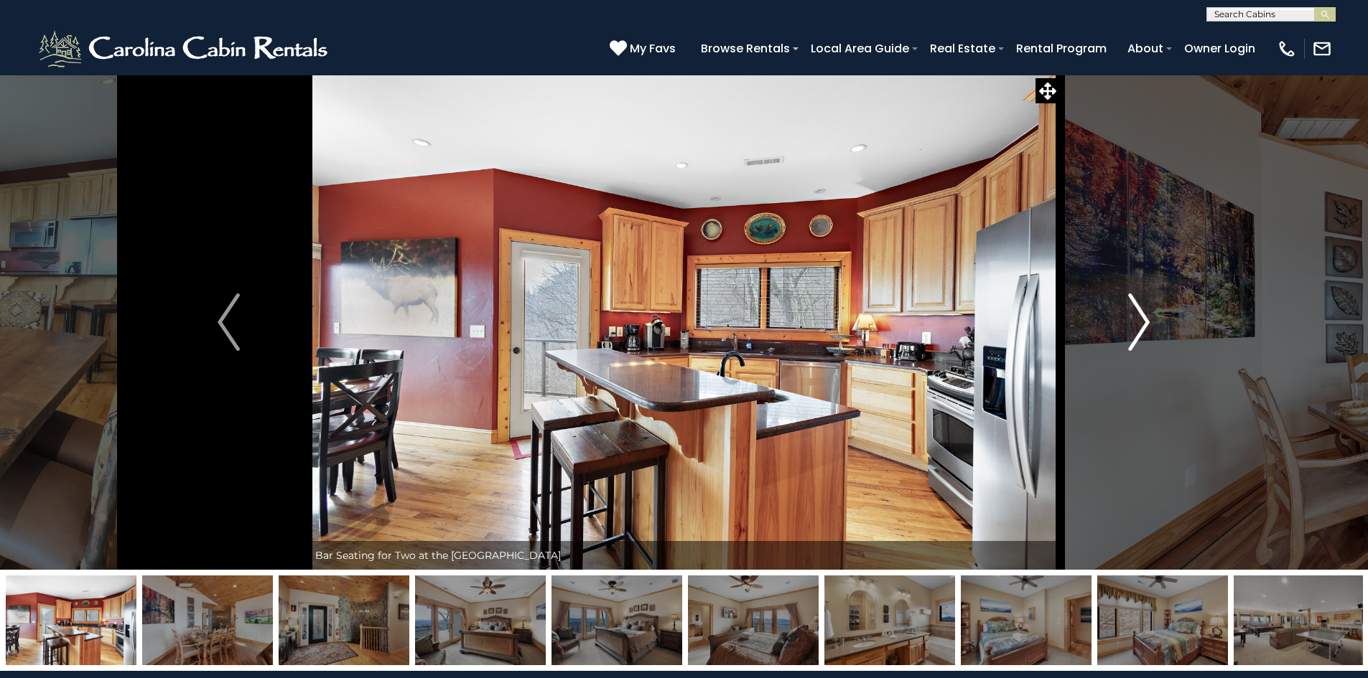
click at [1136, 327] on img "Next" at bounding box center [1139, 322] width 22 height 57
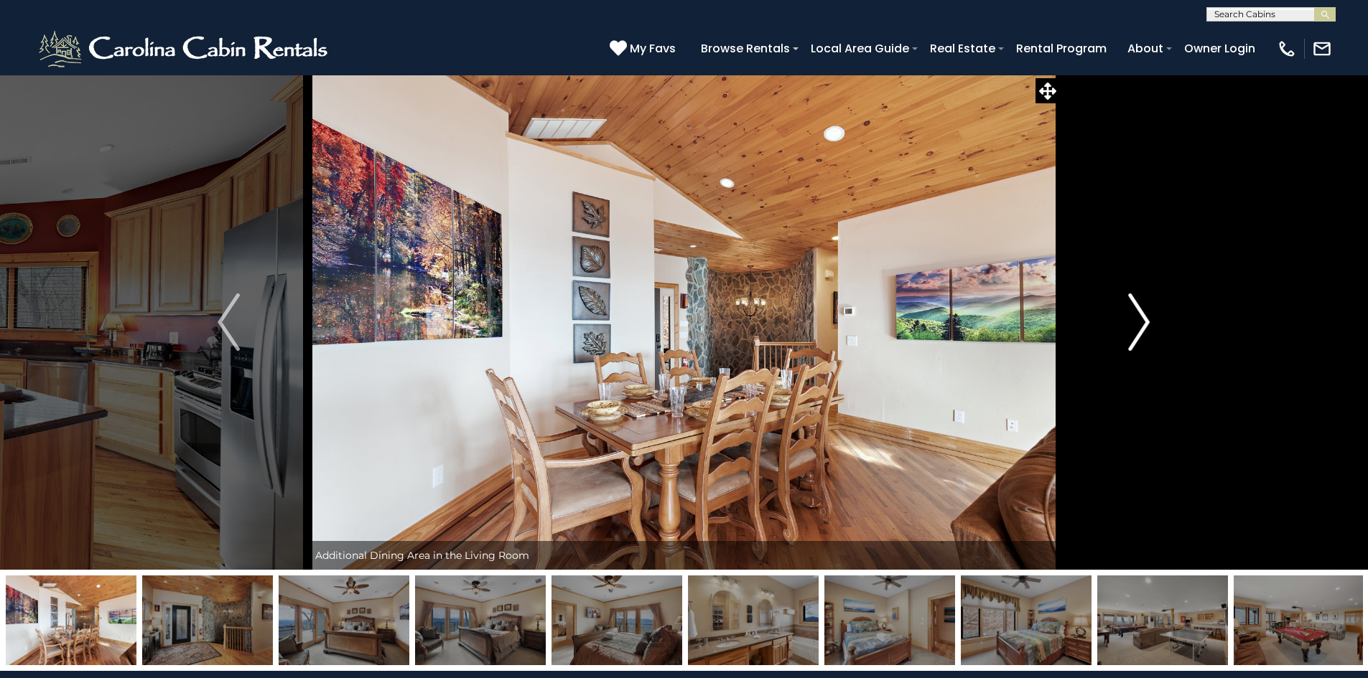
click at [1136, 327] on img "Next" at bounding box center [1139, 322] width 22 height 57
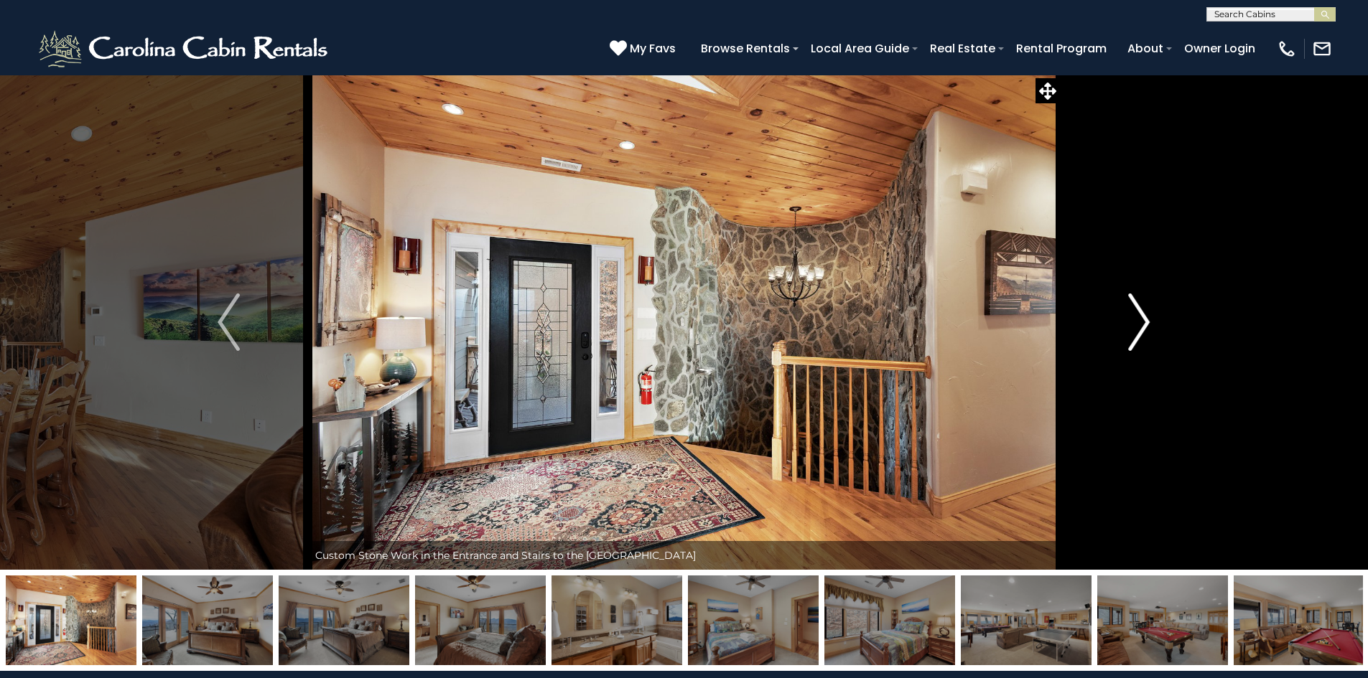
click at [1136, 327] on img "Next" at bounding box center [1139, 322] width 22 height 57
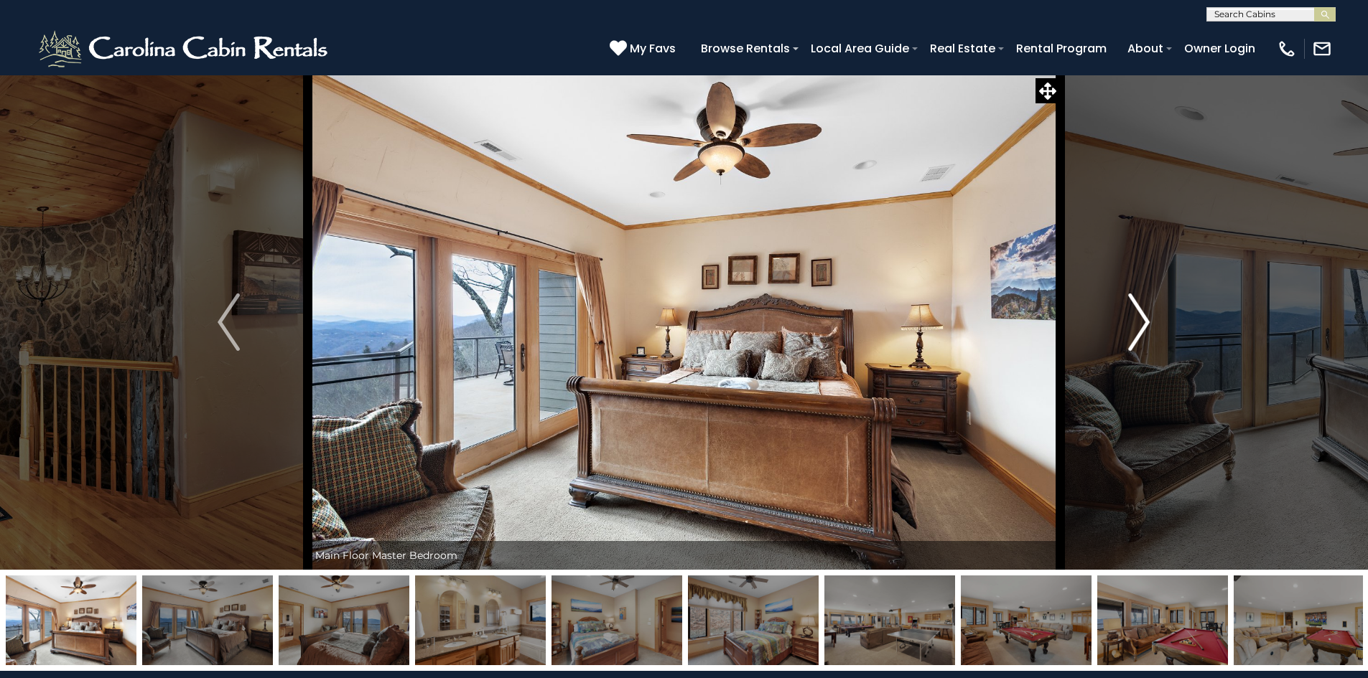
click at [1136, 327] on img "Next" at bounding box center [1139, 322] width 22 height 57
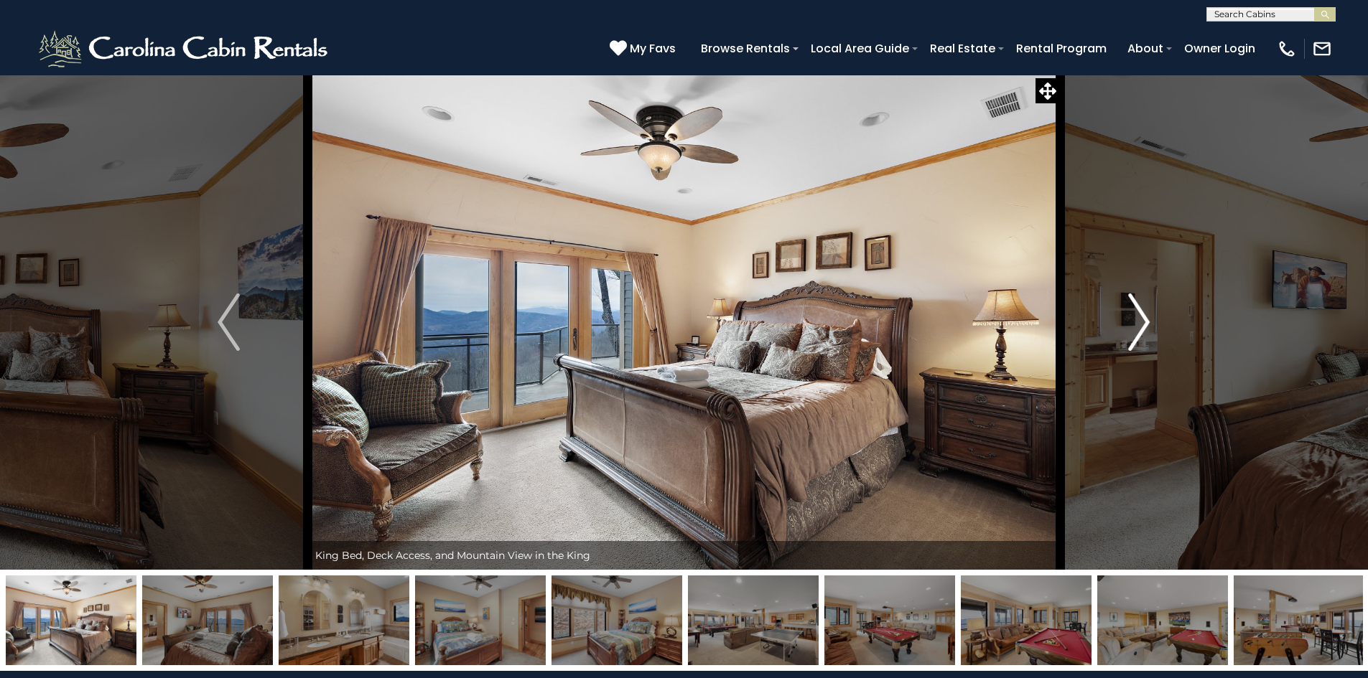
click at [1136, 327] on img "Next" at bounding box center [1139, 322] width 22 height 57
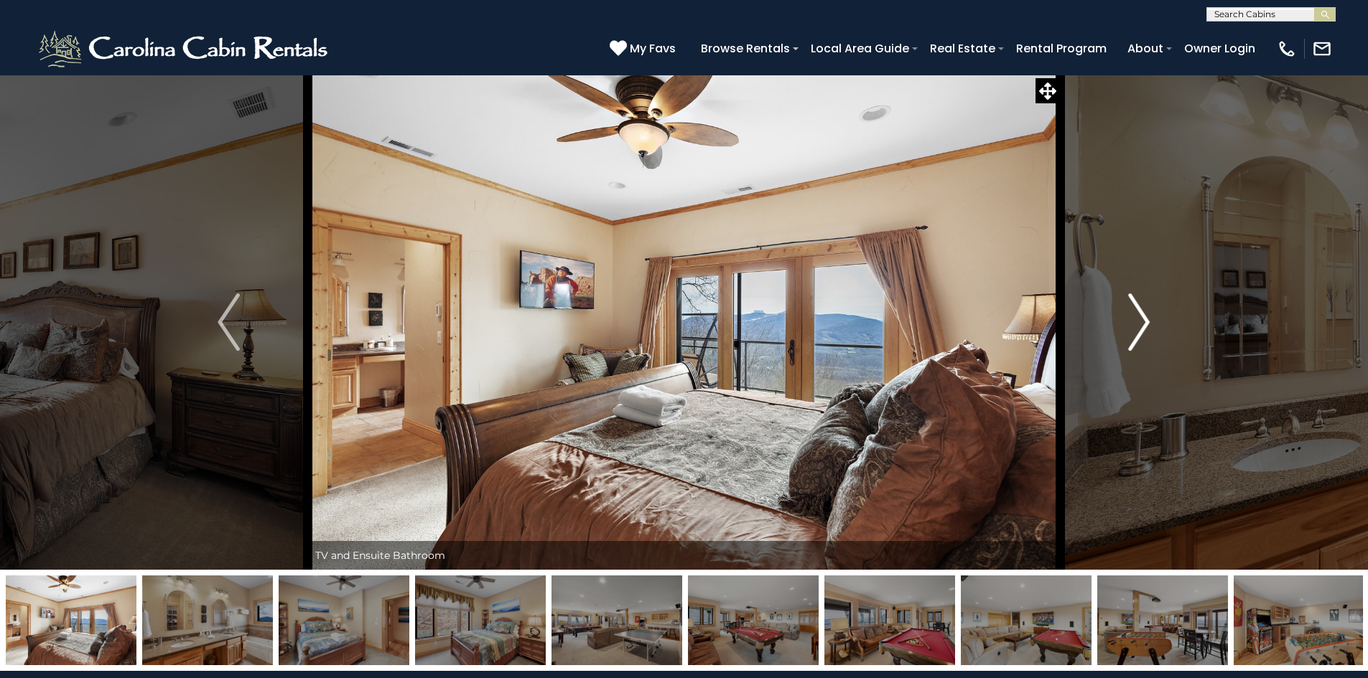
click at [1136, 327] on img "Next" at bounding box center [1139, 322] width 22 height 57
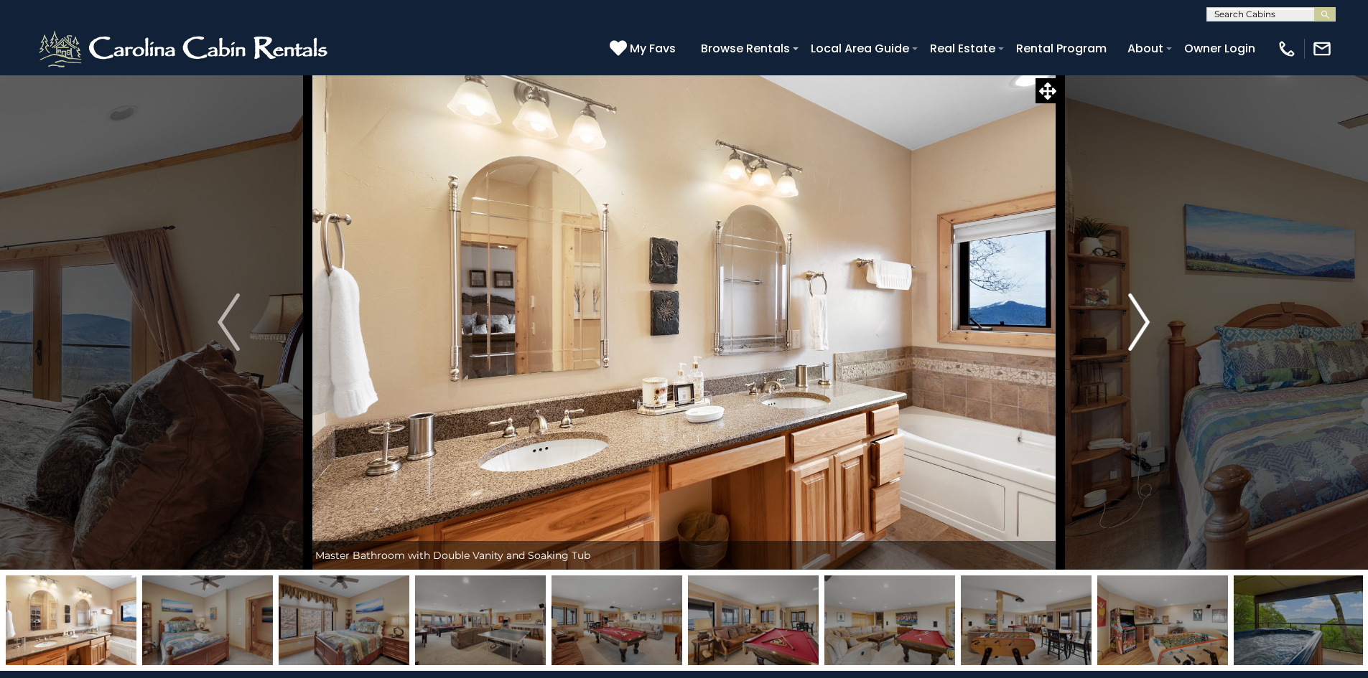
click at [1136, 327] on img "Next" at bounding box center [1139, 322] width 22 height 57
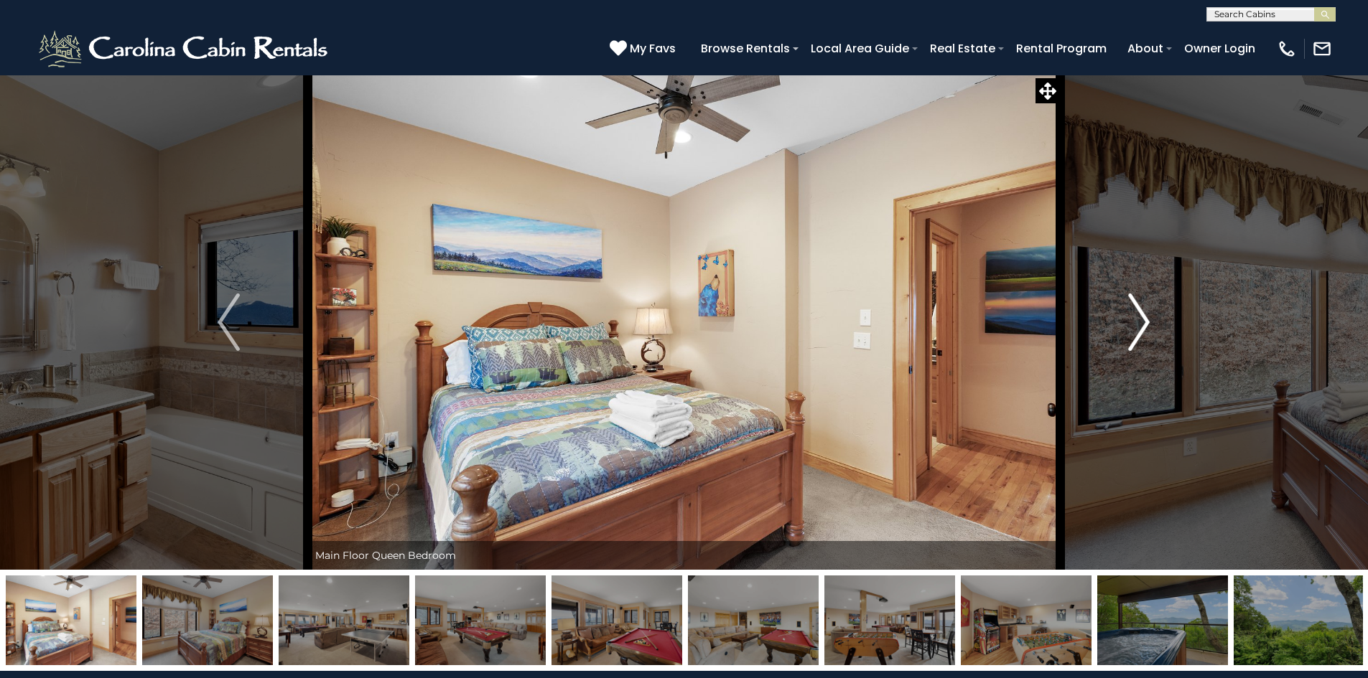
click at [1136, 327] on img "Next" at bounding box center [1139, 322] width 22 height 57
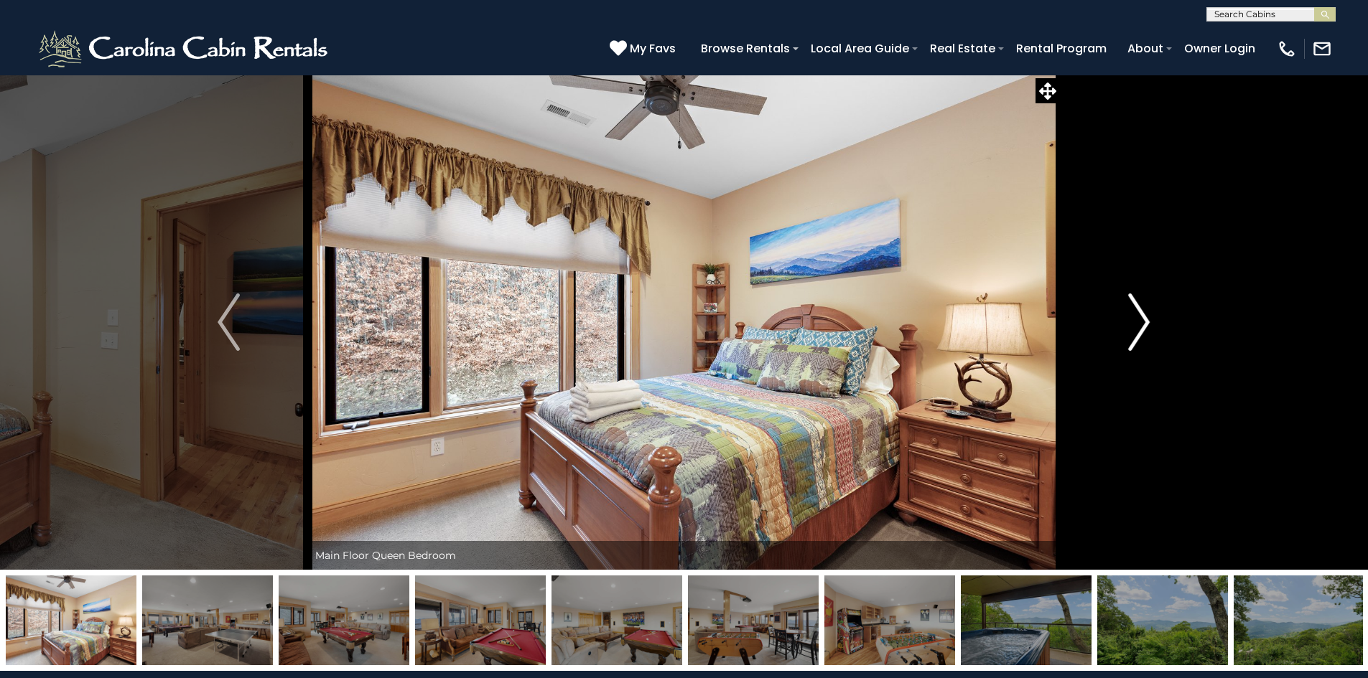
click at [1136, 327] on img "Next" at bounding box center [1139, 322] width 22 height 57
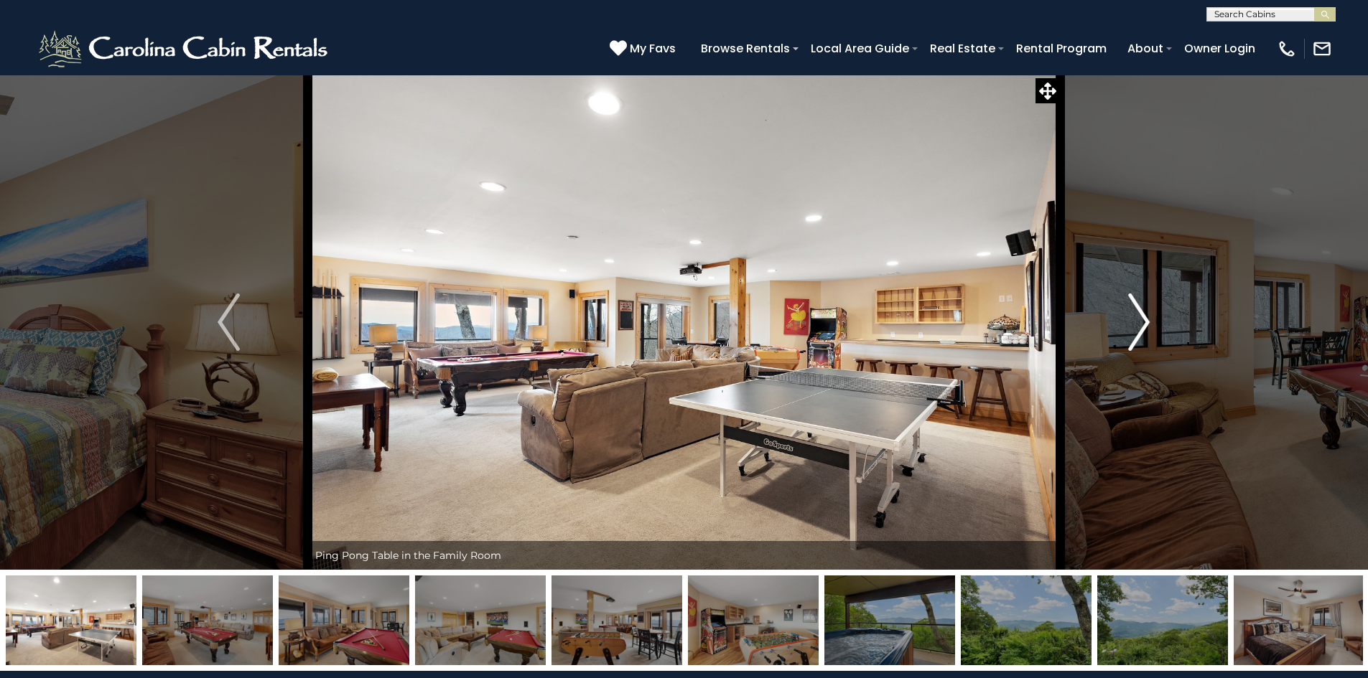
click at [1136, 327] on img "Next" at bounding box center [1139, 322] width 22 height 57
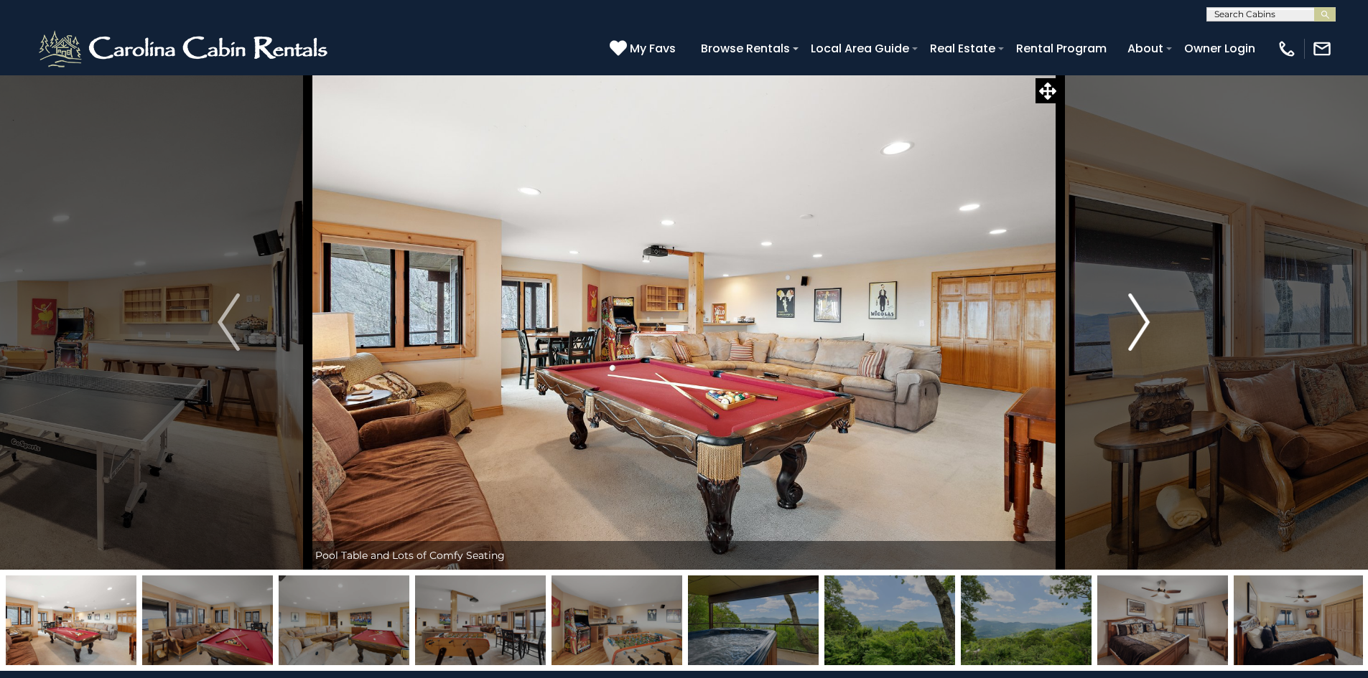
click at [1136, 327] on img "Next" at bounding box center [1139, 322] width 22 height 57
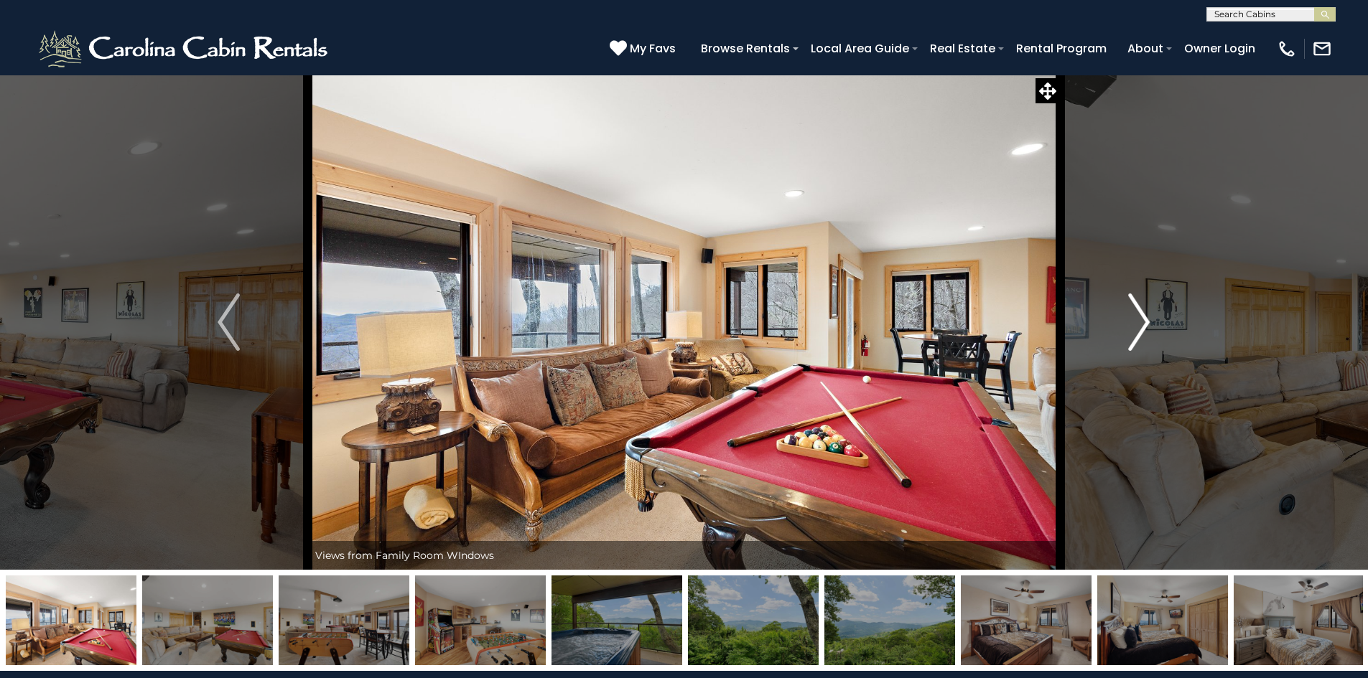
click at [1136, 327] on img "Next" at bounding box center [1139, 322] width 22 height 57
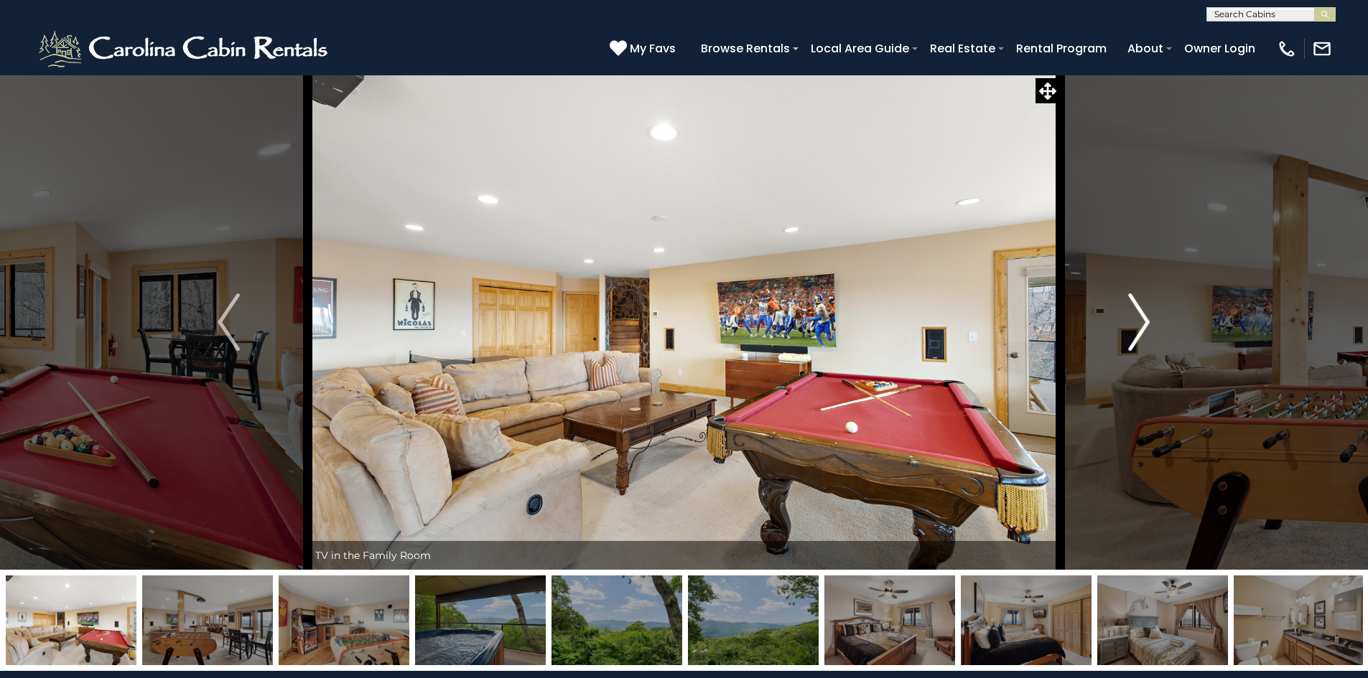
click at [1136, 327] on img "Next" at bounding box center [1139, 322] width 22 height 57
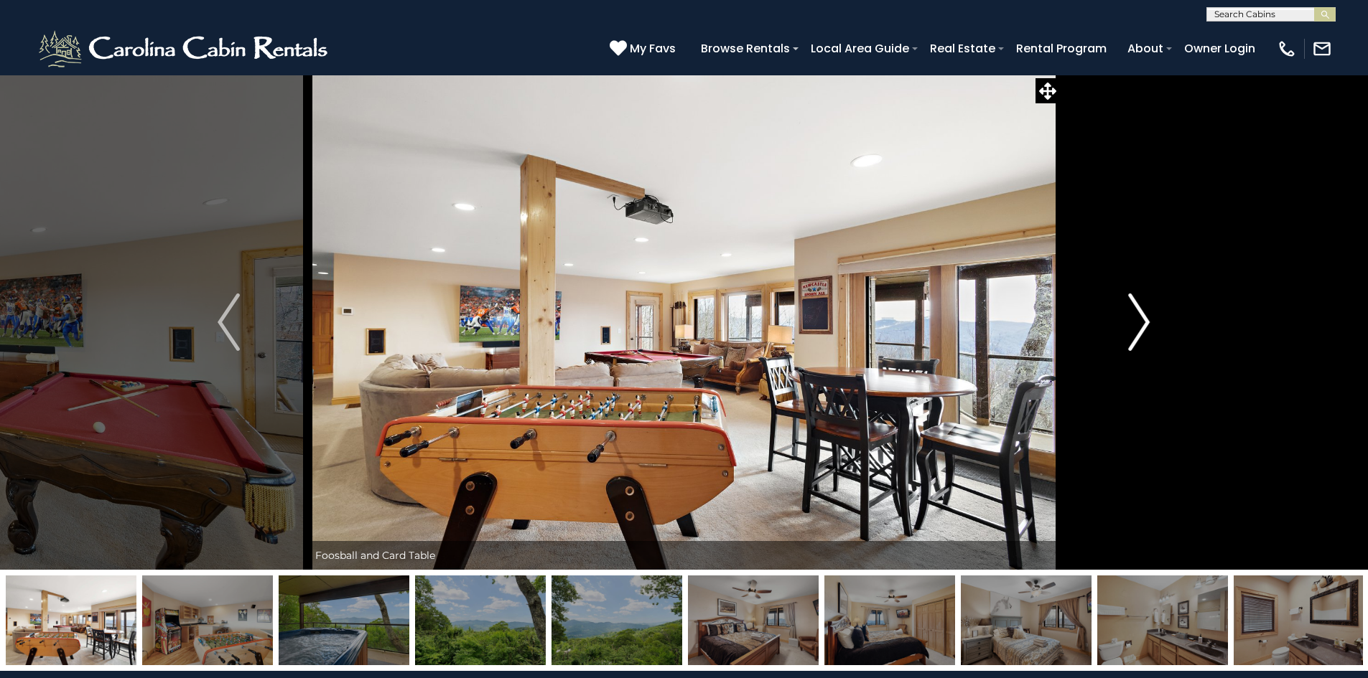
click at [1136, 327] on img "Next" at bounding box center [1139, 322] width 22 height 57
